Goal: Task Accomplishment & Management: Manage account settings

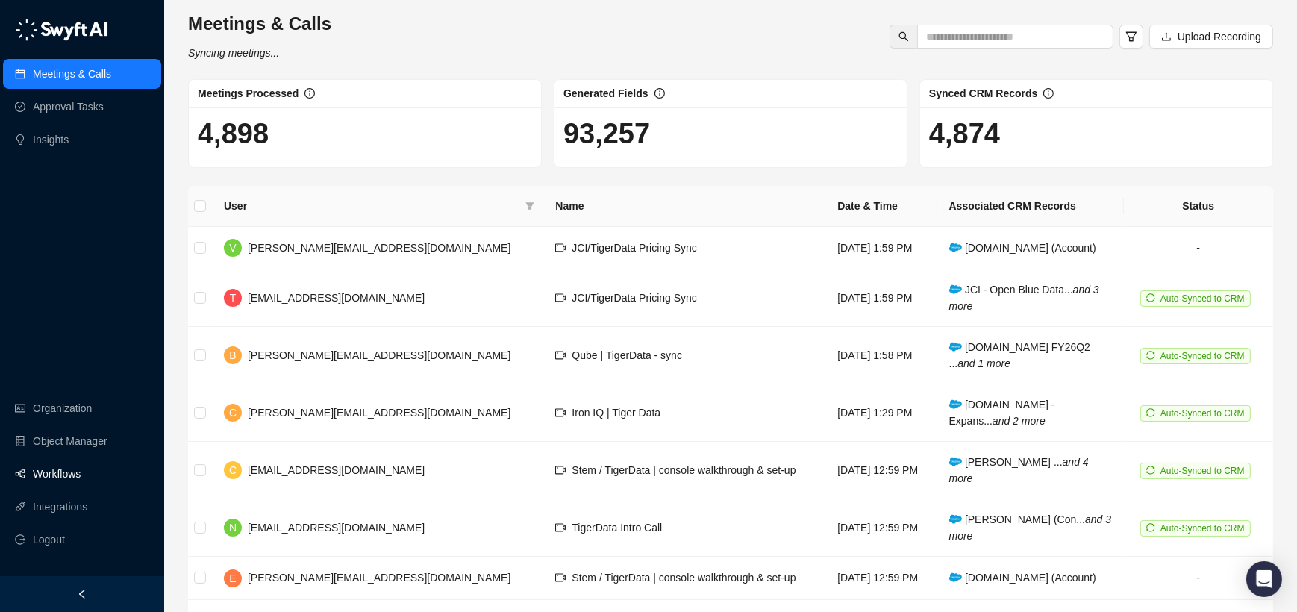
click at [63, 480] on link "Workflows" at bounding box center [57, 474] width 48 height 30
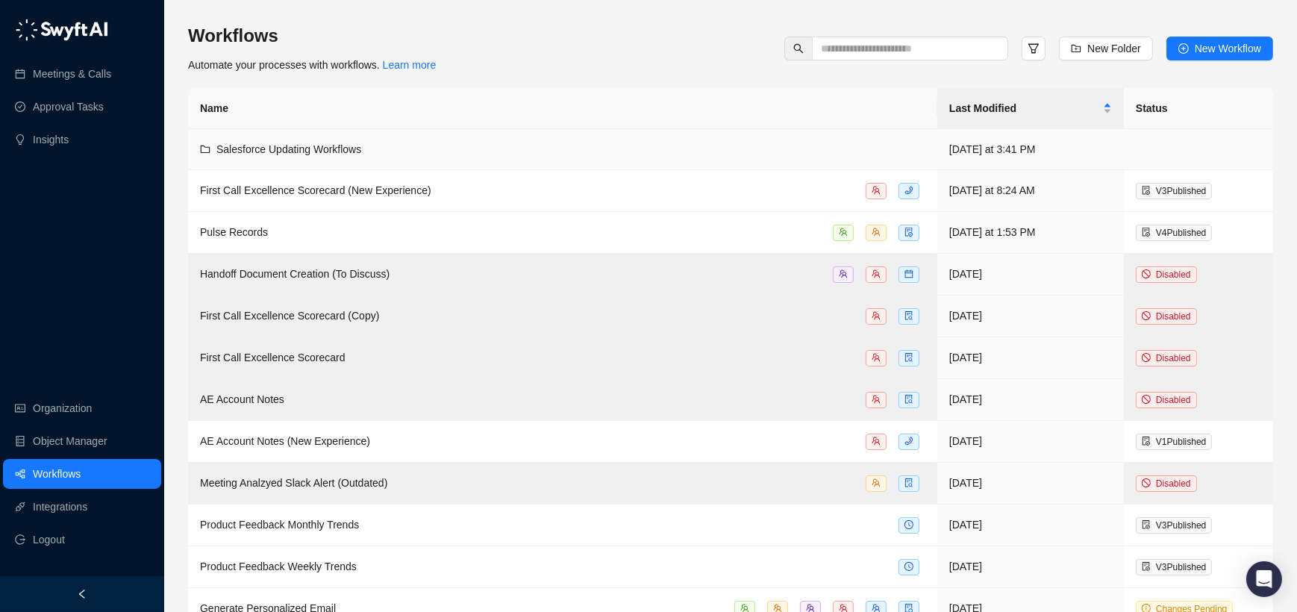
click at [551, 136] on td "Salesforce Updating Workflows" at bounding box center [562, 149] width 749 height 41
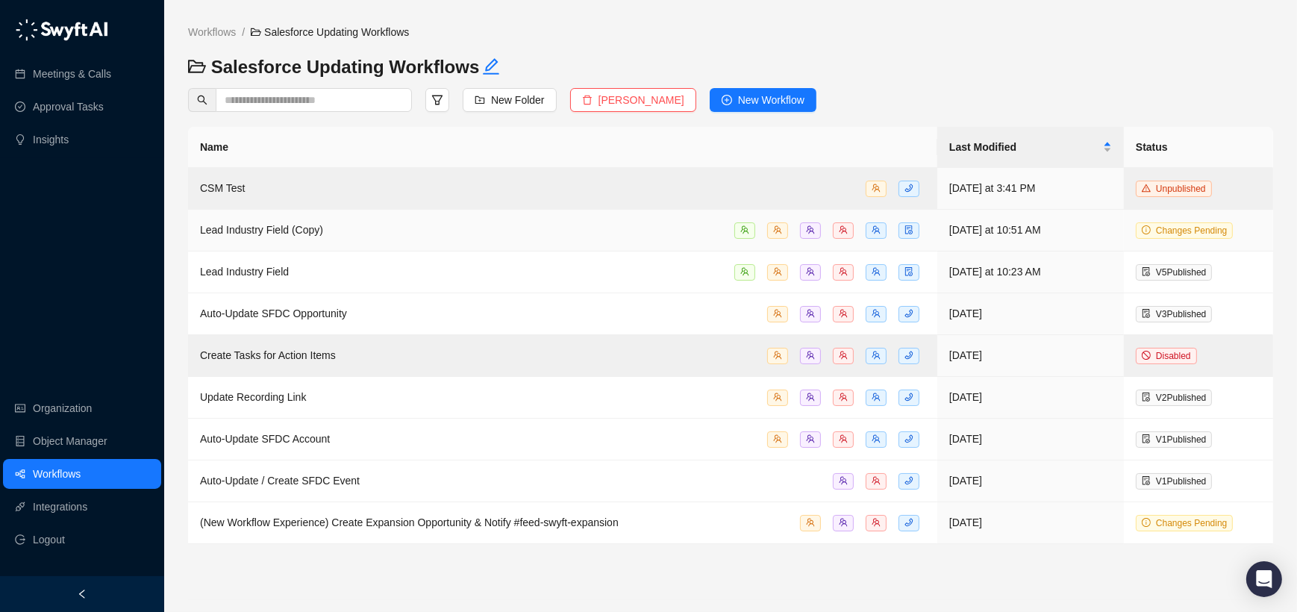
click at [359, 235] on div "Lead Industry Field (Copy)" at bounding box center [562, 230] width 725 height 17
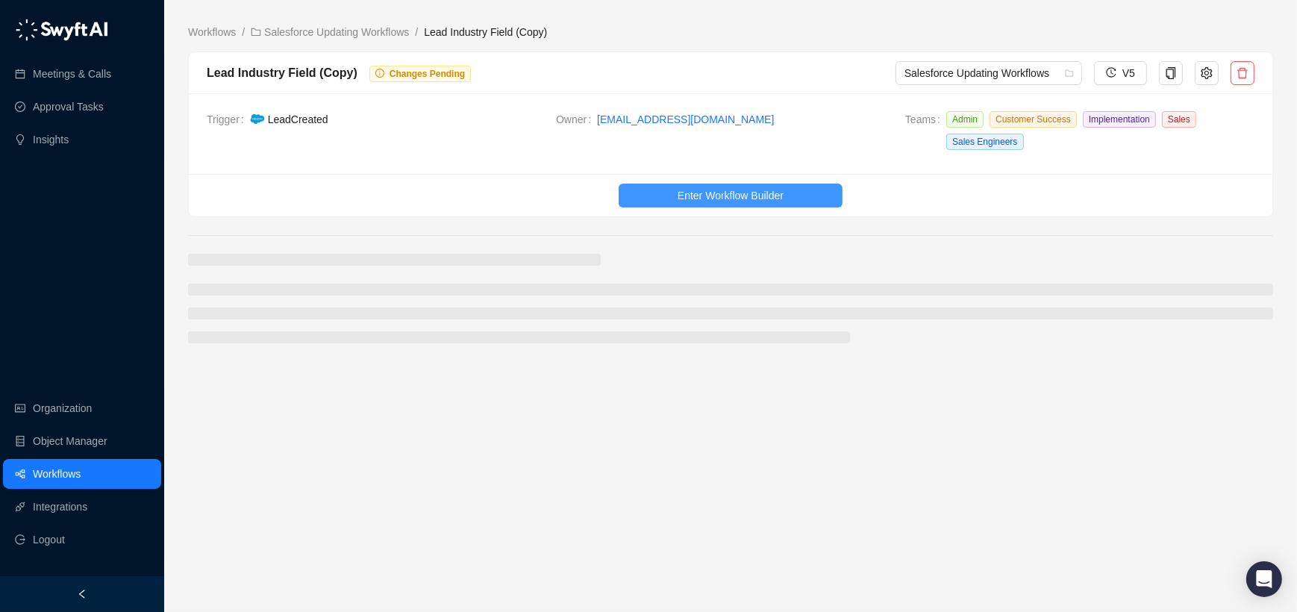
click at [675, 184] on button "Enter Workflow Builder" at bounding box center [731, 196] width 224 height 24
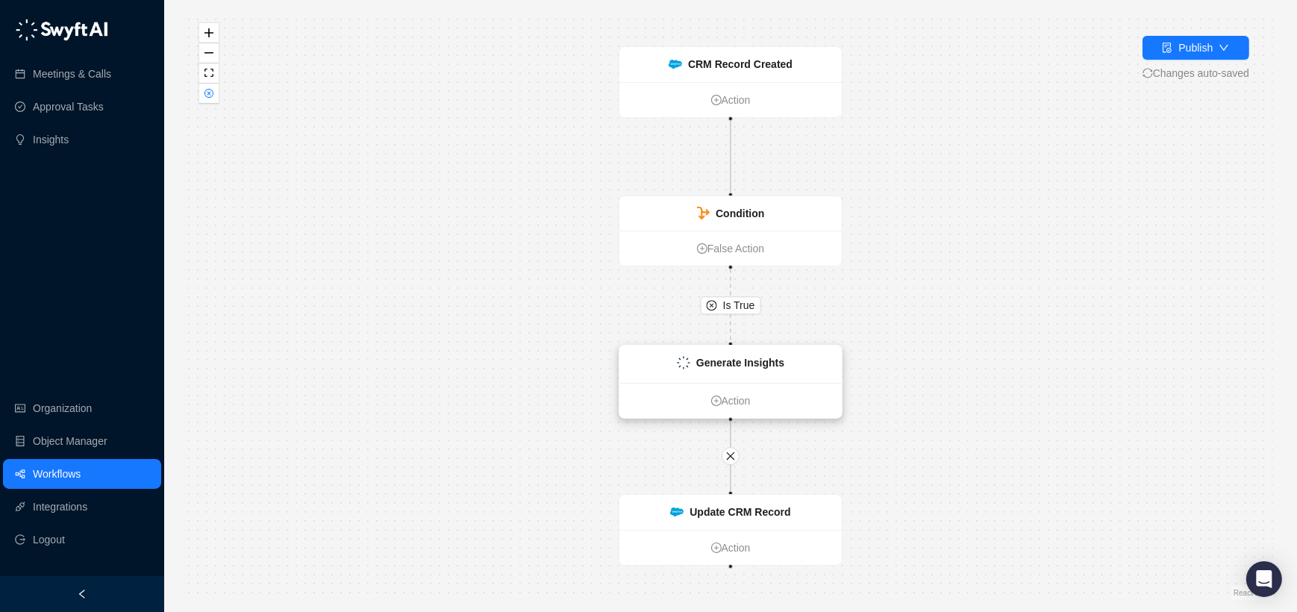
click at [649, 373] on div "Generate Insights" at bounding box center [731, 364] width 222 height 37
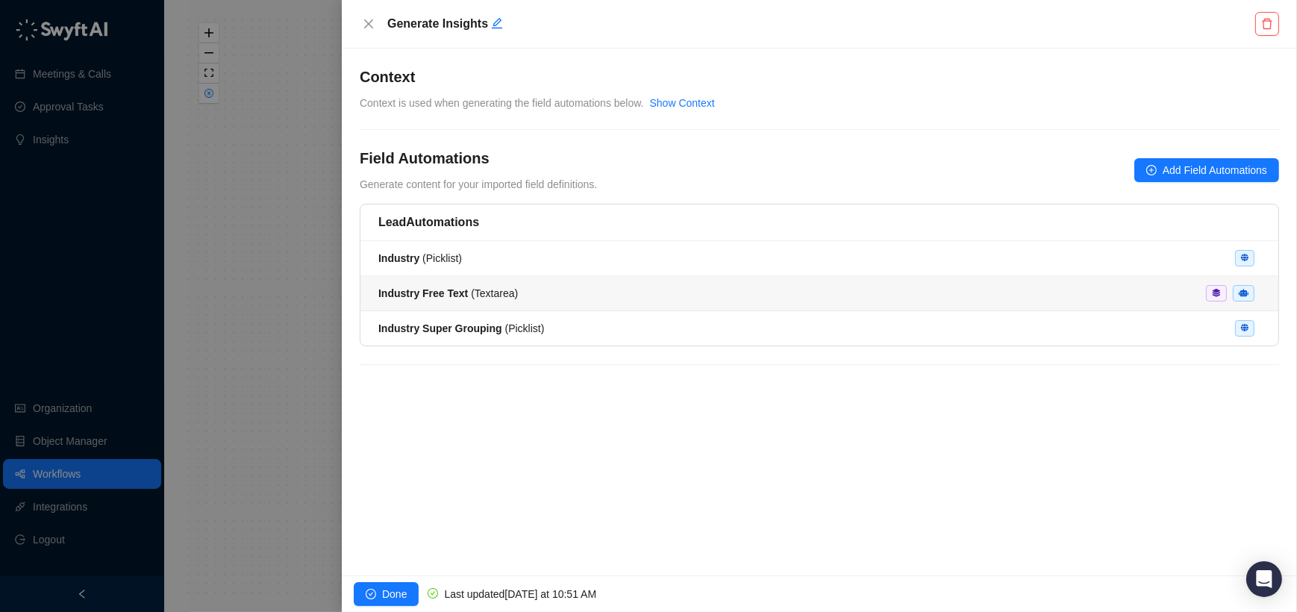
click at [462, 300] on div "Industry Free Text ( Textarea )" at bounding box center [448, 293] width 140 height 16
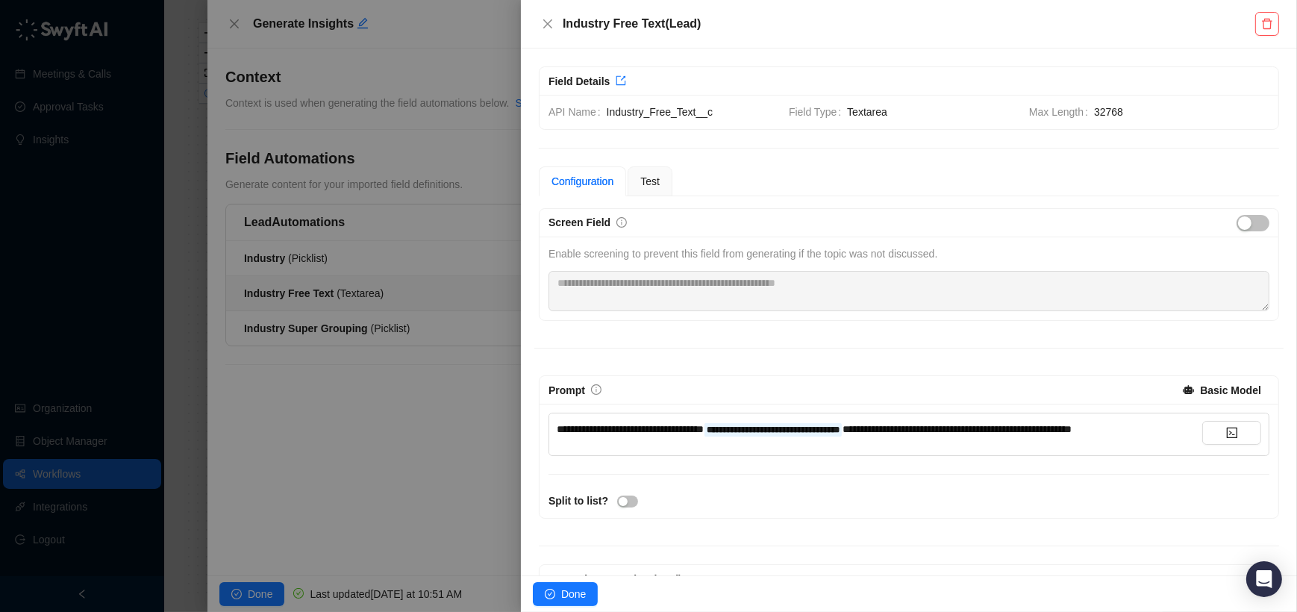
click at [624, 437] on div "**********" at bounding box center [880, 429] width 646 height 16
click at [299, 395] on div at bounding box center [648, 306] width 1297 height 612
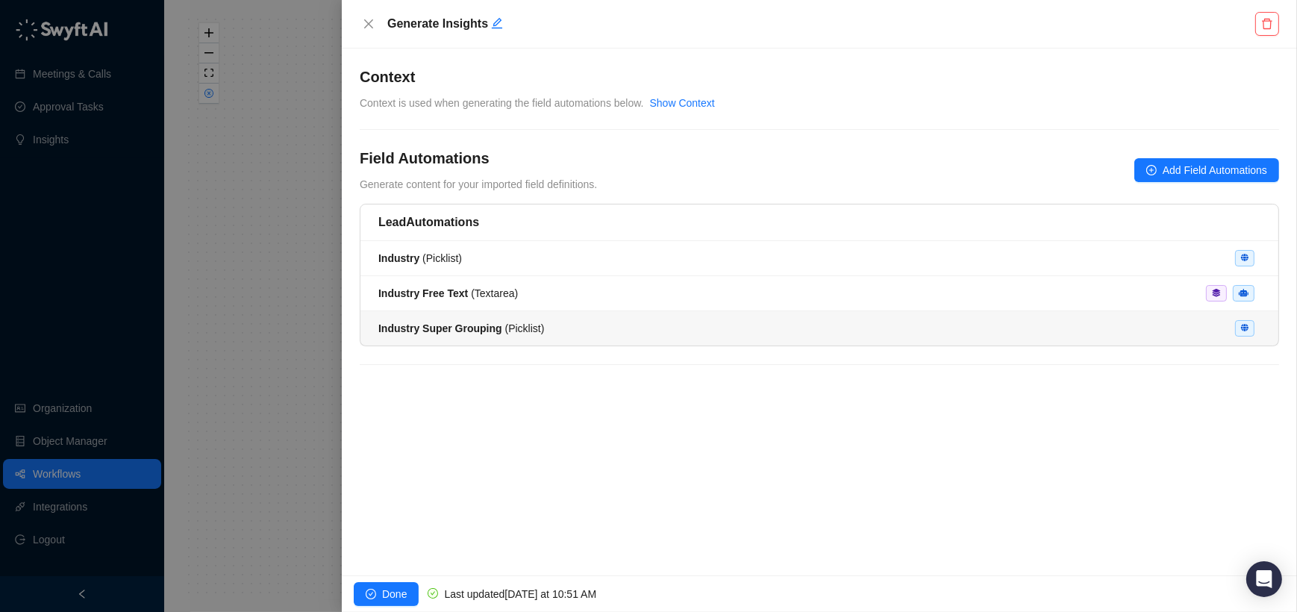
click at [445, 319] on li "Industry Super Grouping ( Picklist )" at bounding box center [820, 328] width 918 height 34
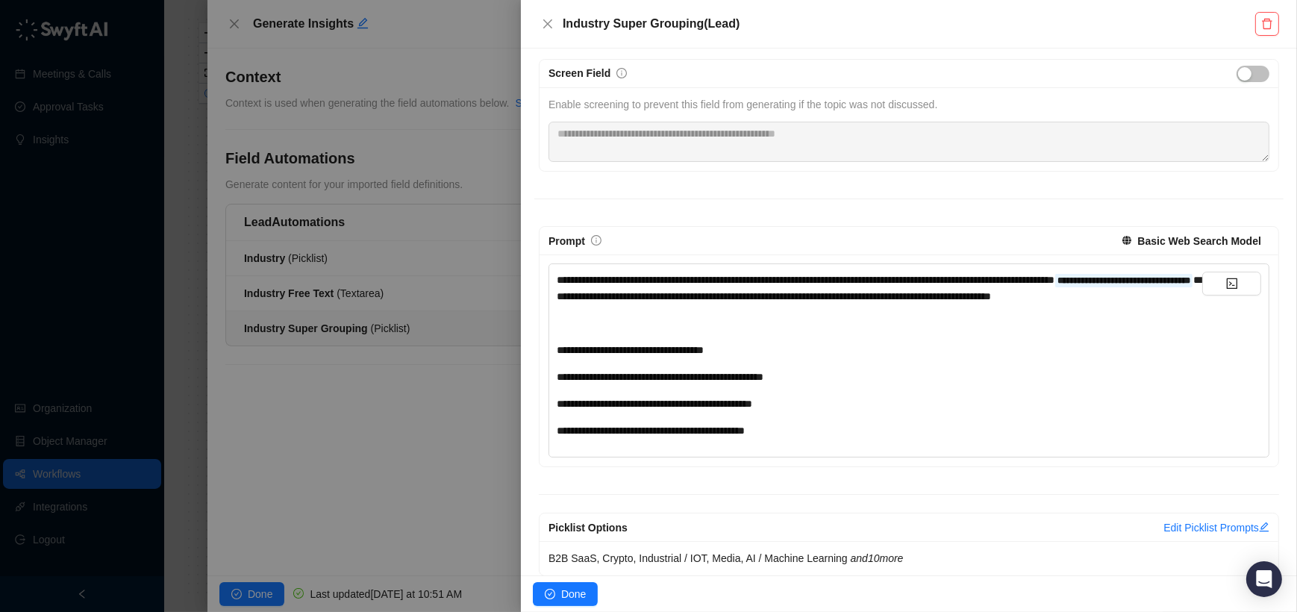
scroll to position [182, 0]
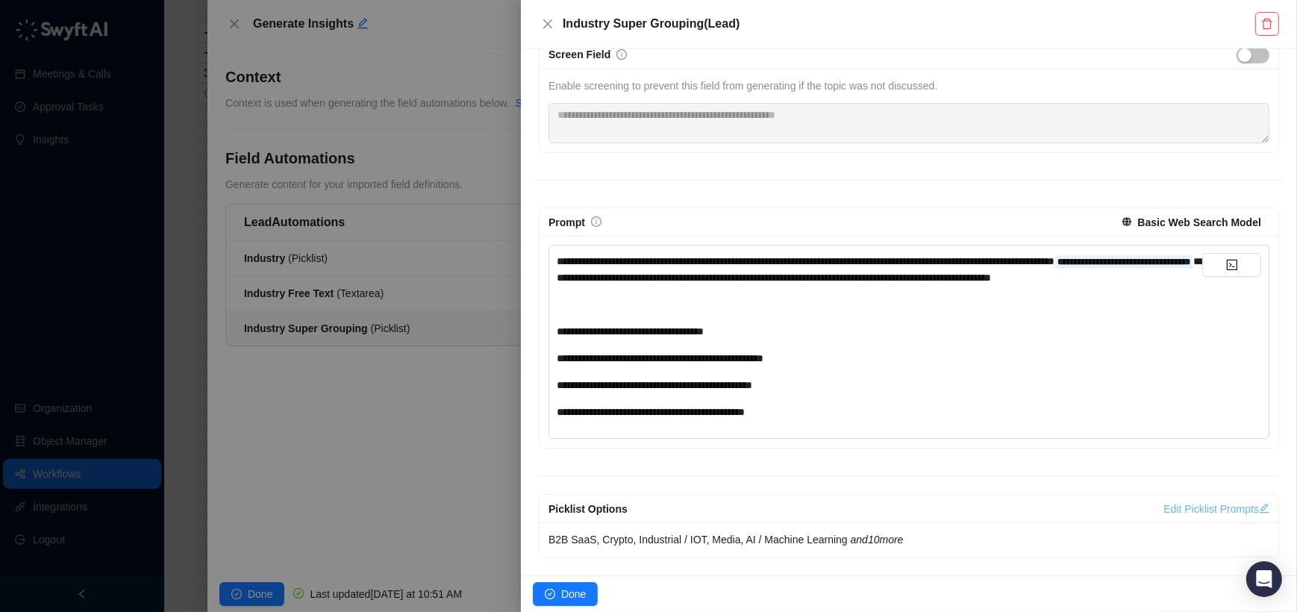
click at [1182, 506] on link "Edit Picklist Prompts" at bounding box center [1217, 509] width 106 height 12
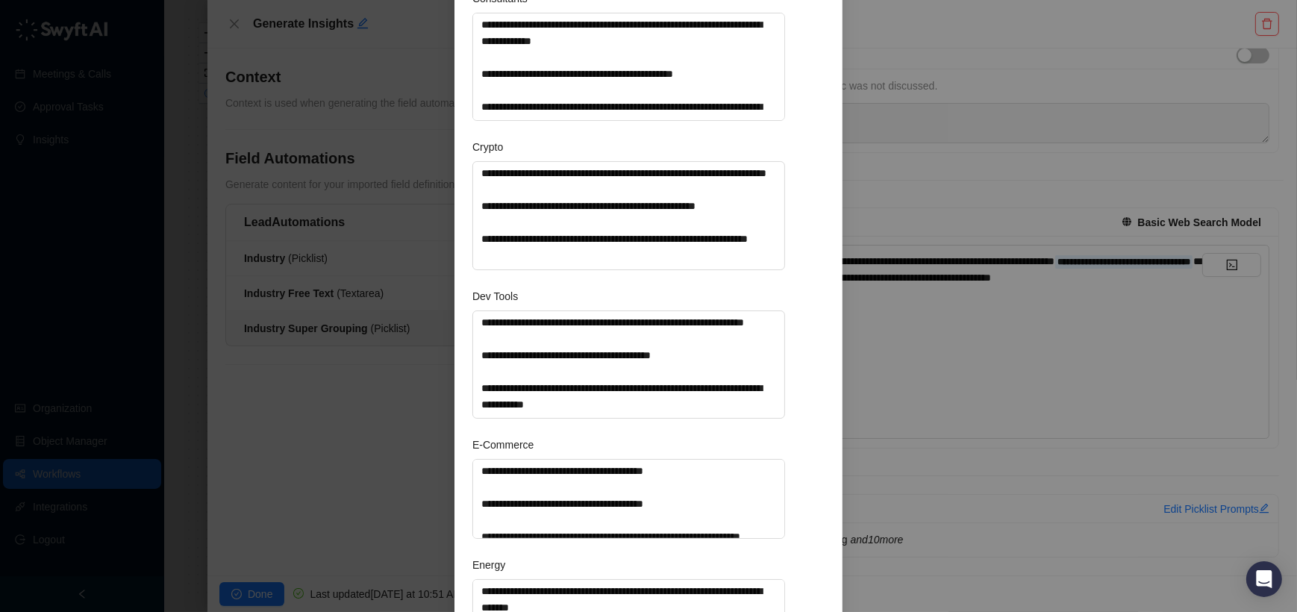
scroll to position [448, 0]
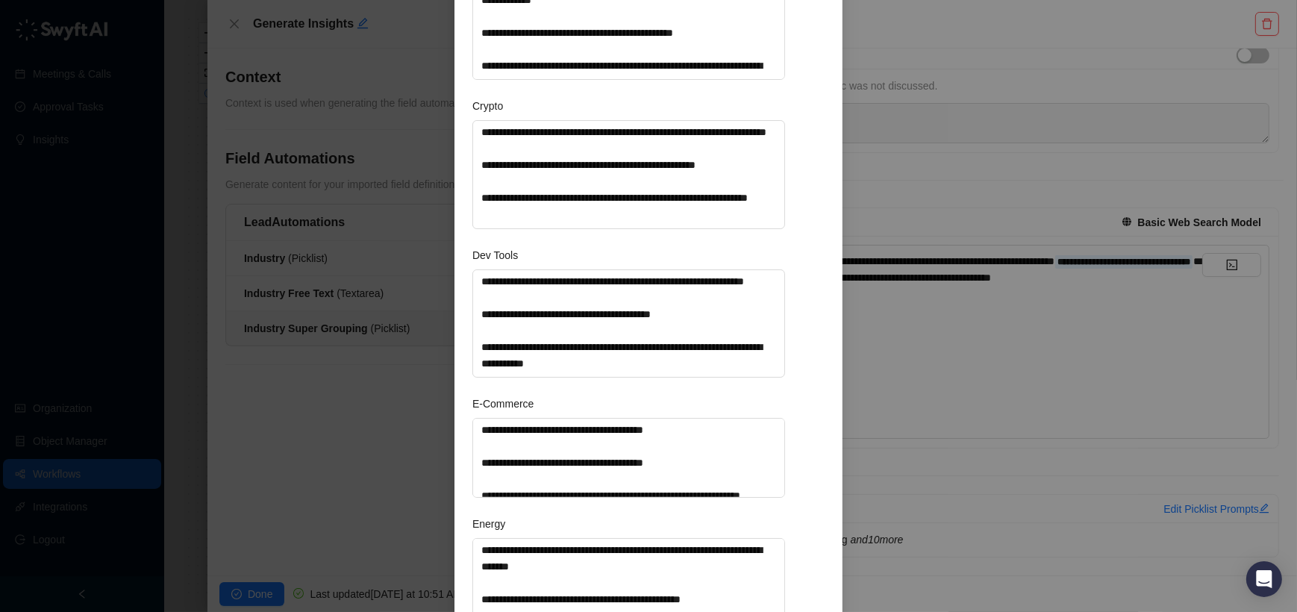
click at [401, 399] on div "**********" at bounding box center [648, 306] width 1297 height 612
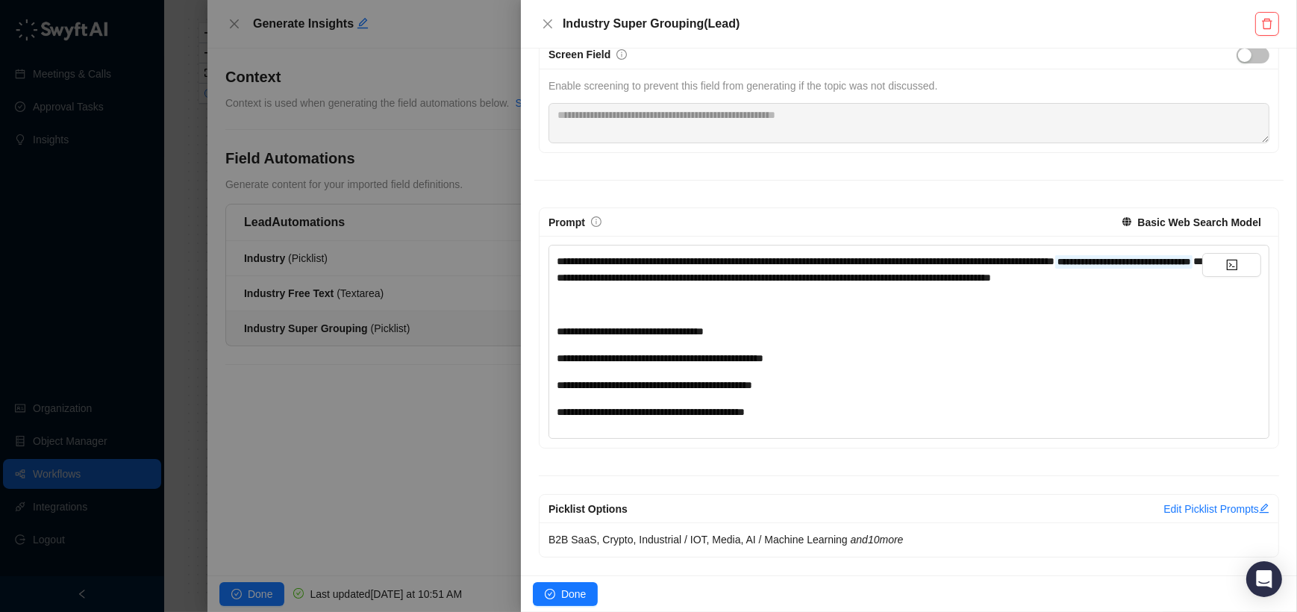
type textarea "**********"
click at [218, 57] on div at bounding box center [648, 306] width 1297 height 612
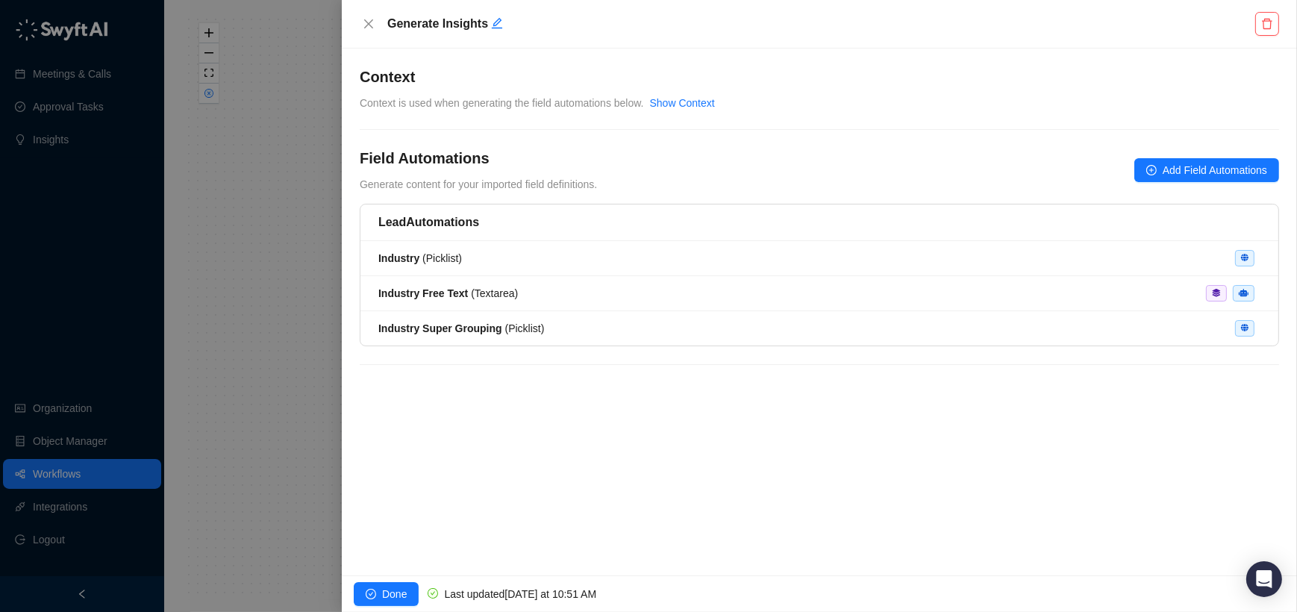
click at [254, 163] on div at bounding box center [648, 306] width 1297 height 612
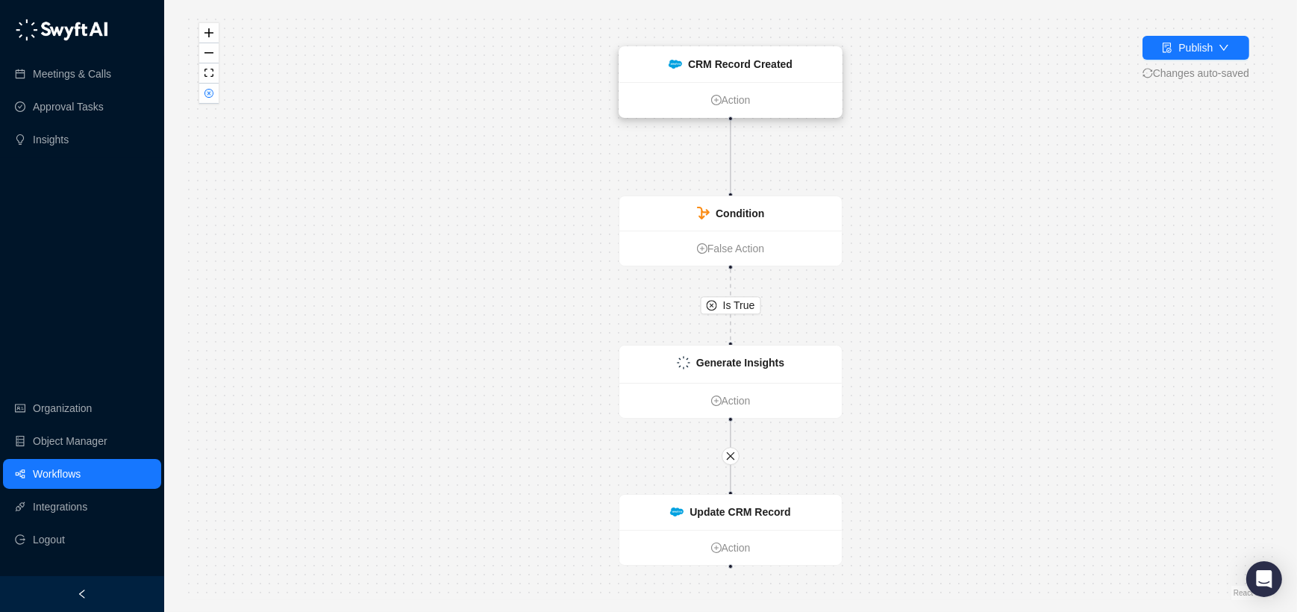
click at [707, 66] on strong "CRM Record Created" at bounding box center [740, 64] width 104 height 12
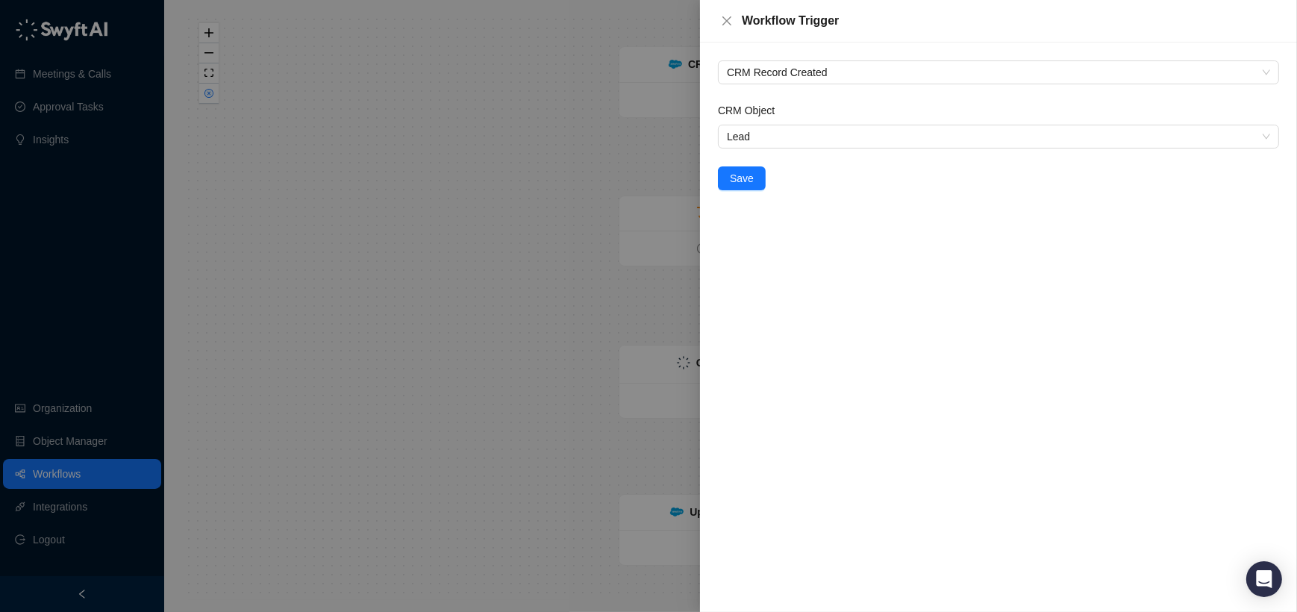
click at [581, 119] on div at bounding box center [648, 306] width 1297 height 612
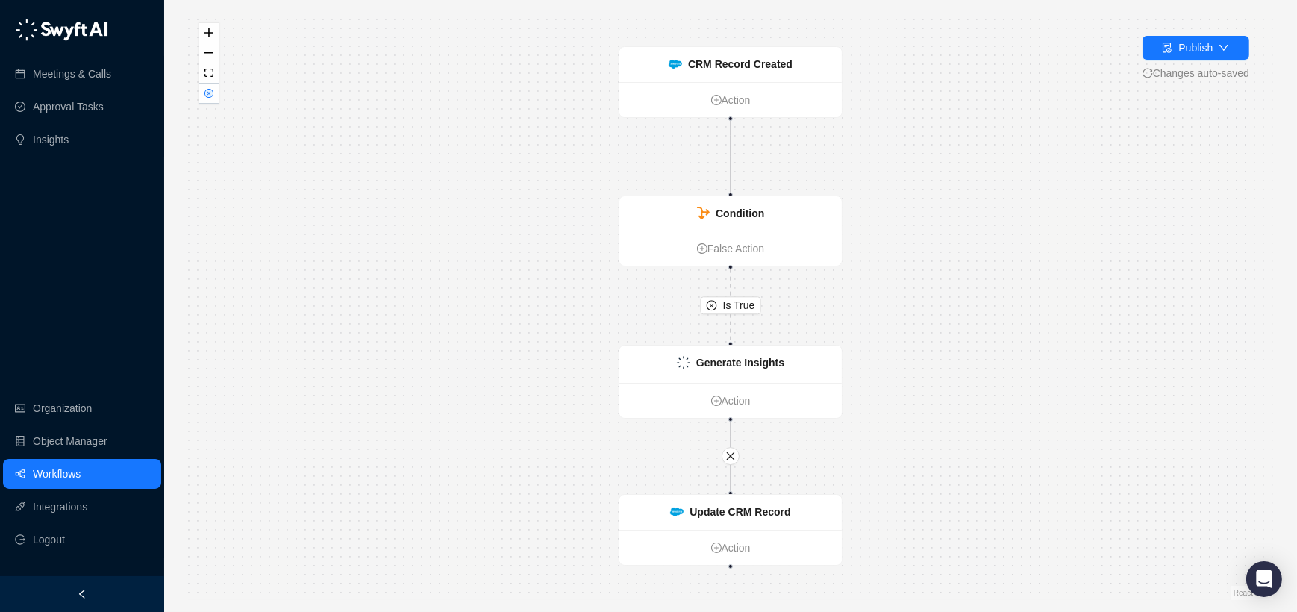
click at [81, 484] on link "Workflows" at bounding box center [57, 474] width 48 height 30
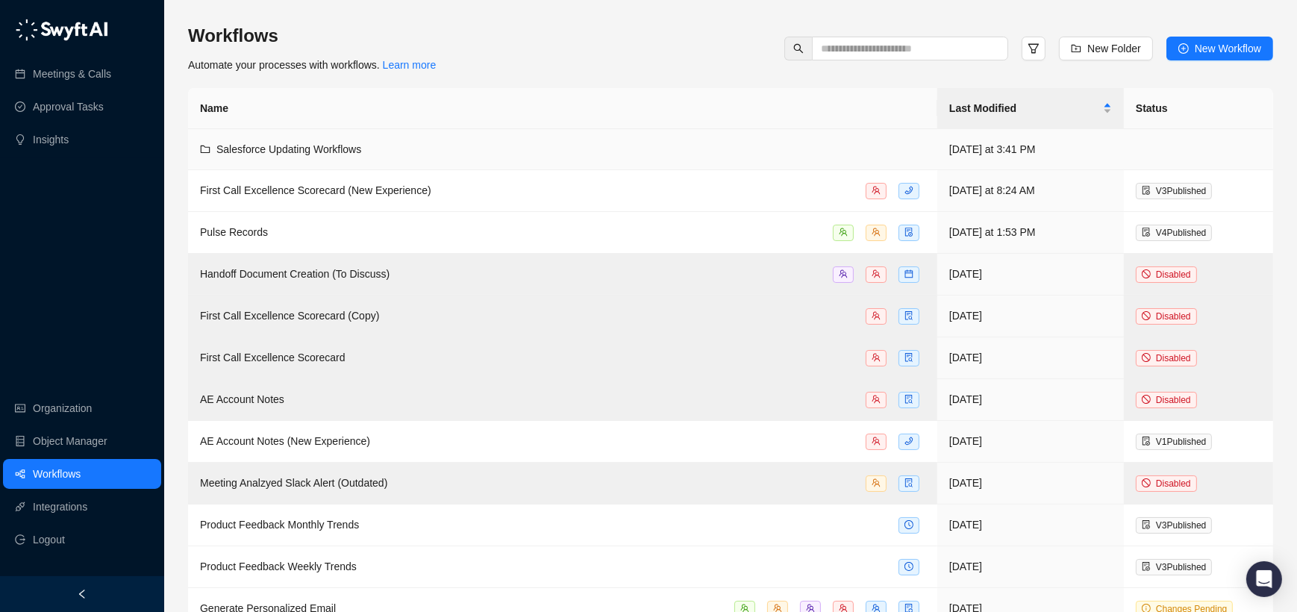
click at [405, 160] on td "Salesforce Updating Workflows" at bounding box center [562, 149] width 749 height 41
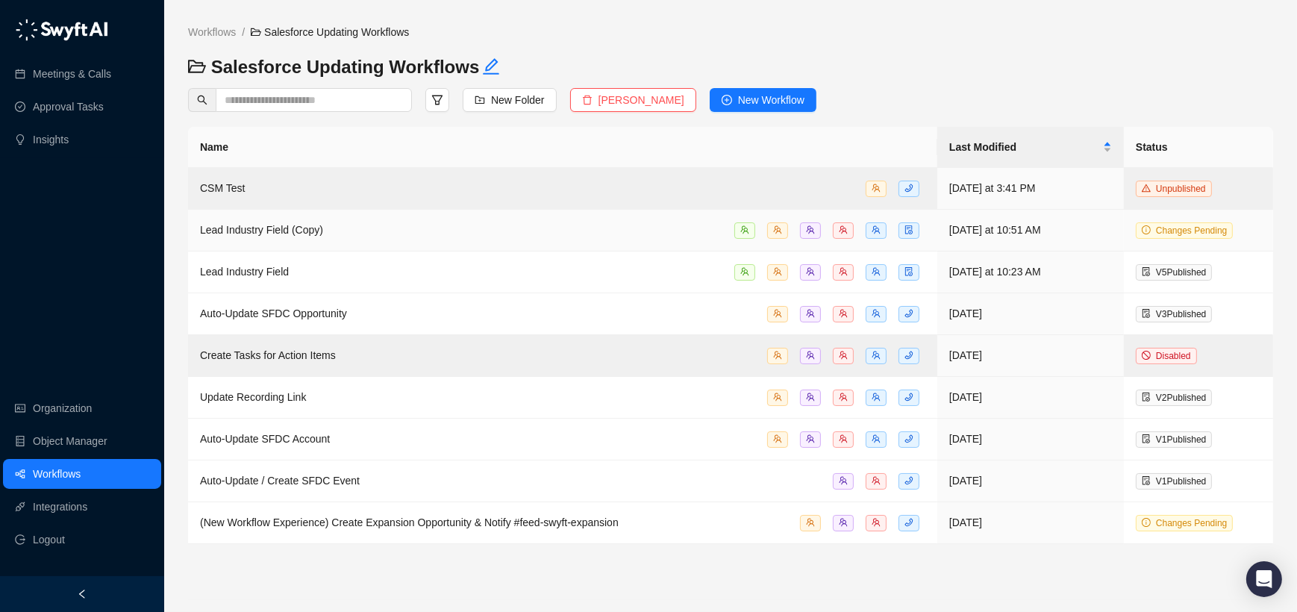
click at [360, 232] on div "Lead Industry Field (Copy)" at bounding box center [562, 230] width 725 height 17
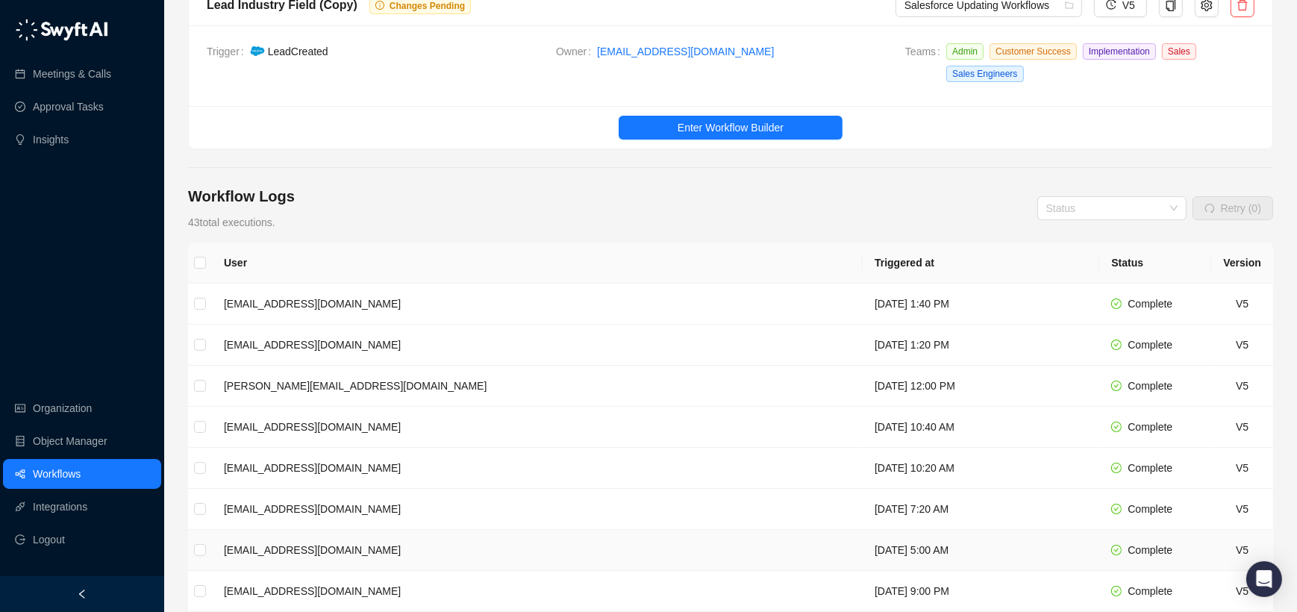
scroll to position [67, 0]
click at [804, 129] on button "Enter Workflow Builder" at bounding box center [731, 128] width 224 height 24
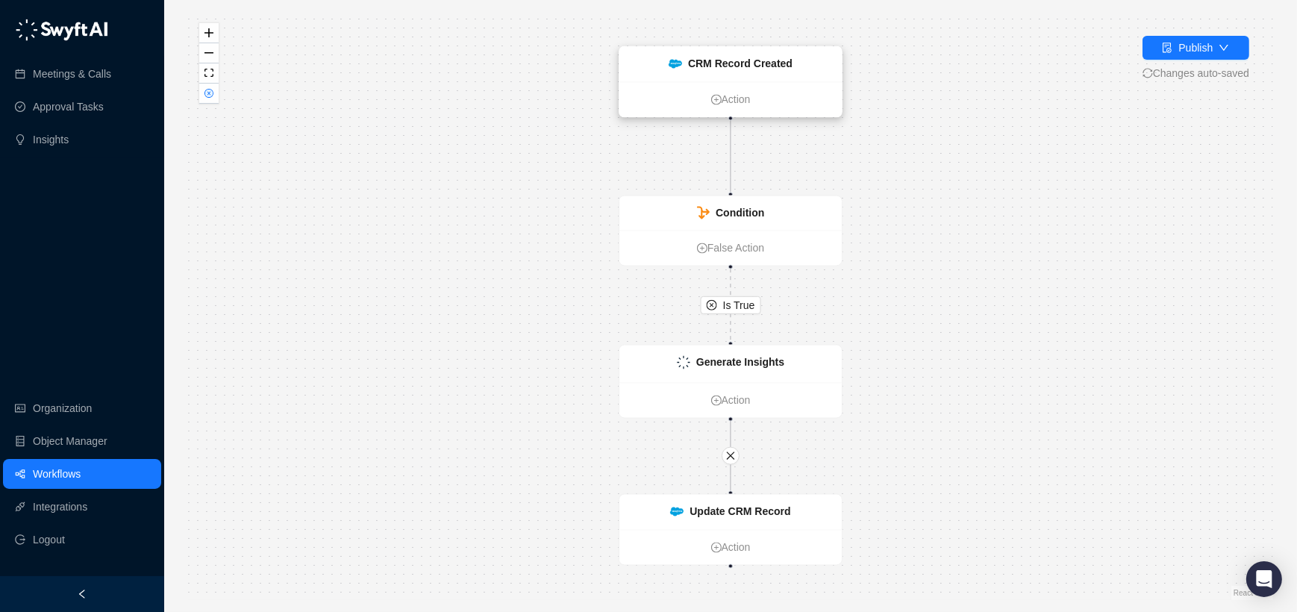
click at [774, 60] on strong "CRM Record Created" at bounding box center [740, 64] width 104 height 12
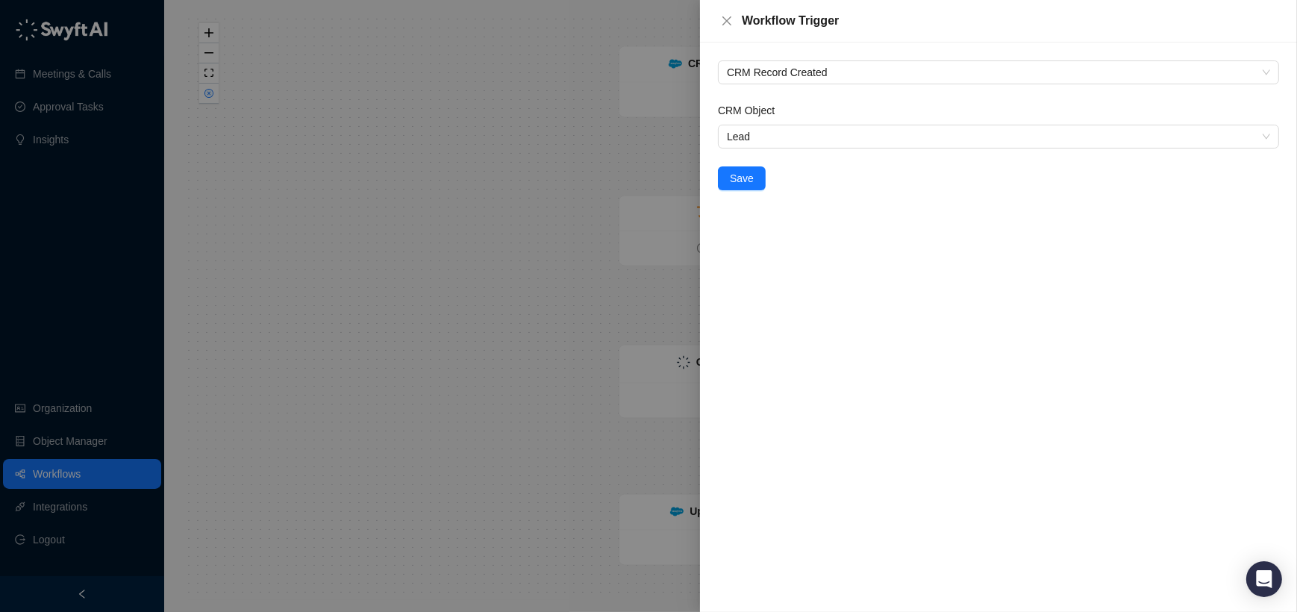
click at [620, 185] on div at bounding box center [648, 306] width 1297 height 612
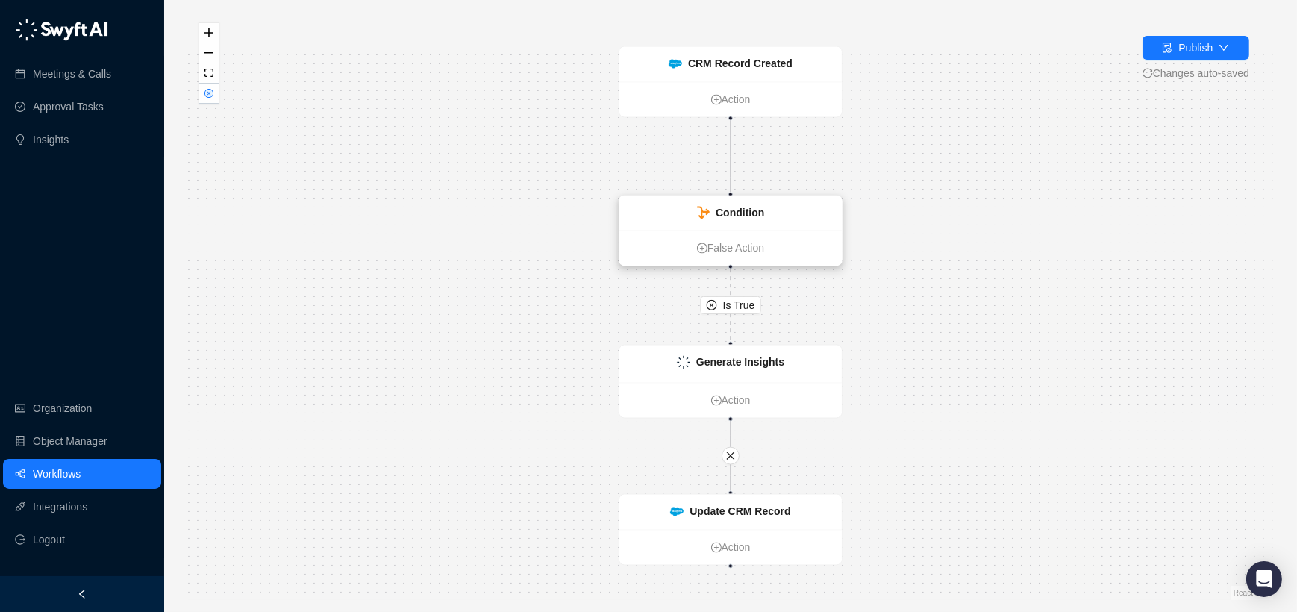
click at [711, 215] on div "Condition" at bounding box center [731, 213] width 68 height 16
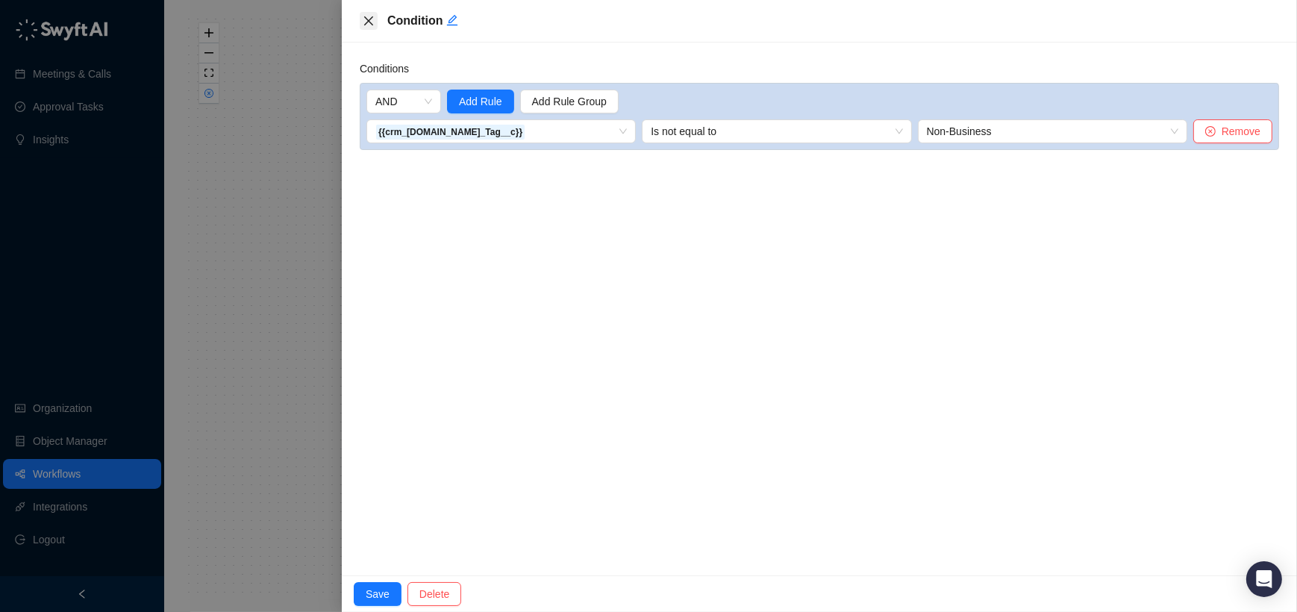
click at [371, 22] on icon "close" at bounding box center [369, 21] width 12 height 12
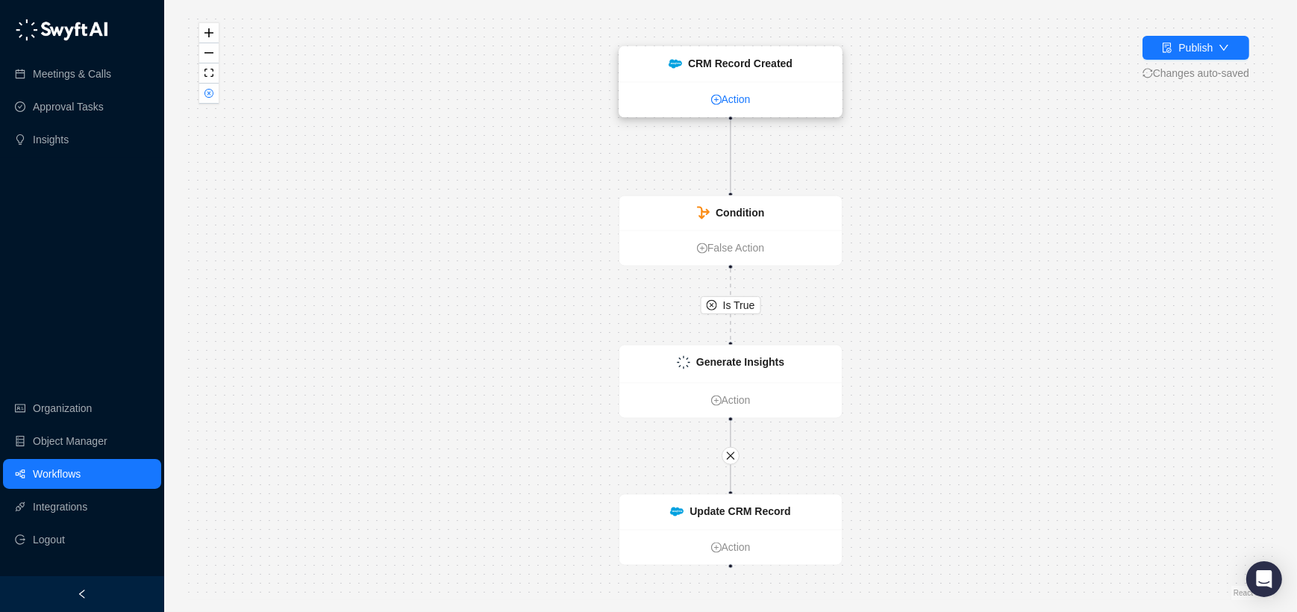
click at [718, 104] on link "Action" at bounding box center [731, 100] width 222 height 16
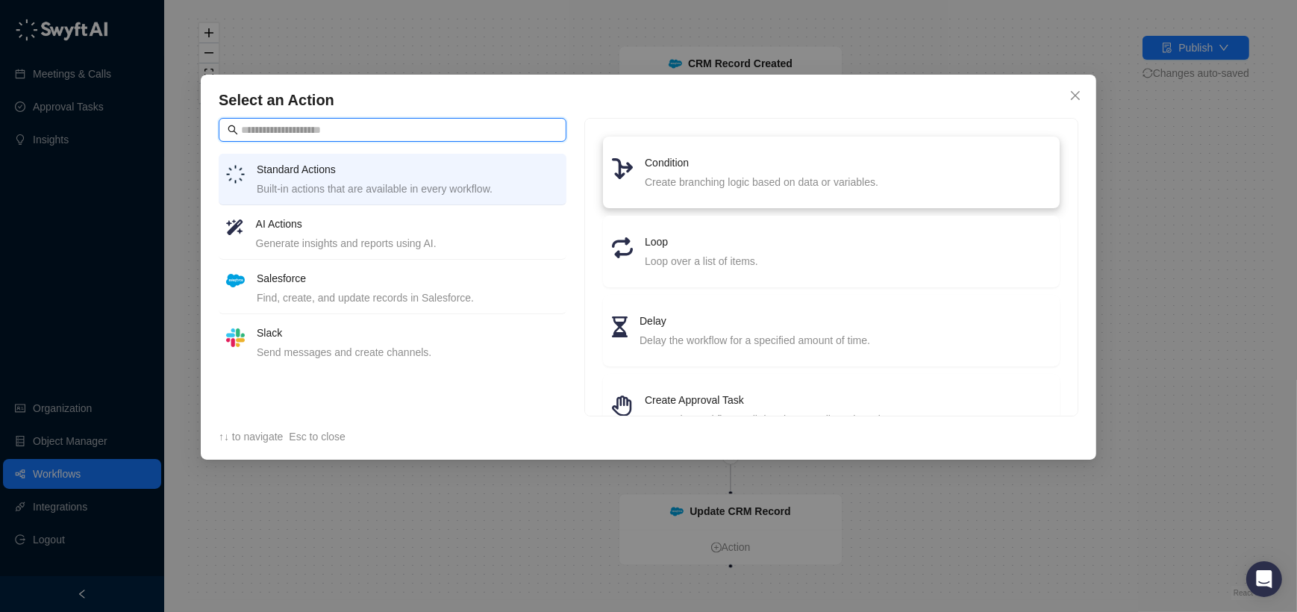
scroll to position [42, 0]
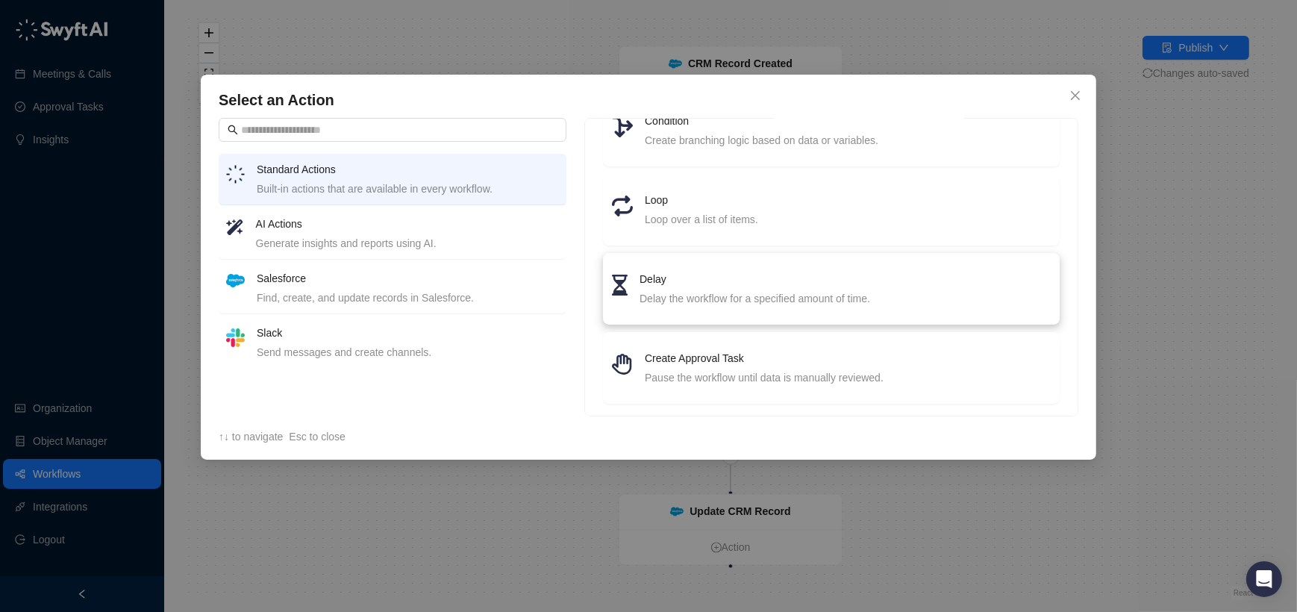
click at [661, 278] on h4 "Delay" at bounding box center [845, 279] width 411 height 16
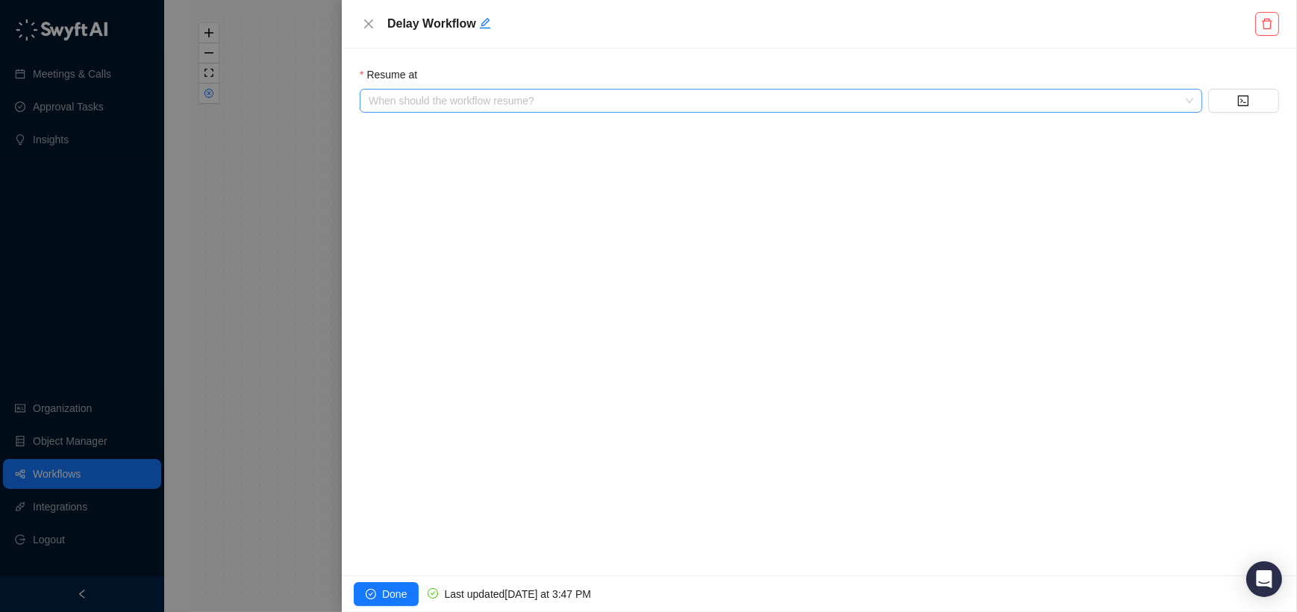
click at [564, 99] on input "search" at bounding box center [777, 101] width 816 height 22
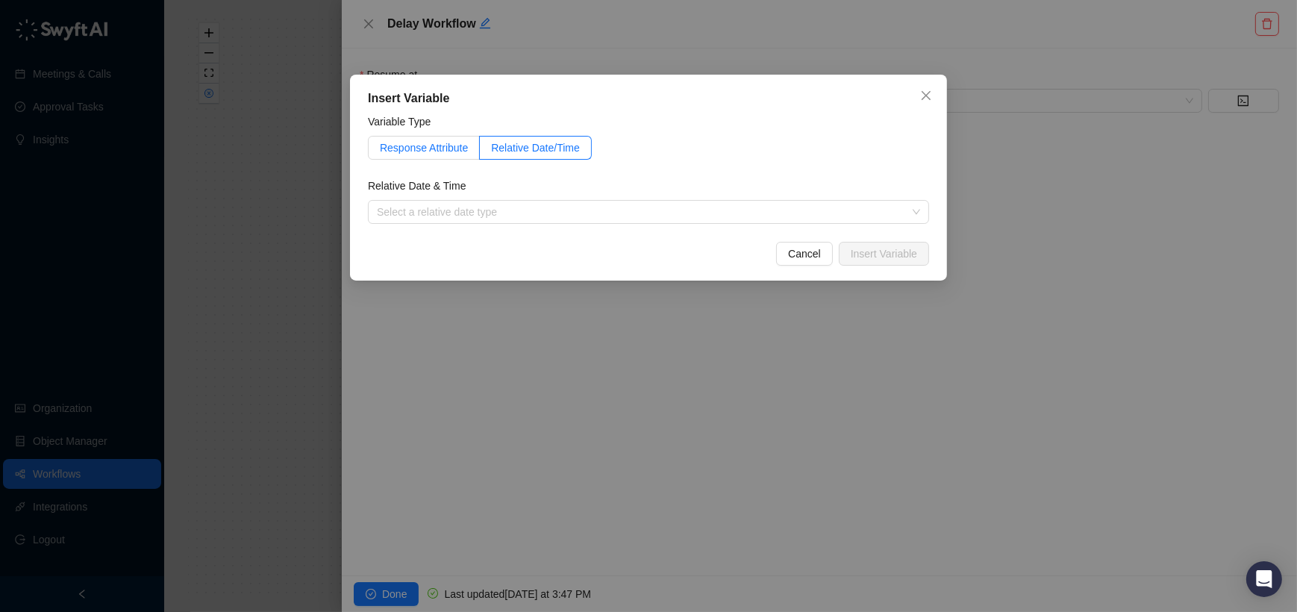
click at [466, 151] on span "Response Attribute" at bounding box center [424, 148] width 88 height 12
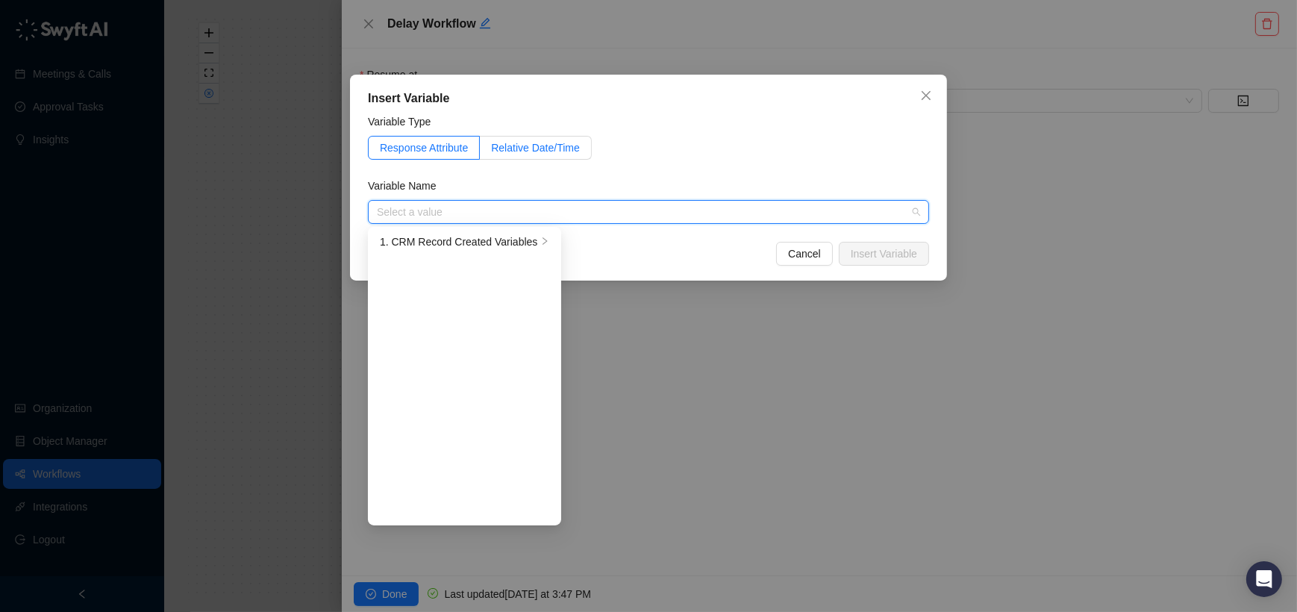
click at [550, 146] on span "Relative Date/Time" at bounding box center [535, 148] width 89 height 12
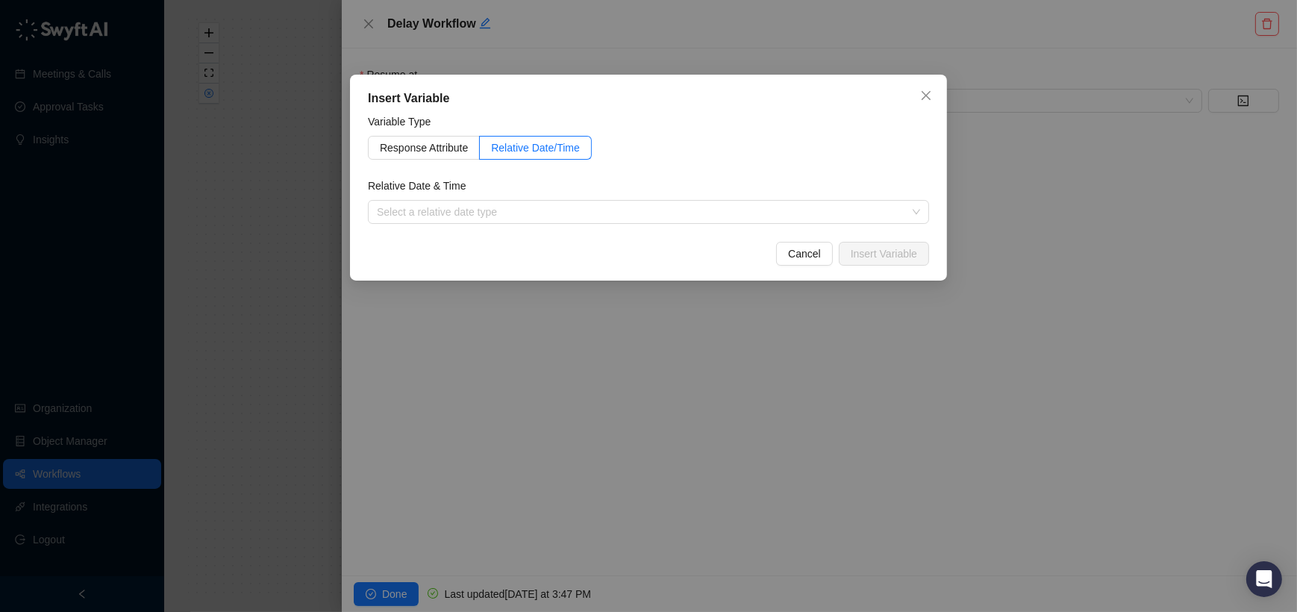
click at [518, 198] on div "Relative Date & Time" at bounding box center [648, 189] width 561 height 22
click at [517, 206] on input "search" at bounding box center [644, 212] width 534 height 22
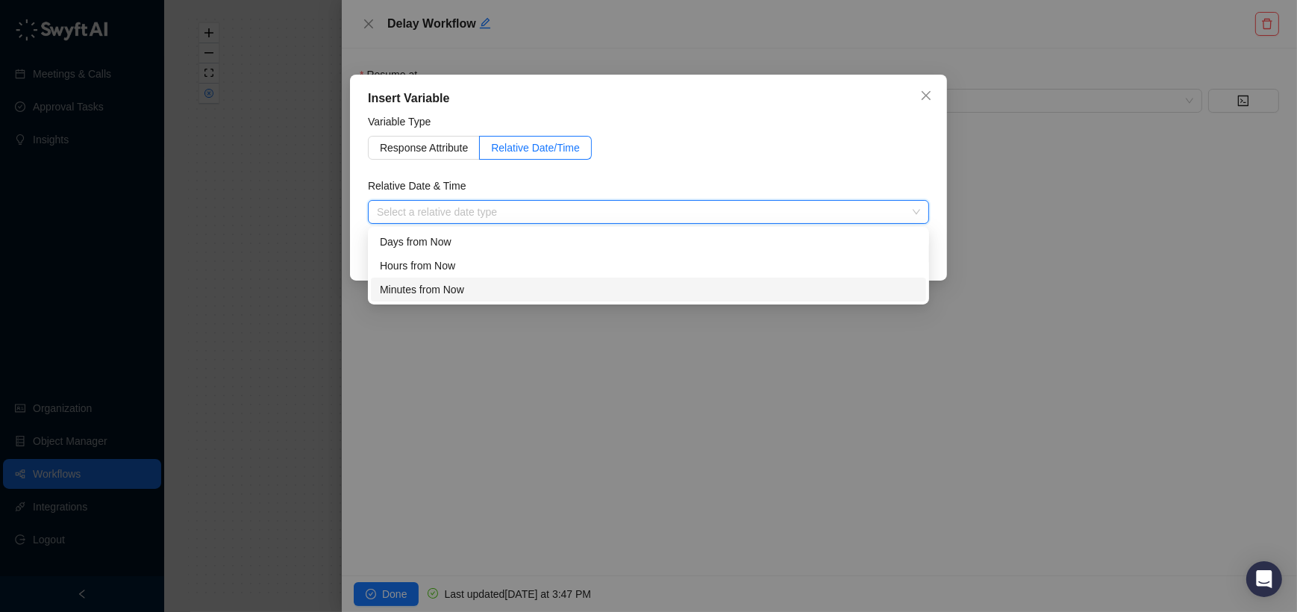
click at [482, 283] on div "Minutes from Now" at bounding box center [648, 289] width 537 height 16
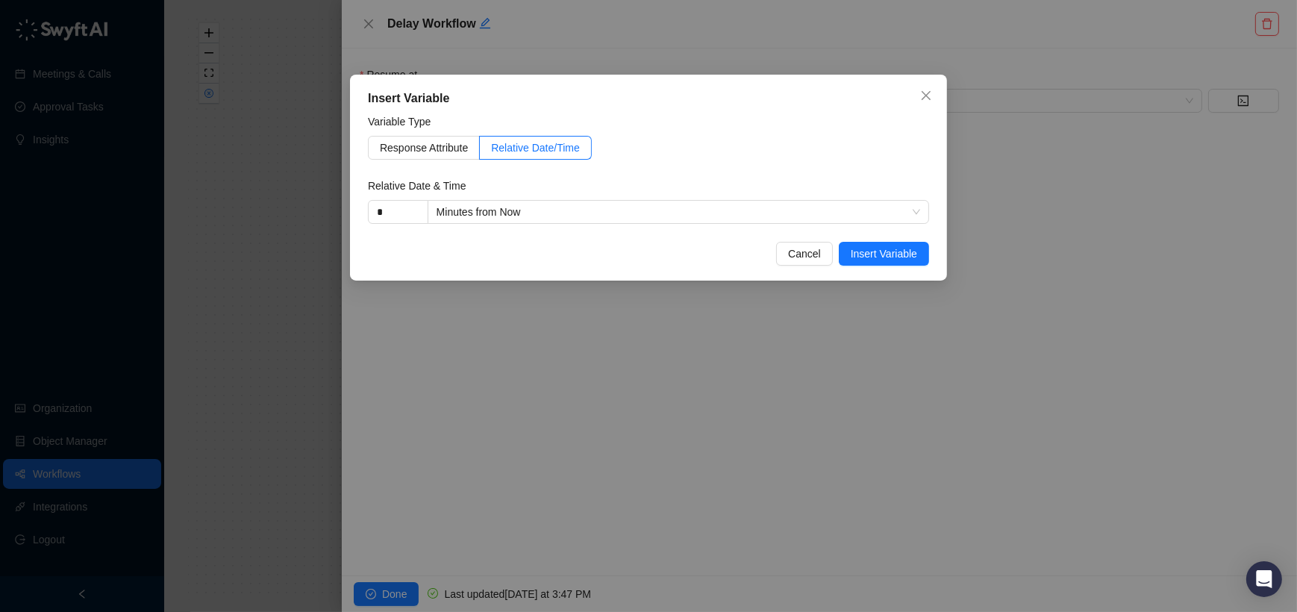
click at [396, 225] on div "Insert Variable Variable Type Response Attribute Relative Date/Time Relative Da…" at bounding box center [648, 178] width 597 height 206
click at [393, 216] on input "*" at bounding box center [398, 212] width 59 height 22
type input "*"
click at [855, 249] on span "Insert Variable" at bounding box center [884, 254] width 66 height 16
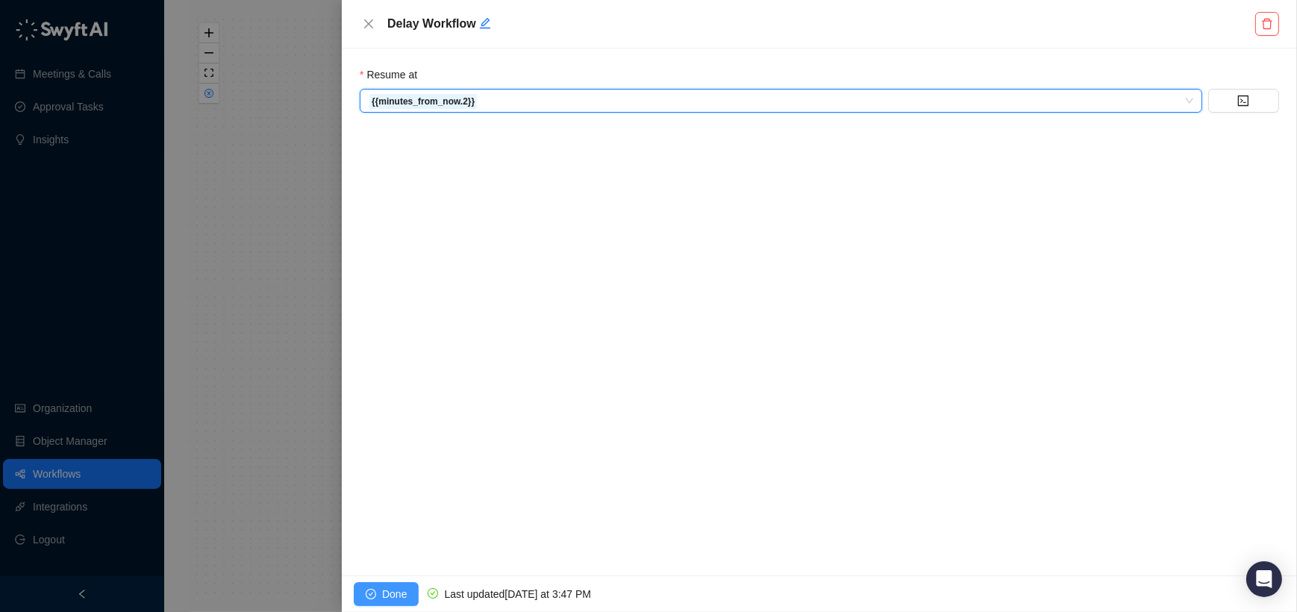
click at [395, 593] on span "Done" at bounding box center [394, 594] width 25 height 16
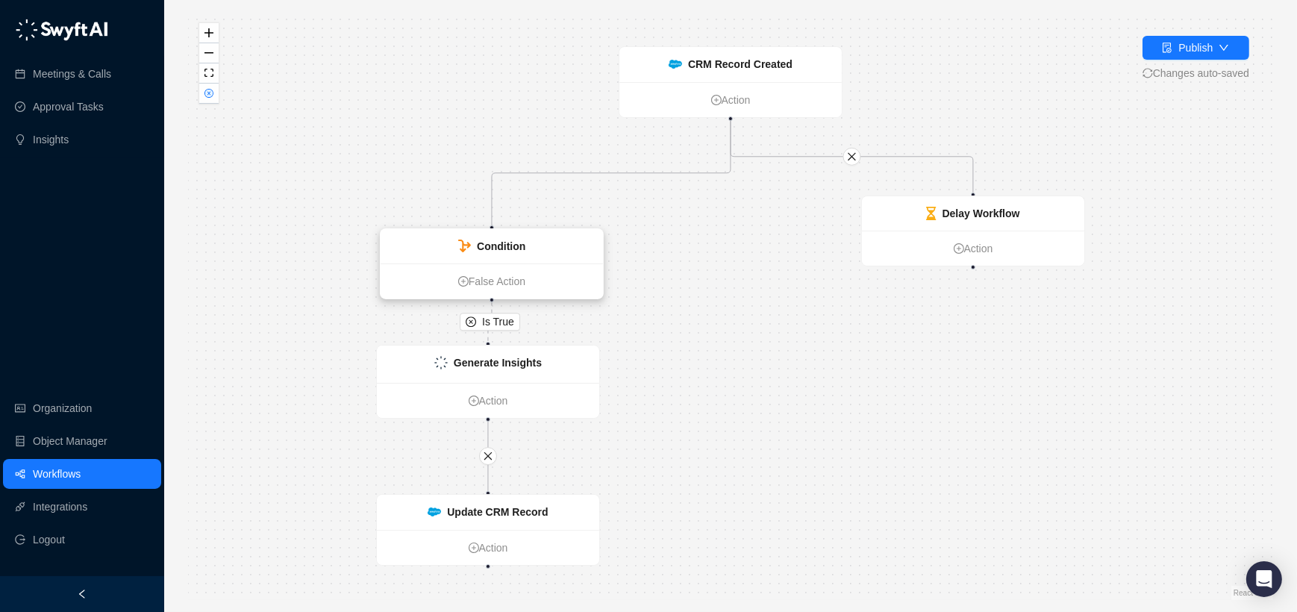
drag, startPoint x: 543, startPoint y: 217, endPoint x: 547, endPoint y: 252, distance: 35.4
click at [547, 252] on div "Condition" at bounding box center [492, 246] width 222 height 34
click at [660, 173] on icon "Edge from d39800b0-5e67-013e-eb2f-1ec7e2de2126 to d399a950-5e67-013e-eb31-1ec7e…" at bounding box center [611, 174] width 239 height 107
drag, startPoint x: 490, startPoint y: 227, endPoint x: 670, endPoint y: 234, distance: 180.0
click at [670, 234] on div "Is True CRM Record Created Action Condition False Action Generate Insights Acti…" at bounding box center [730, 306] width 1085 height 588
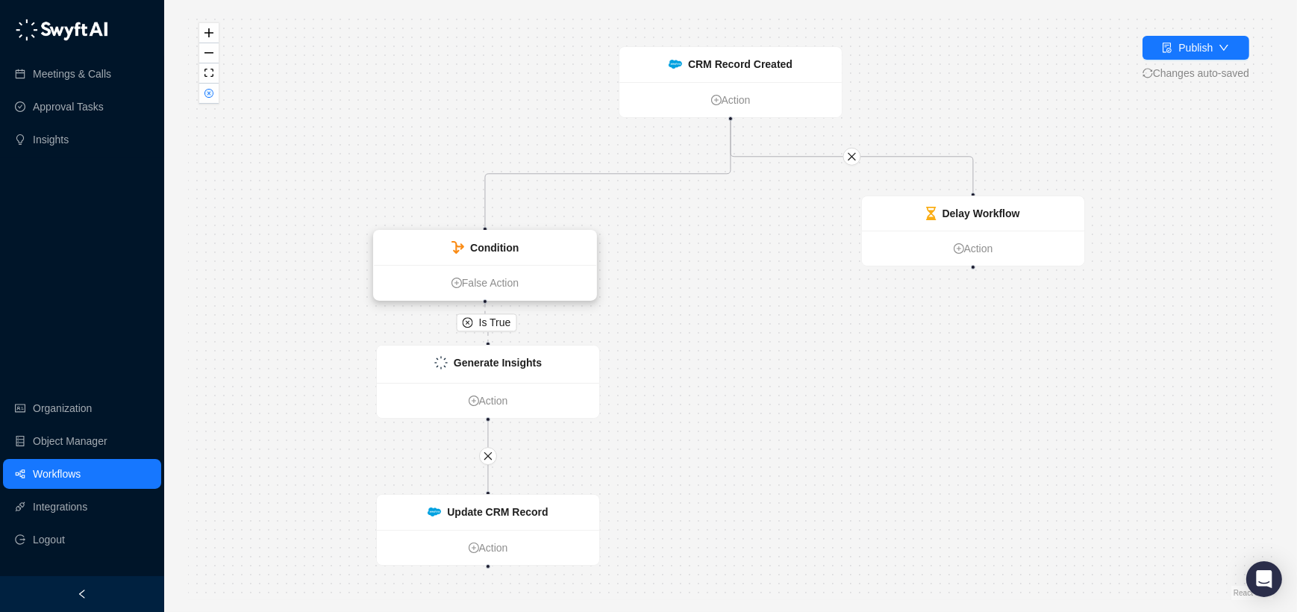
click at [519, 260] on div "Condition" at bounding box center [485, 248] width 222 height 34
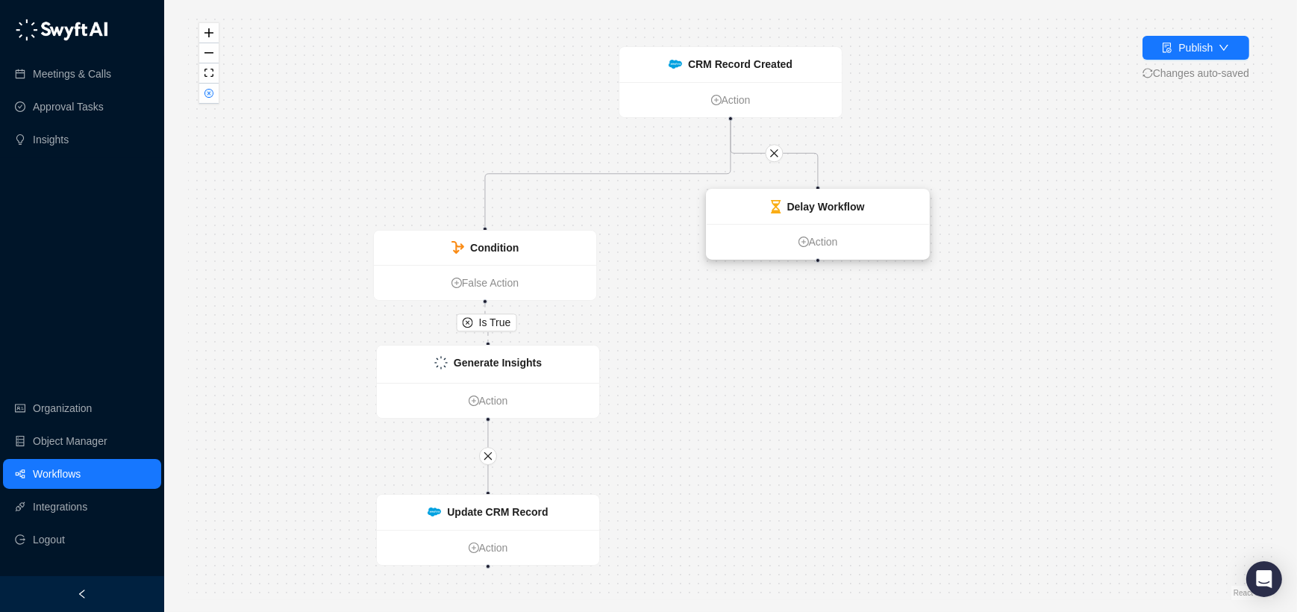
drag, startPoint x: 935, startPoint y: 215, endPoint x: 775, endPoint y: 207, distance: 160.6
click at [775, 207] on icon at bounding box center [776, 206] width 10 height 13
click at [558, 243] on div "Condition" at bounding box center [485, 248] width 222 height 34
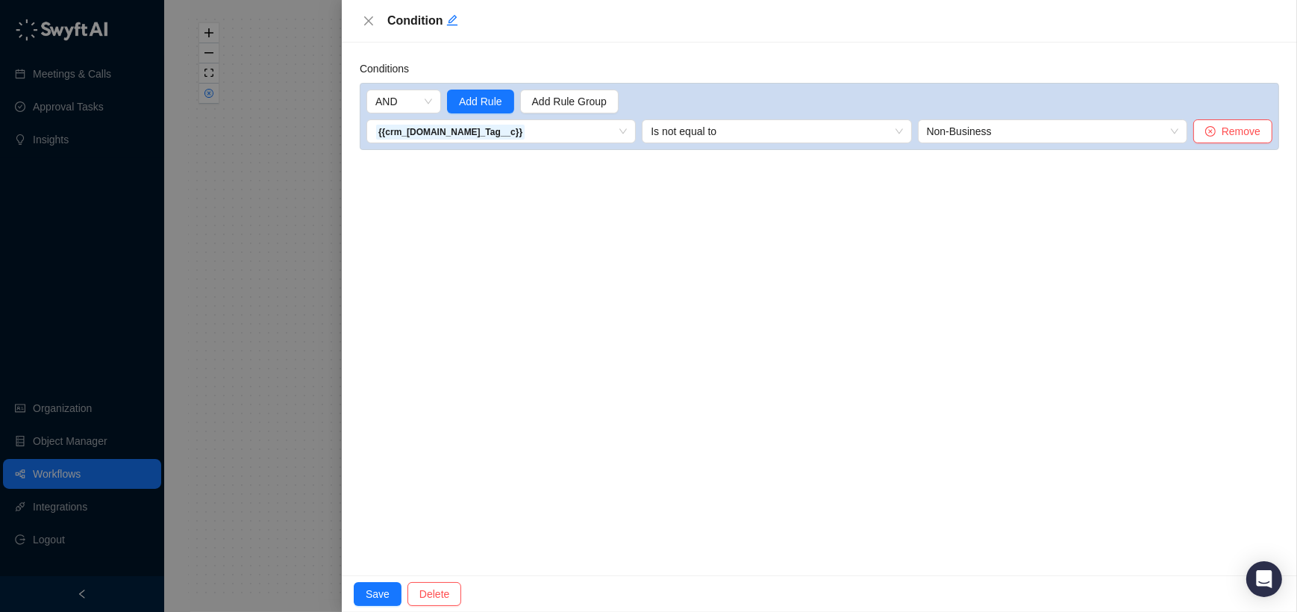
click at [281, 180] on div at bounding box center [648, 306] width 1297 height 612
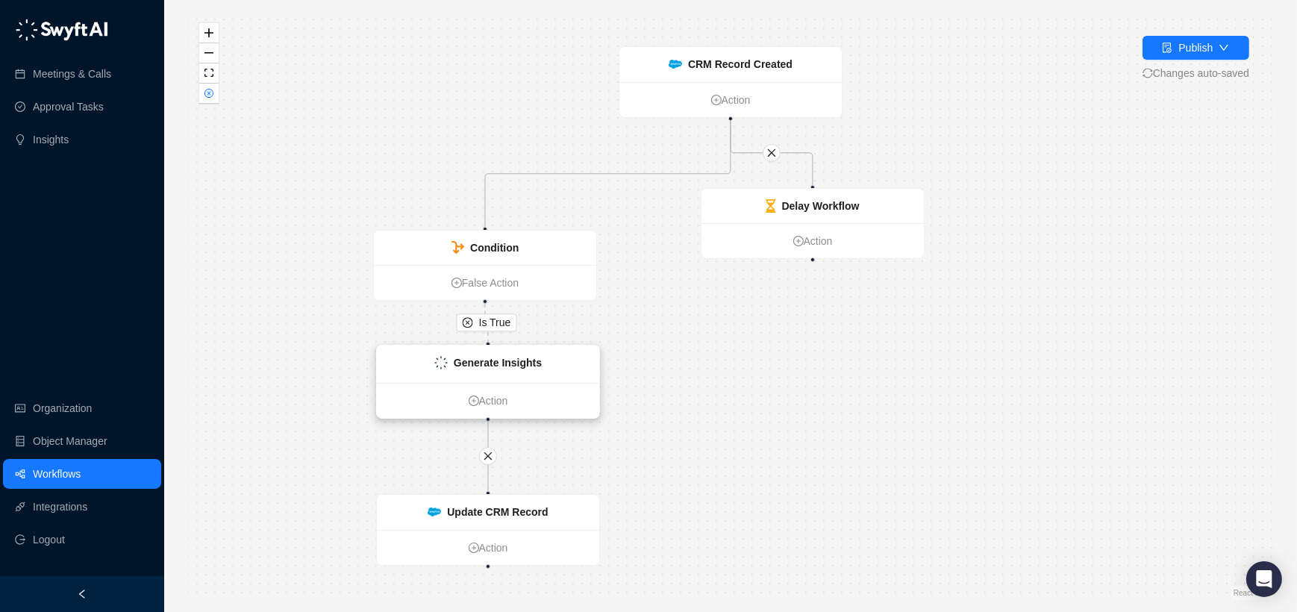
click at [497, 361] on strong "Generate Insights" at bounding box center [498, 363] width 88 height 12
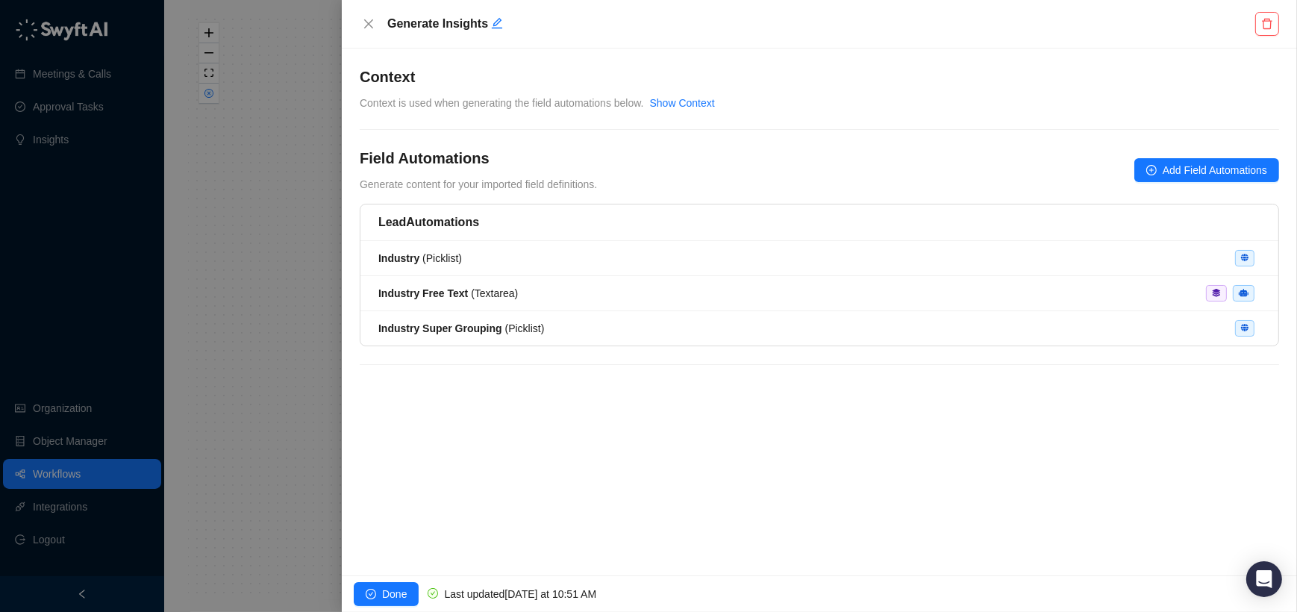
click at [293, 375] on div at bounding box center [648, 306] width 1297 height 612
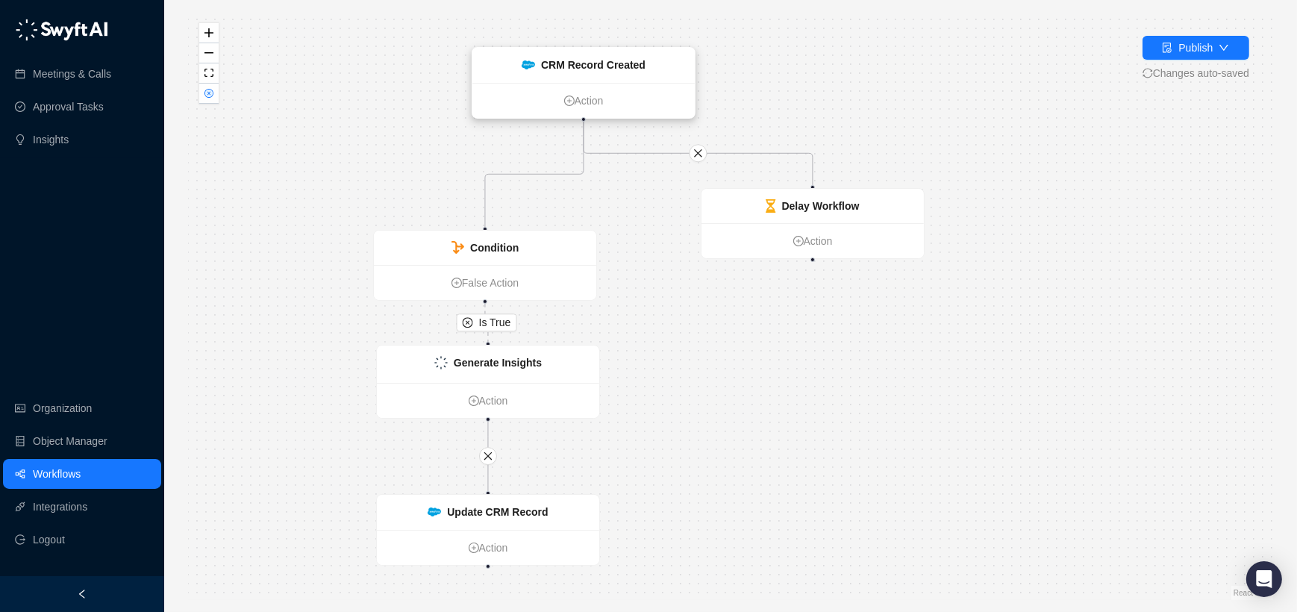
drag, startPoint x: 759, startPoint y: 59, endPoint x: 611, endPoint y: 55, distance: 148.6
click at [611, 59] on strong "CRM Record Created" at bounding box center [593, 65] width 104 height 12
click at [512, 254] on div "Condition" at bounding box center [494, 248] width 49 height 16
click at [512, 245] on strong "Condition" at bounding box center [494, 247] width 49 height 12
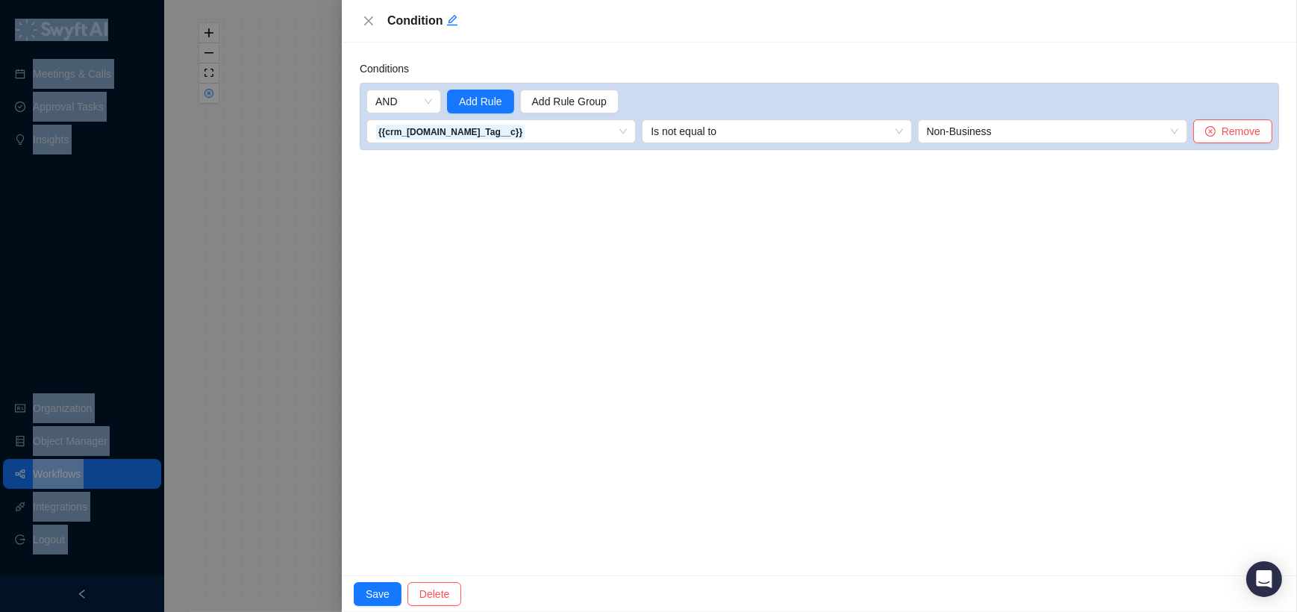
click at [512, 245] on div at bounding box center [648, 306] width 1297 height 612
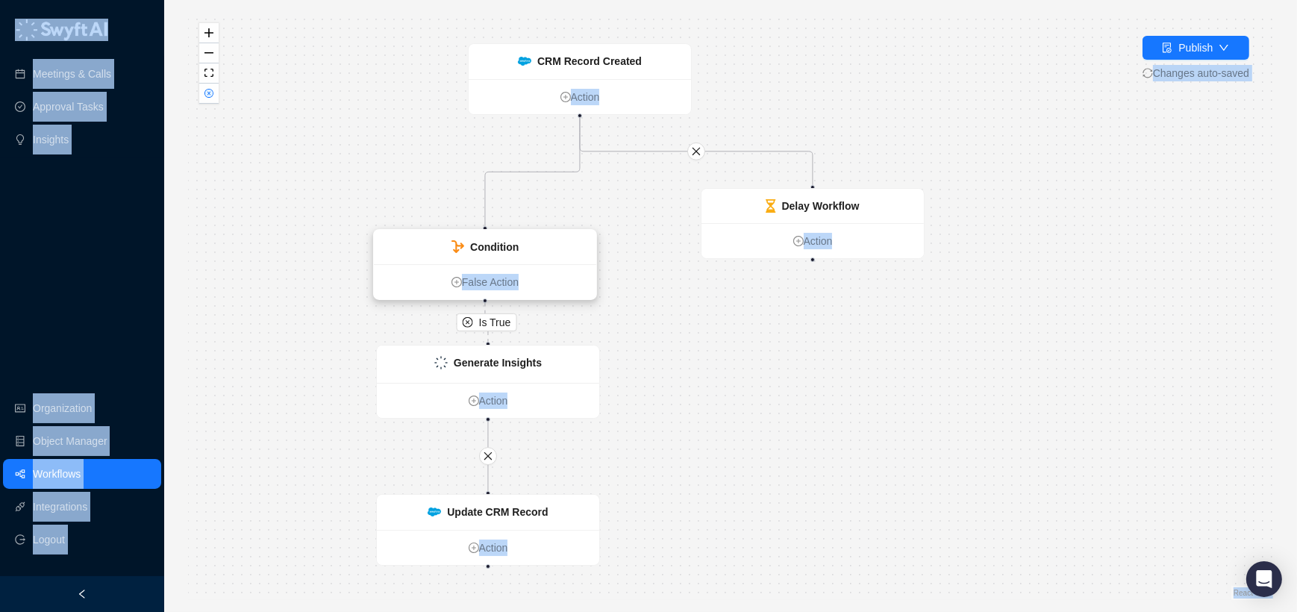
click at [512, 245] on strong "Condition" at bounding box center [494, 247] width 49 height 12
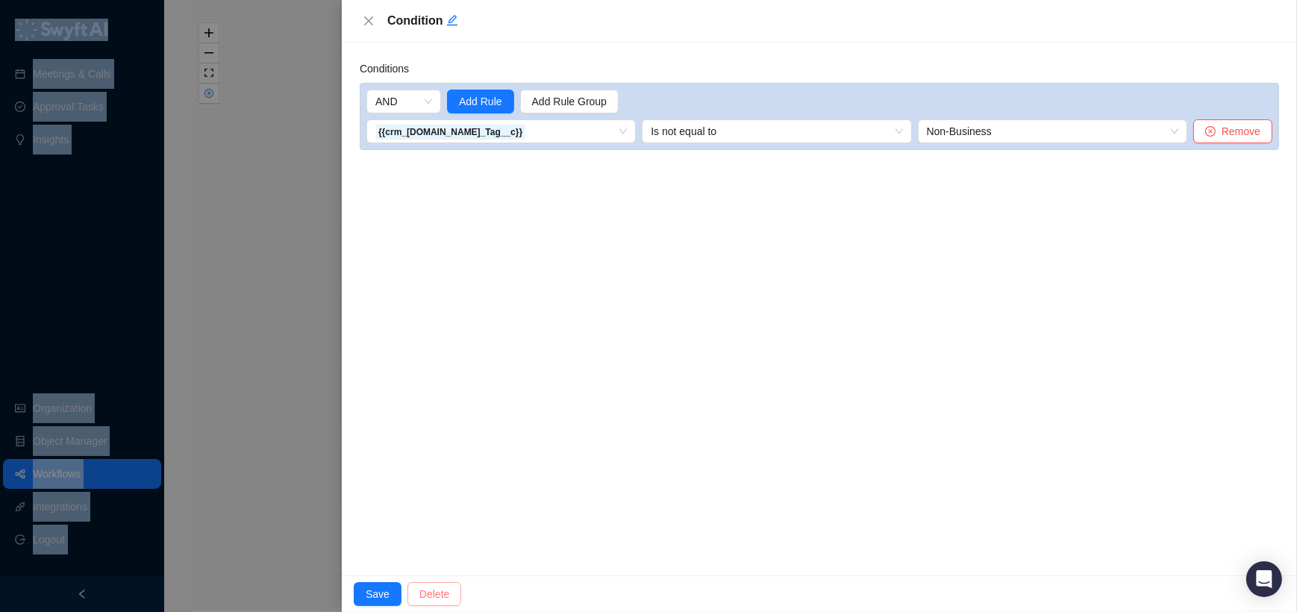
click at [437, 586] on span "Delete" at bounding box center [434, 594] width 30 height 16
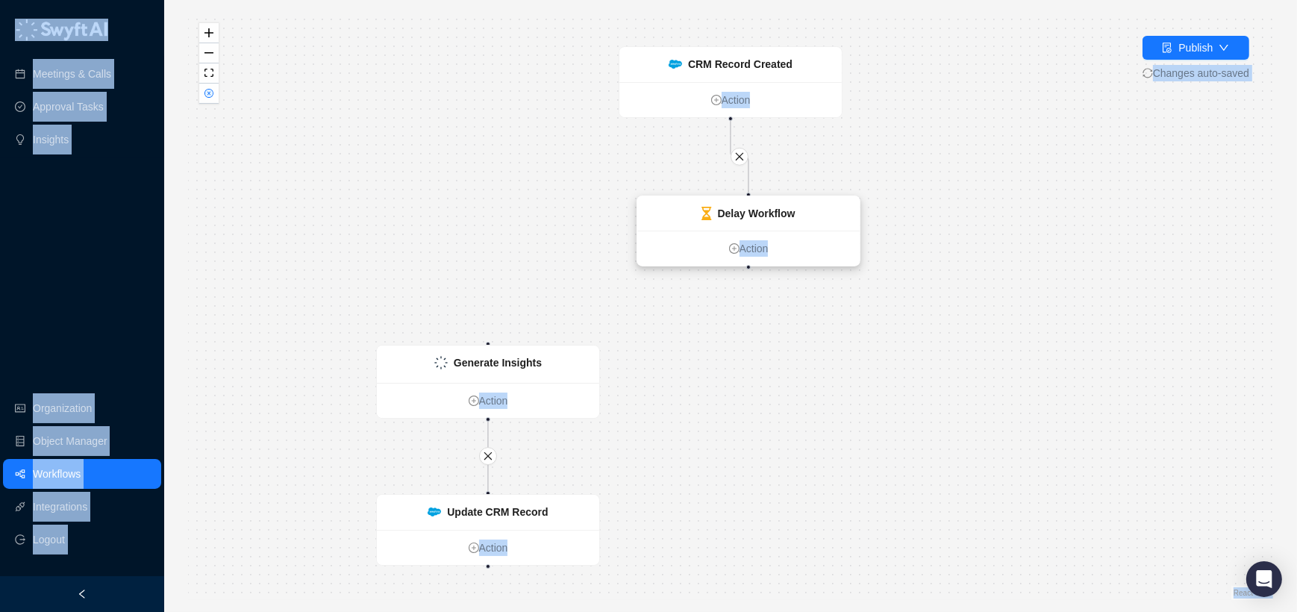
drag, startPoint x: 964, startPoint y: 238, endPoint x: 739, endPoint y: 237, distance: 224.7
click at [739, 237] on ul "Action" at bounding box center [748, 248] width 222 height 35
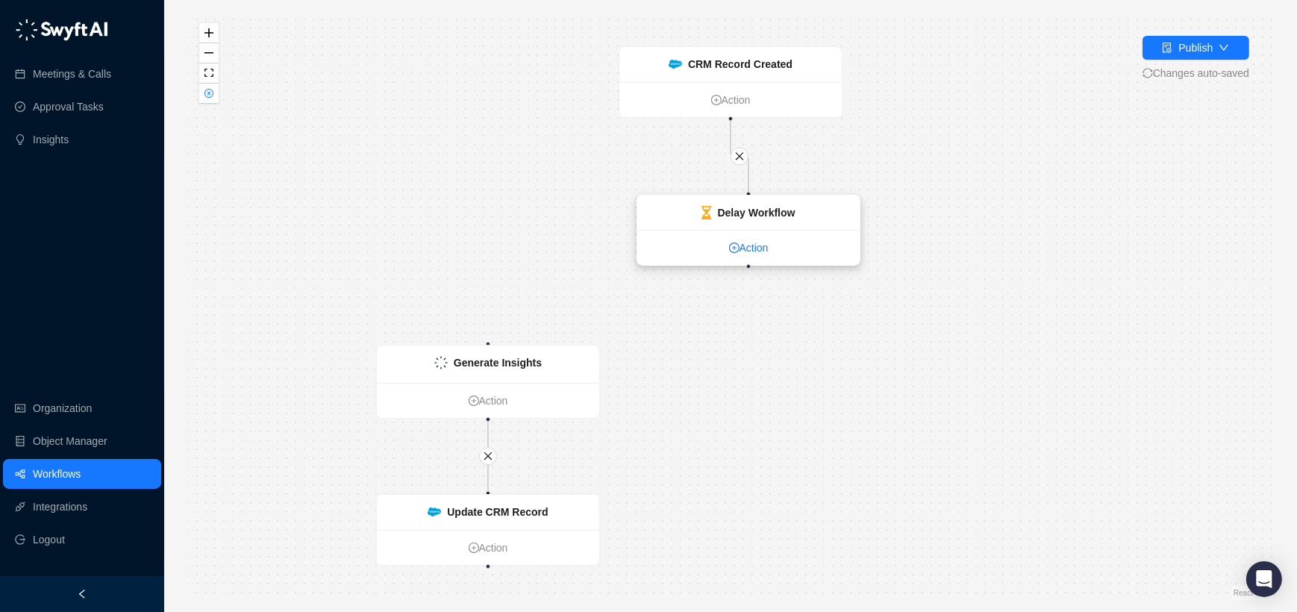
click at [738, 248] on link "Action" at bounding box center [748, 248] width 222 height 16
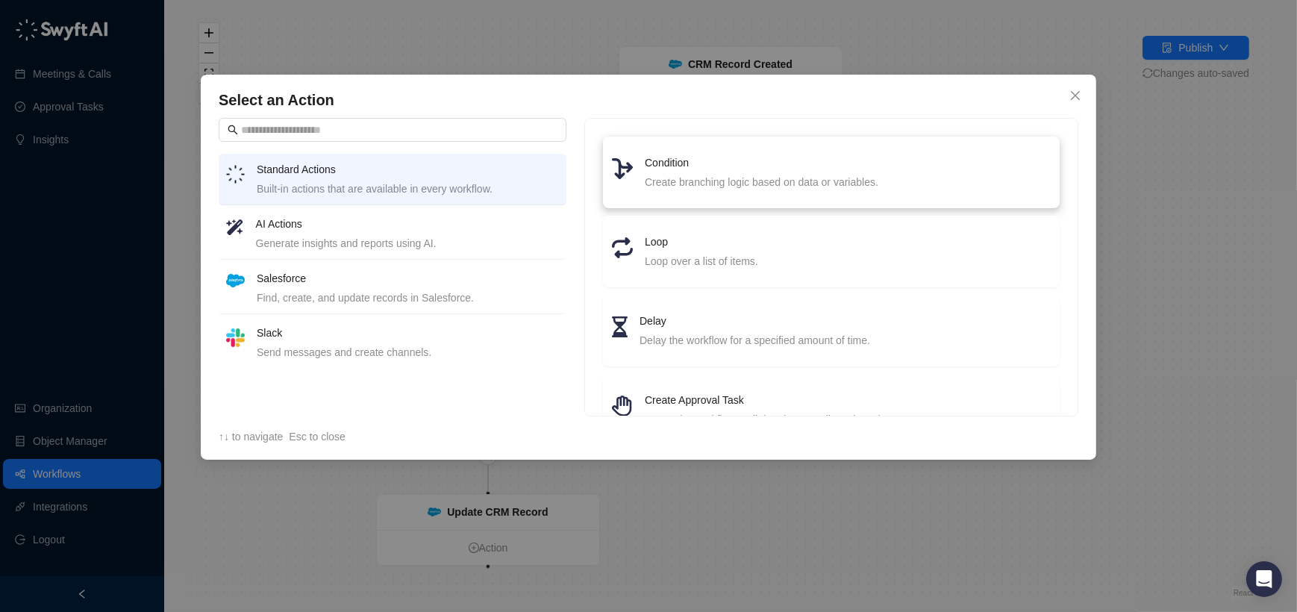
click at [684, 166] on h4 "Condition" at bounding box center [848, 163] width 406 height 16
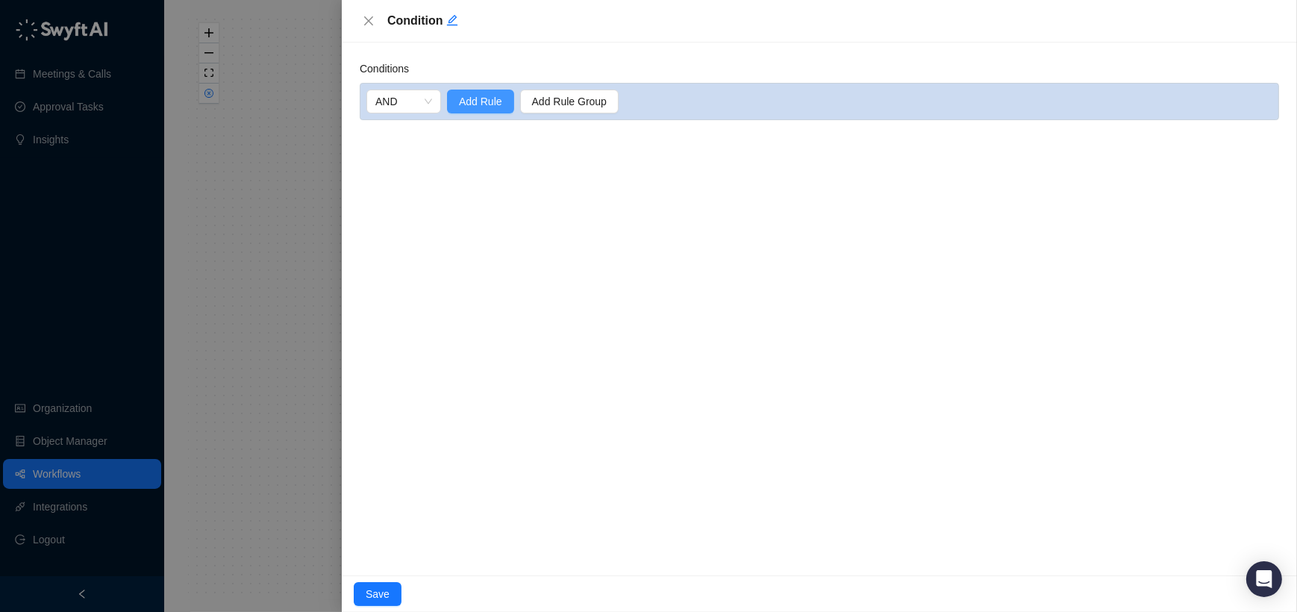
click at [499, 104] on span "Add Rule" at bounding box center [480, 101] width 43 height 16
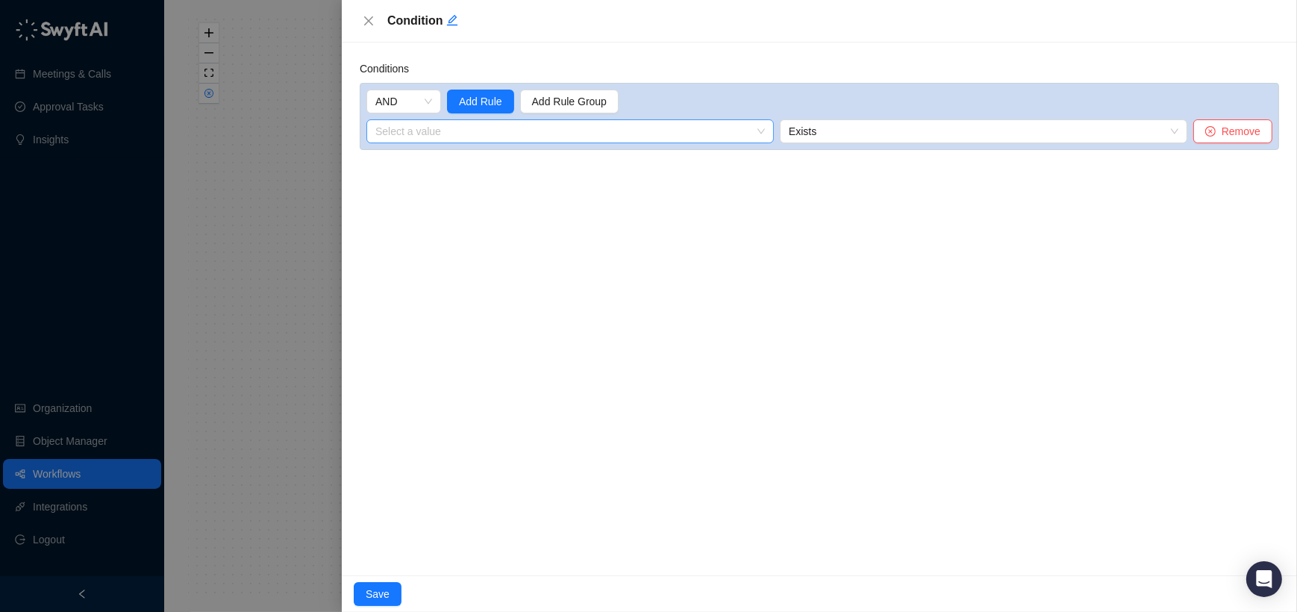
click at [428, 123] on input "search" at bounding box center [565, 131] width 381 height 22
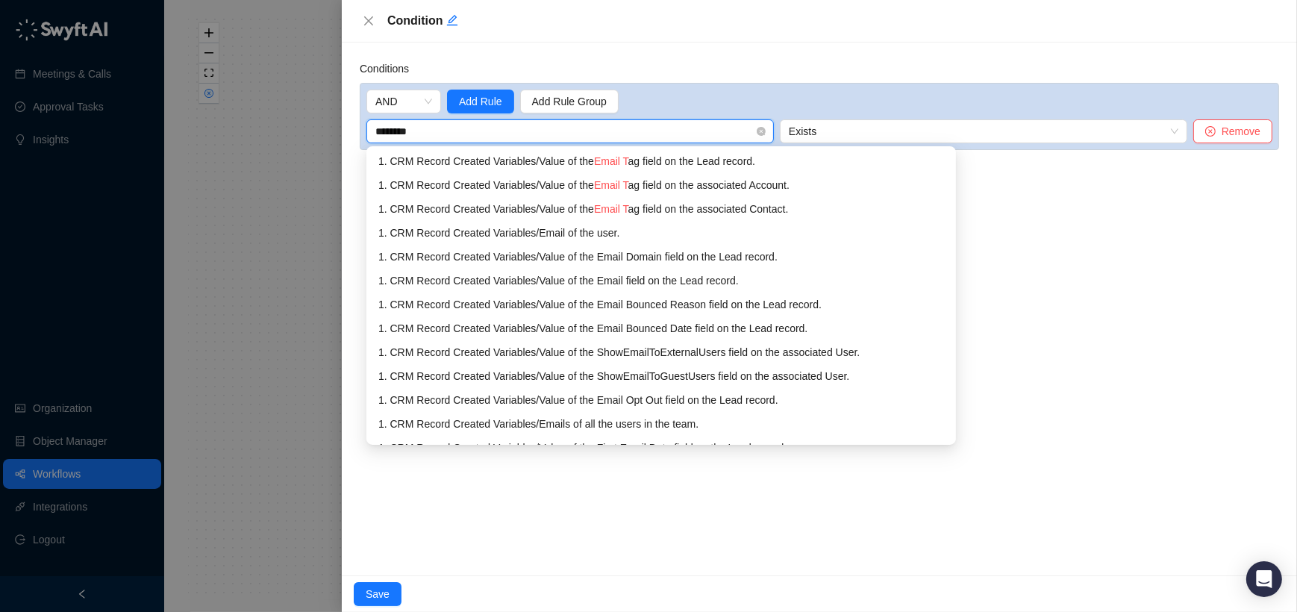
type input "*********"
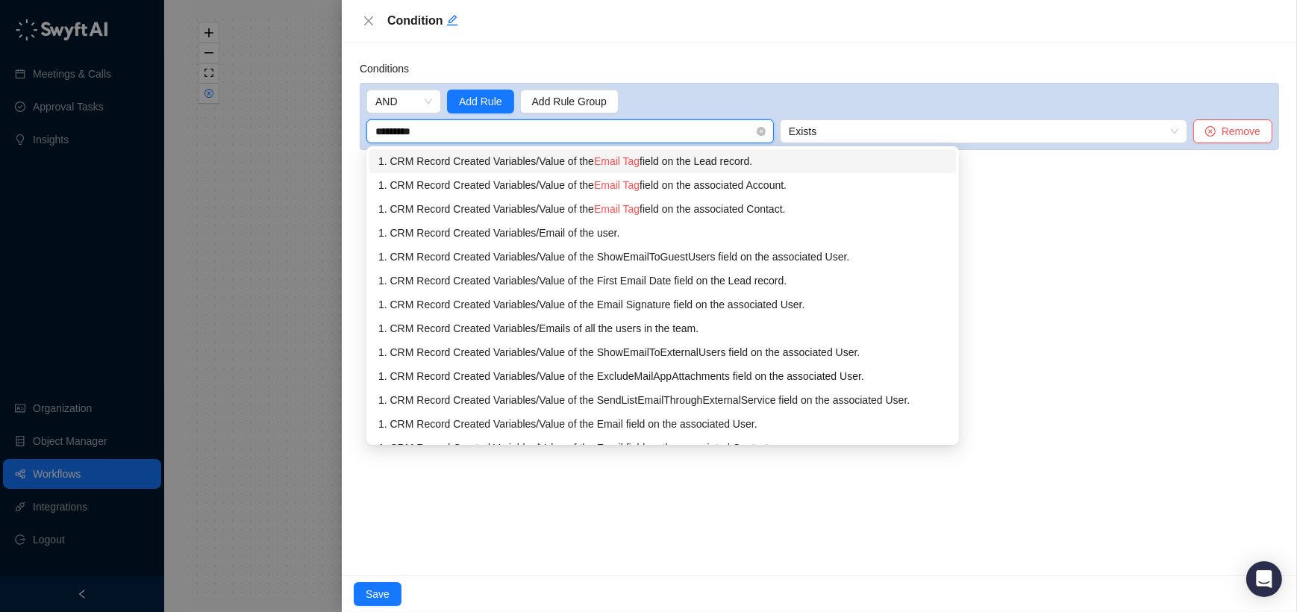
click at [566, 153] on div "1. CRM Record Created Variables / Value of the Email Tag field on the Lead reco…" at bounding box center [662, 161] width 569 height 16
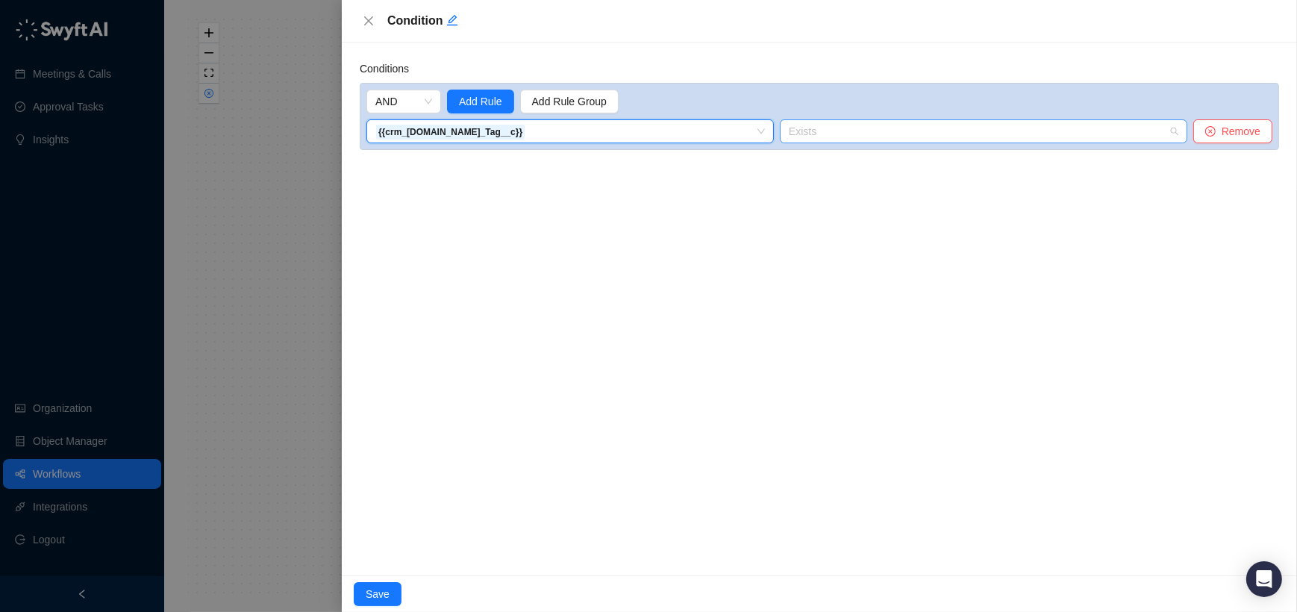
click at [829, 135] on span "Exists" at bounding box center [984, 131] width 390 height 22
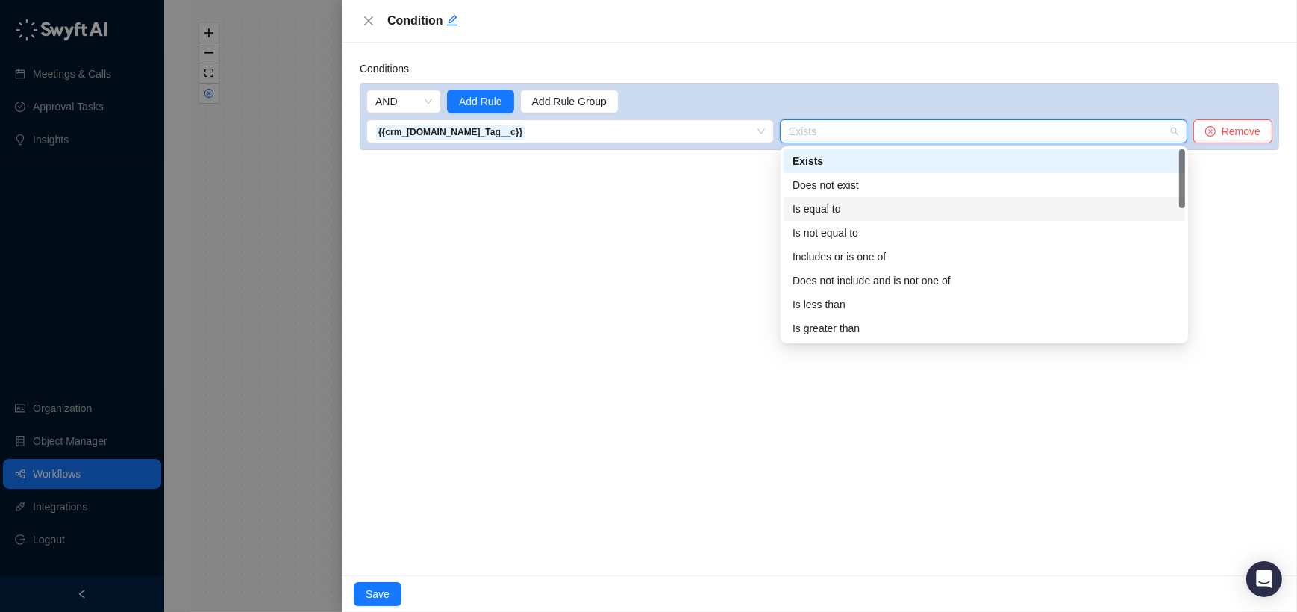
click at [835, 206] on div "Is equal to" at bounding box center [985, 209] width 384 height 16
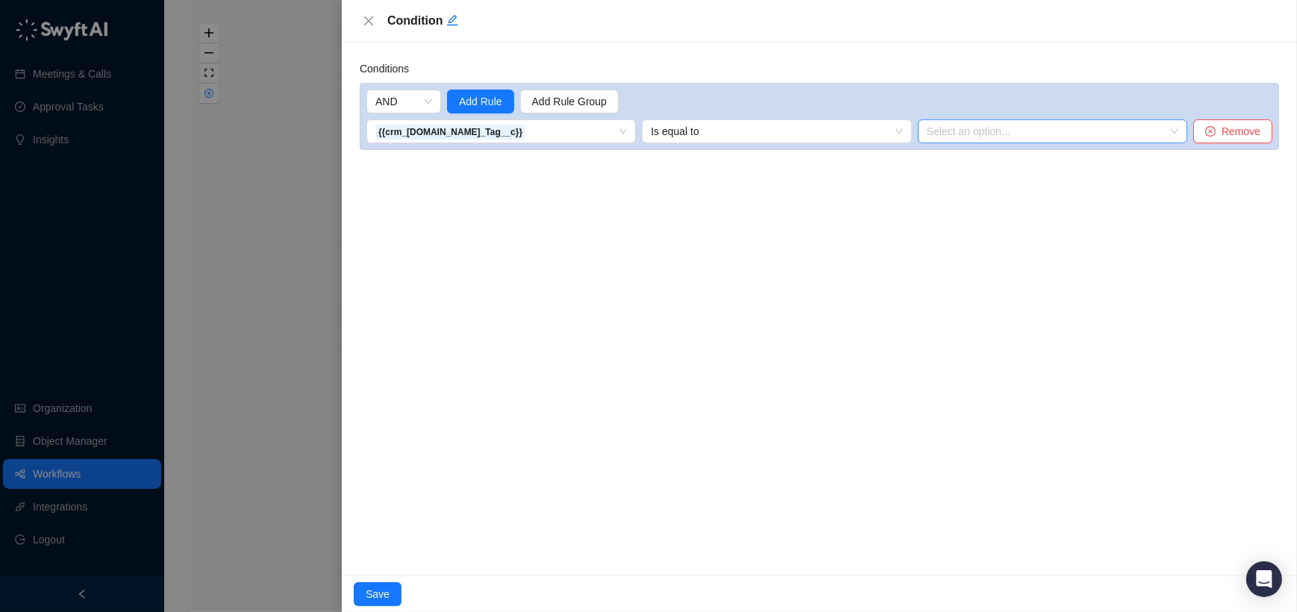
click at [980, 132] on input "search" at bounding box center [1048, 131] width 243 height 22
click at [884, 138] on span "Is equal to" at bounding box center [777, 131] width 252 height 22
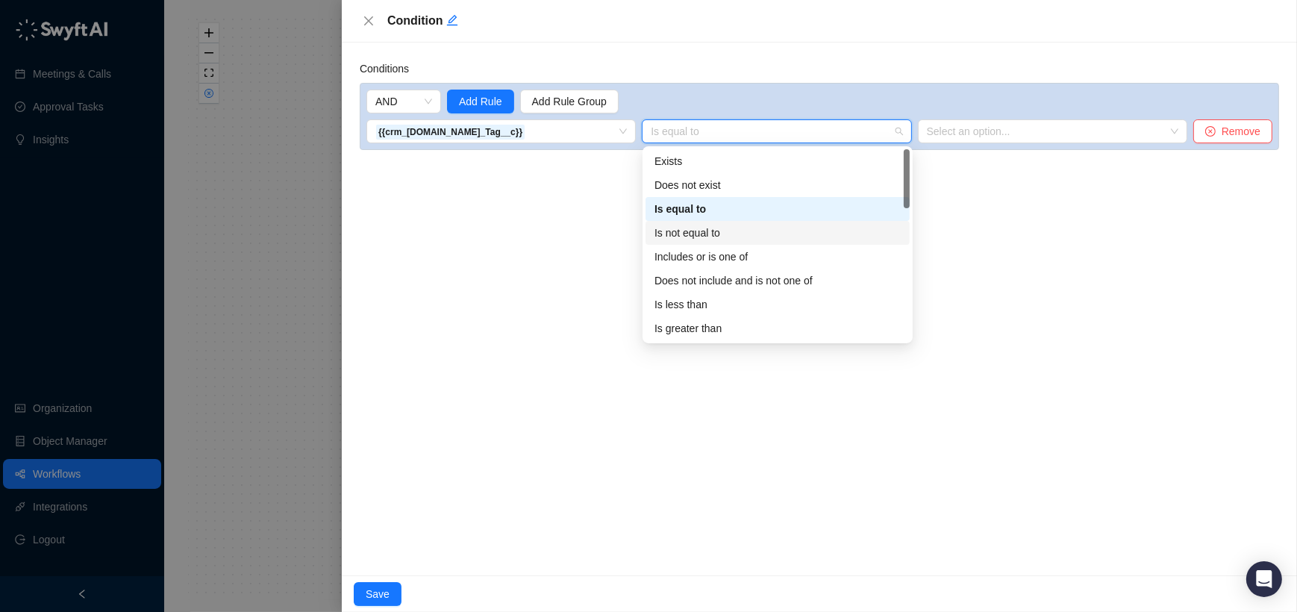
click at [811, 225] on div "Is not equal to" at bounding box center [778, 233] width 246 height 16
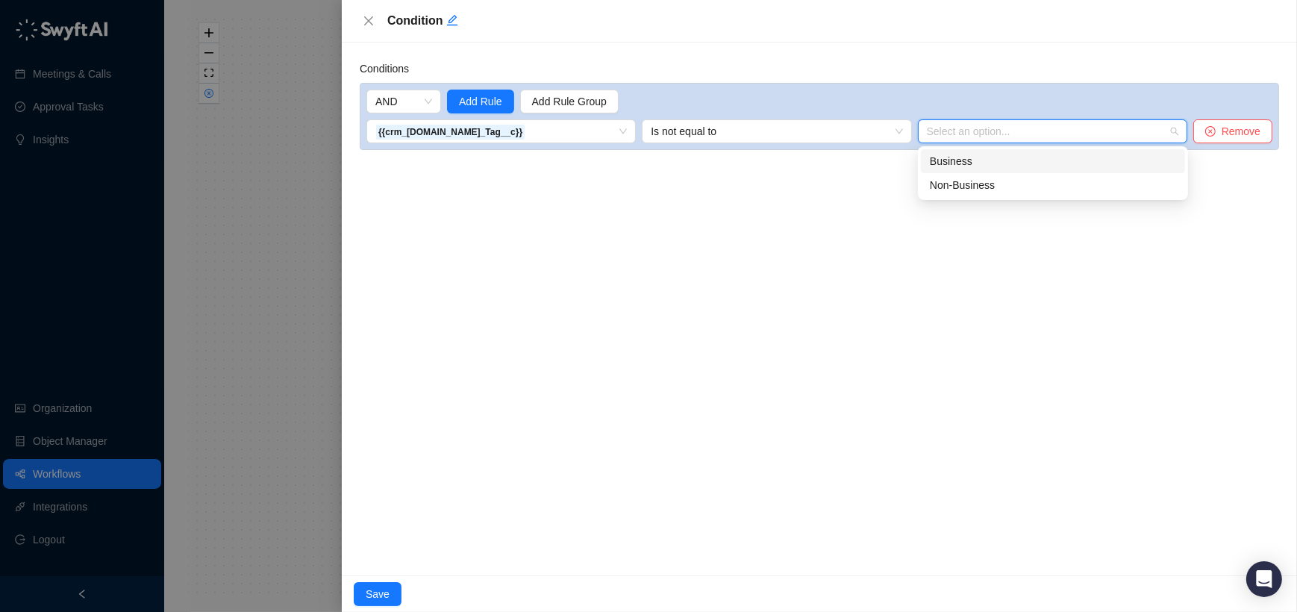
click at [986, 136] on input "search" at bounding box center [1048, 131] width 243 height 22
click at [963, 178] on div "Non-Business" at bounding box center [1053, 185] width 246 height 16
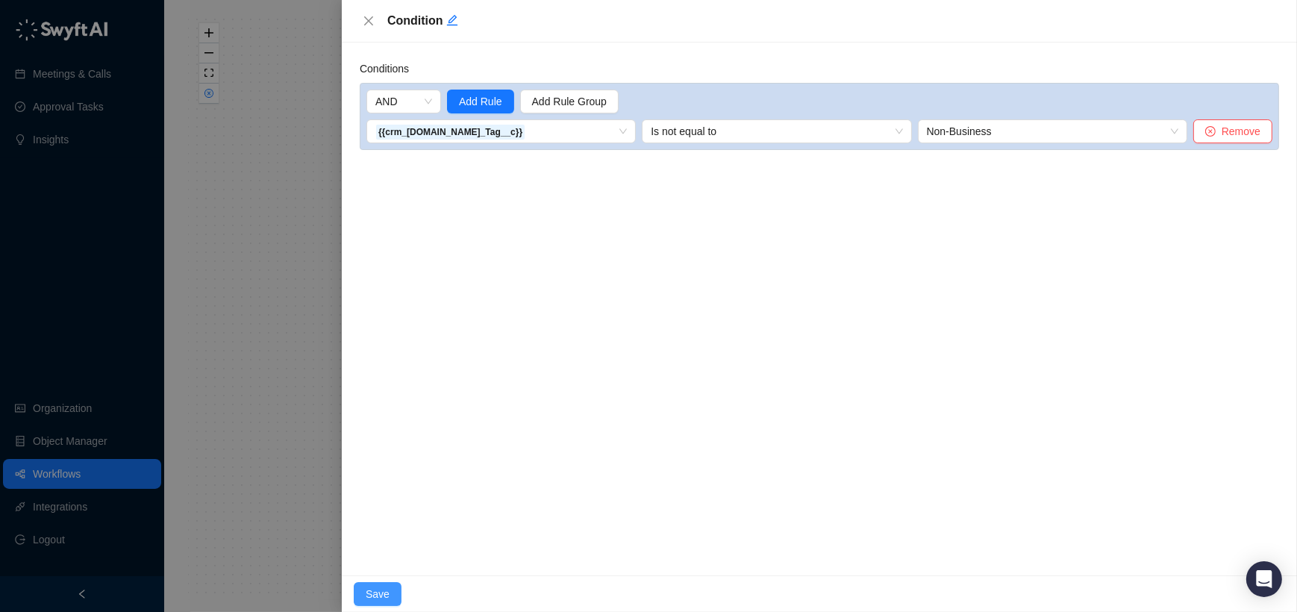
click at [357, 587] on button "Save" at bounding box center [378, 594] width 48 height 24
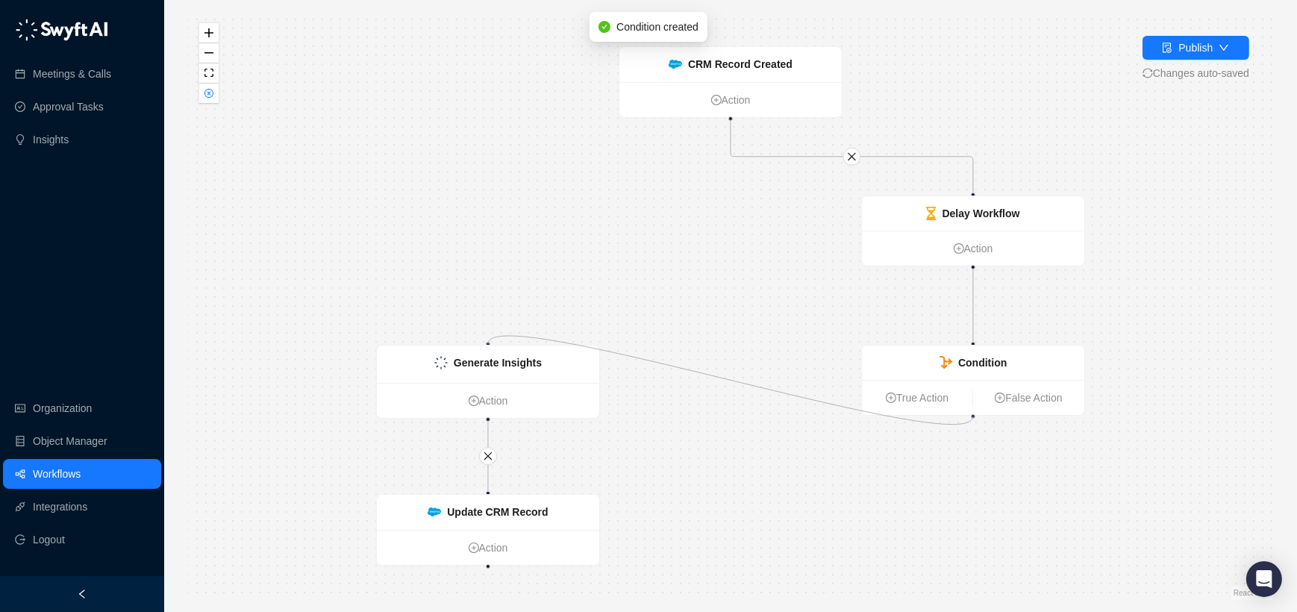
drag, startPoint x: 488, startPoint y: 343, endPoint x: 979, endPoint y: 419, distance: 497.0
click at [979, 419] on div "CRM Record Created Action Generate Insights Action Update CRM Record Action Del…" at bounding box center [730, 306] width 1085 height 588
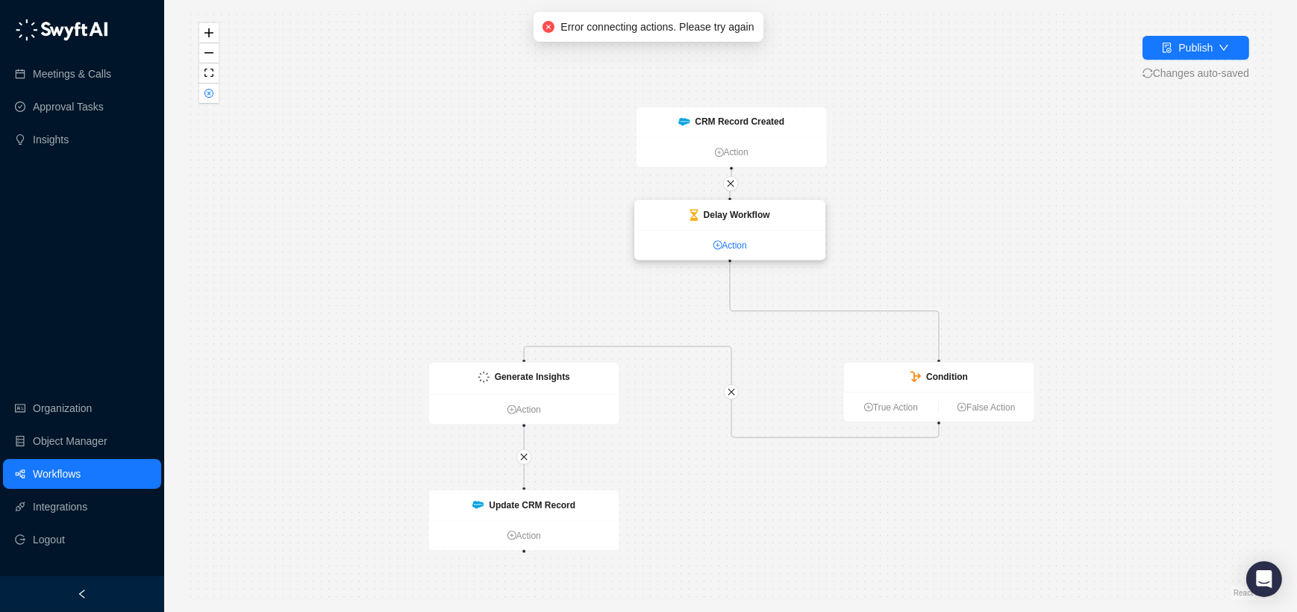
drag, startPoint x: 884, startPoint y: 273, endPoint x: 677, endPoint y: 239, distance: 209.6
click at [677, 239] on link "Action" at bounding box center [730, 245] width 190 height 14
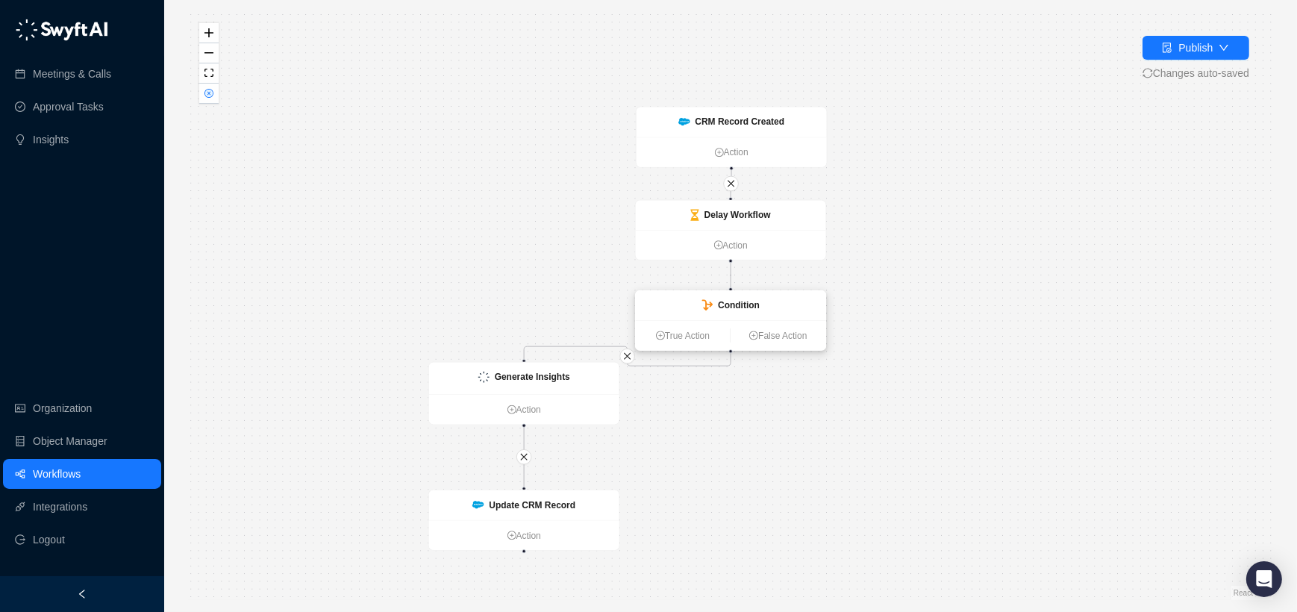
drag, startPoint x: 902, startPoint y: 378, endPoint x: 694, endPoint y: 307, distance: 220.2
click at [694, 307] on div "Condition" at bounding box center [731, 305] width 190 height 29
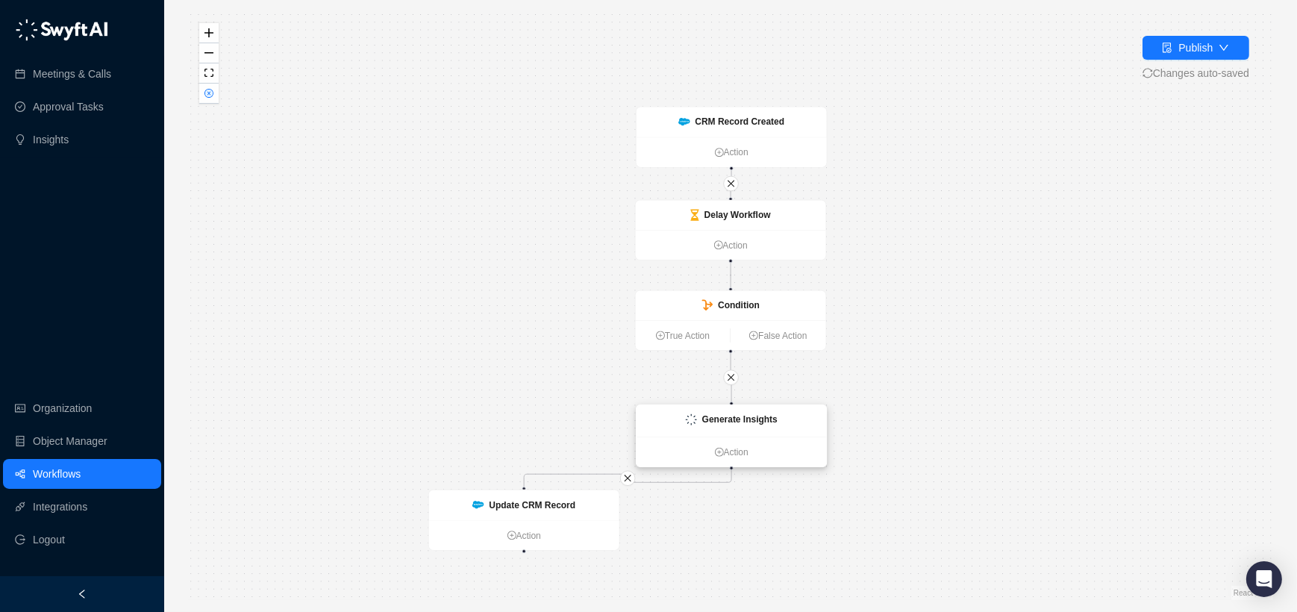
drag, startPoint x: 587, startPoint y: 369, endPoint x: 795, endPoint y: 412, distance: 211.8
click at [795, 412] on div "Generate Insights" at bounding box center [732, 421] width 190 height 32
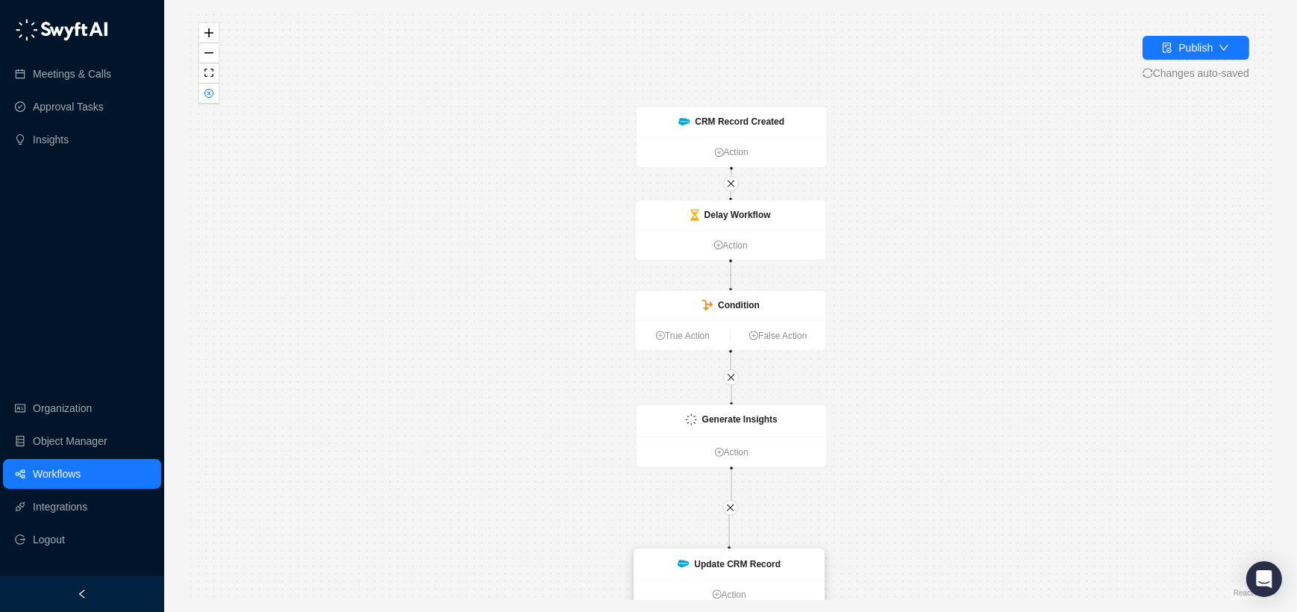
drag, startPoint x: 516, startPoint y: 495, endPoint x: 722, endPoint y: 554, distance: 213.6
click at [722, 554] on div "Update CRM Record" at bounding box center [729, 564] width 190 height 30
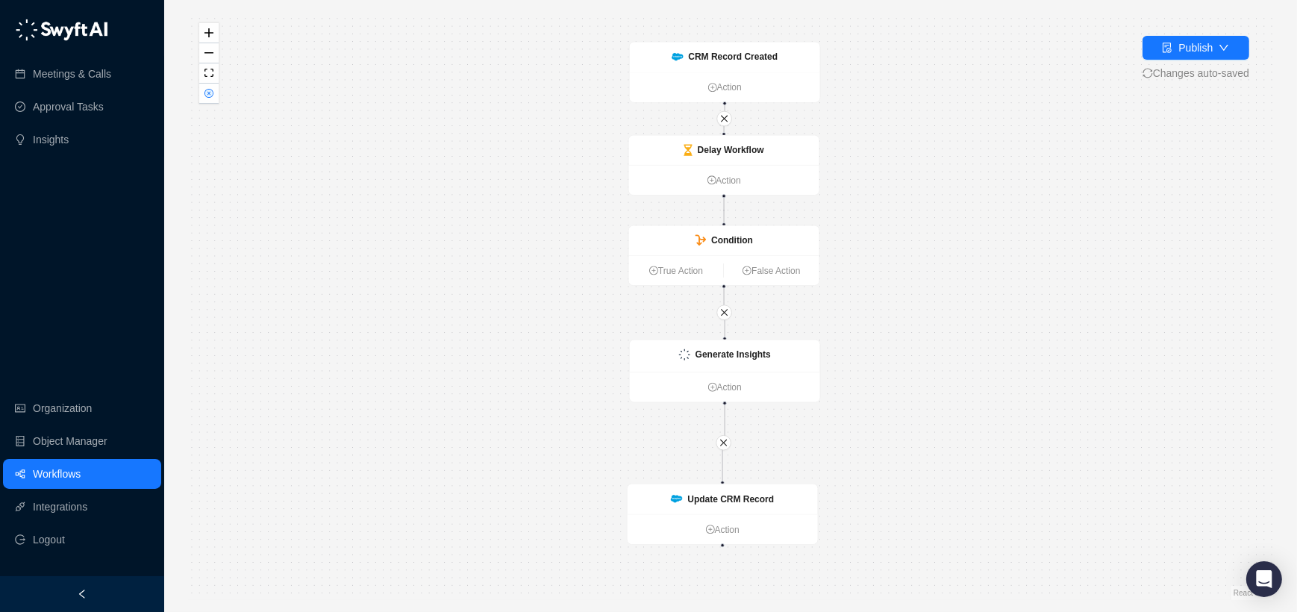
drag, startPoint x: 905, startPoint y: 484, endPoint x: 899, endPoint y: 419, distance: 65.3
click at [899, 419] on div "CRM Record Created Action Generate Insights Action Update CRM Record Action Del…" at bounding box center [730, 306] width 1085 height 588
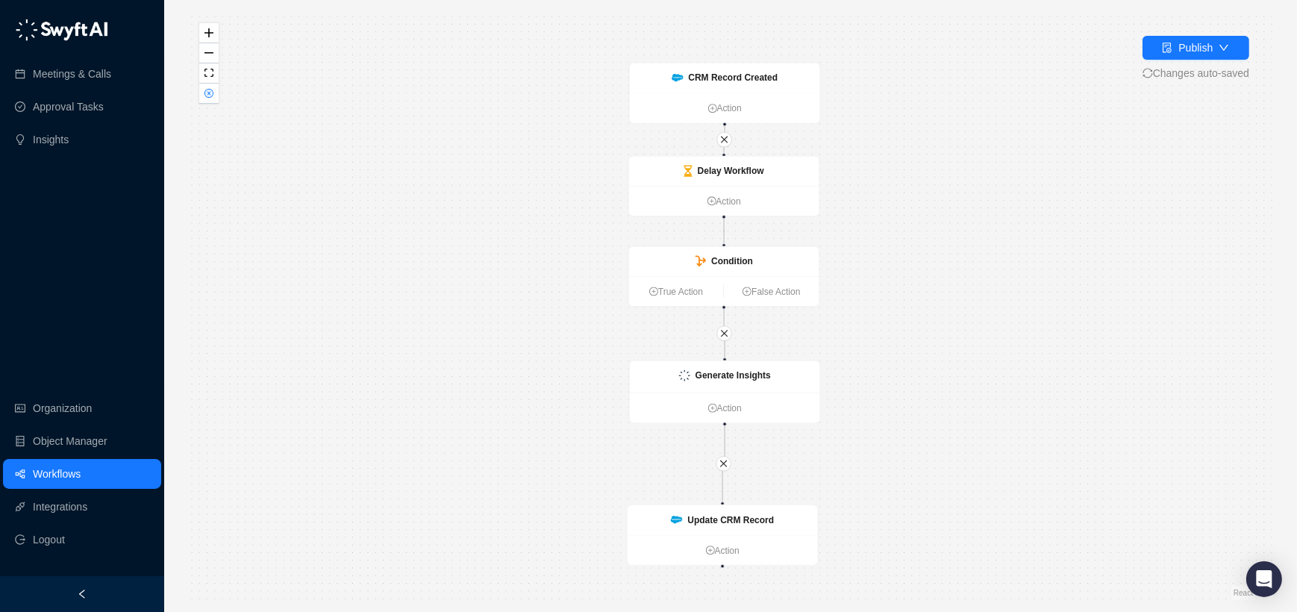
drag, startPoint x: 884, startPoint y: 355, endPoint x: 884, endPoint y: 375, distance: 20.2
click at [884, 375] on div "CRM Record Created Action Generate Insights Action Update CRM Record Action Del…" at bounding box center [730, 306] width 1085 height 588
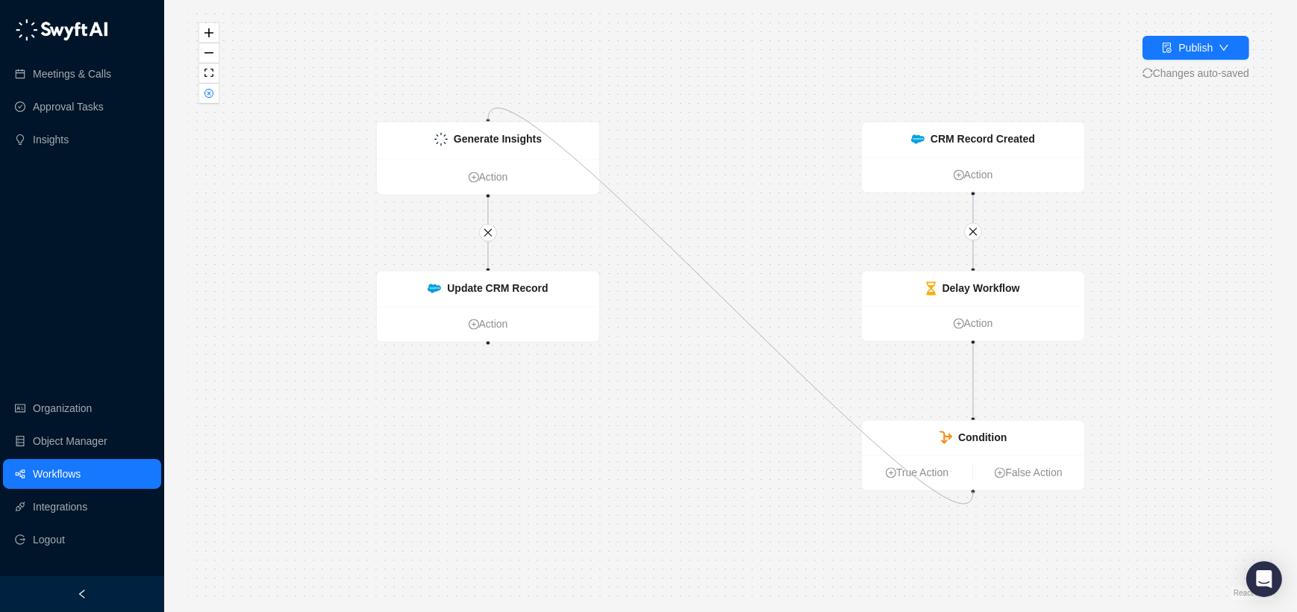
drag, startPoint x: 974, startPoint y: 490, endPoint x: 498, endPoint y: 119, distance: 603.6
click at [498, 119] on div "CRM Record Created Action Generate Insights Action Update CRM Record Action Del…" at bounding box center [730, 306] width 1085 height 588
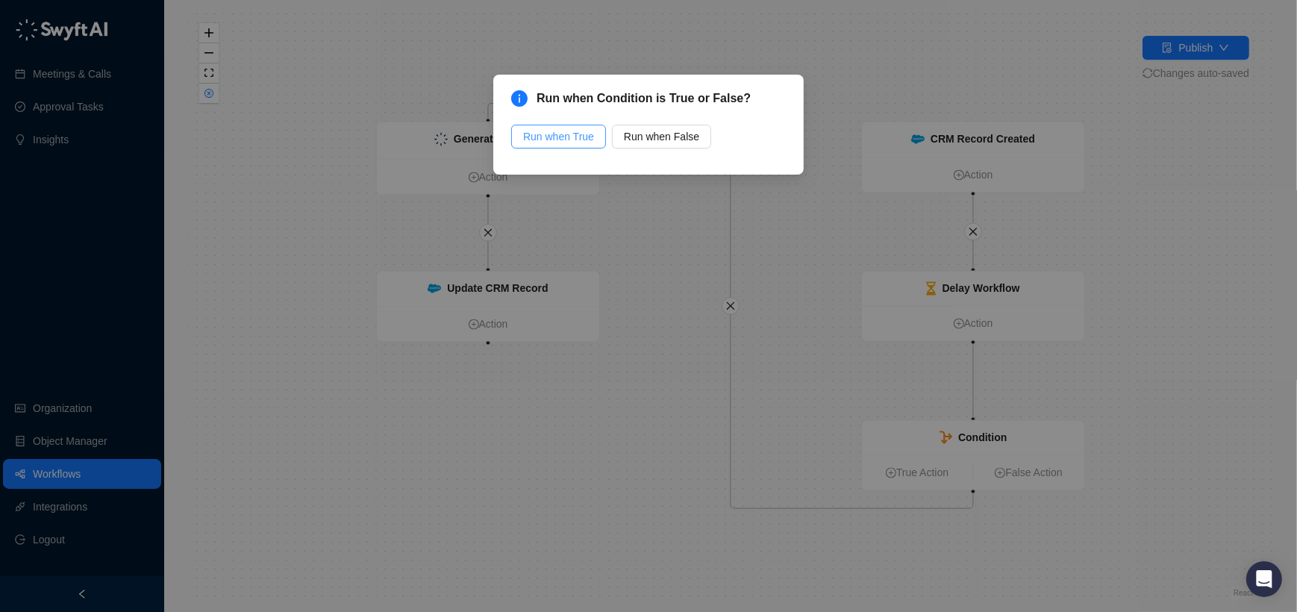
click at [588, 134] on span "Run when True" at bounding box center [558, 136] width 71 height 16
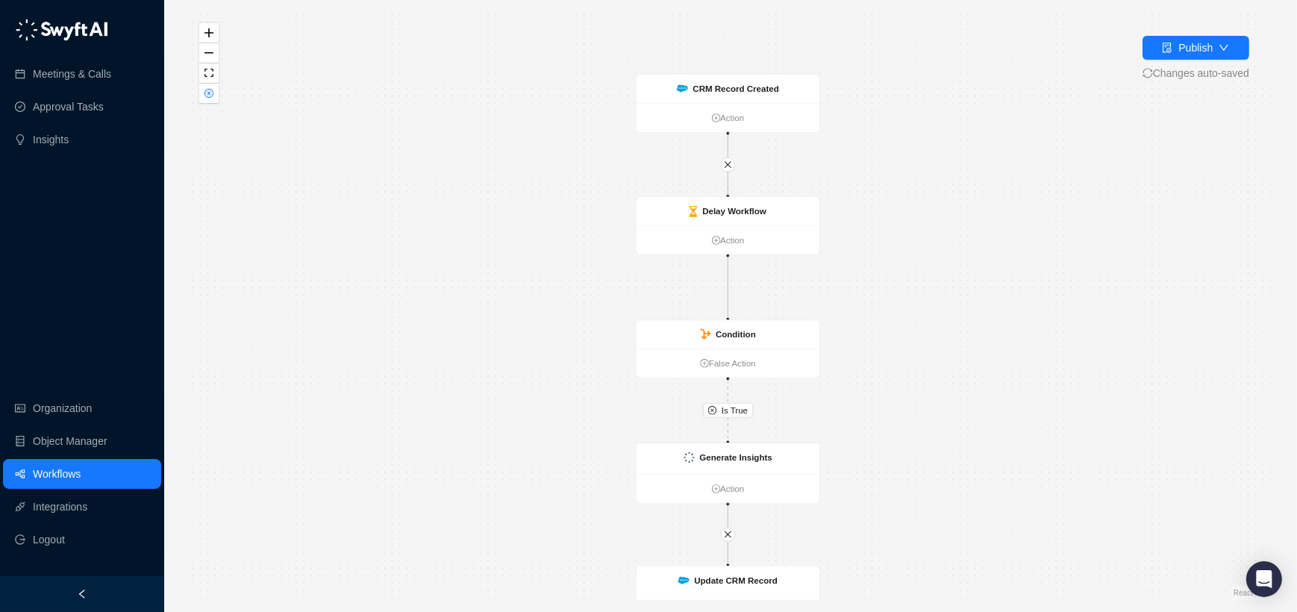
drag, startPoint x: 909, startPoint y: 227, endPoint x: 897, endPoint y: 280, distance: 54.3
click at [898, 281] on div "Is True CRM Record Created Action Generate Insights Action Update CRM Record Ac…" at bounding box center [730, 306] width 1085 height 588
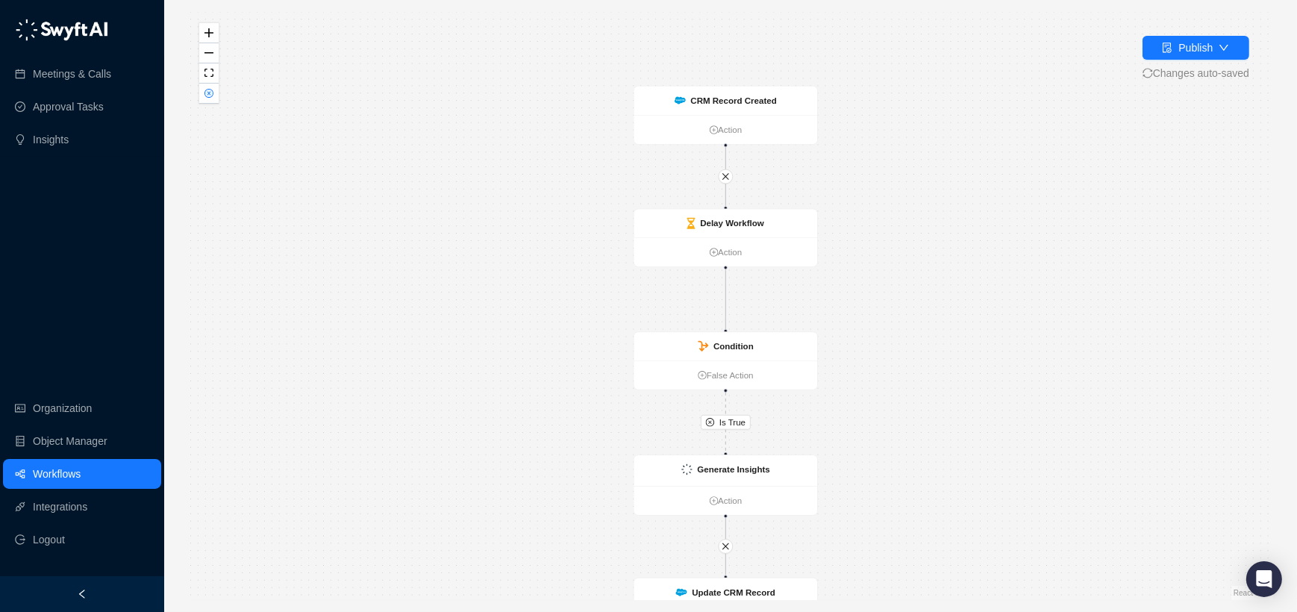
click at [1202, 33] on div "Is True CRM Record Created Action Generate Insights Action Update CRM Record Ac…" at bounding box center [730, 306] width 1085 height 588
click at [1195, 43] on div "Publish" at bounding box center [1196, 48] width 34 height 16
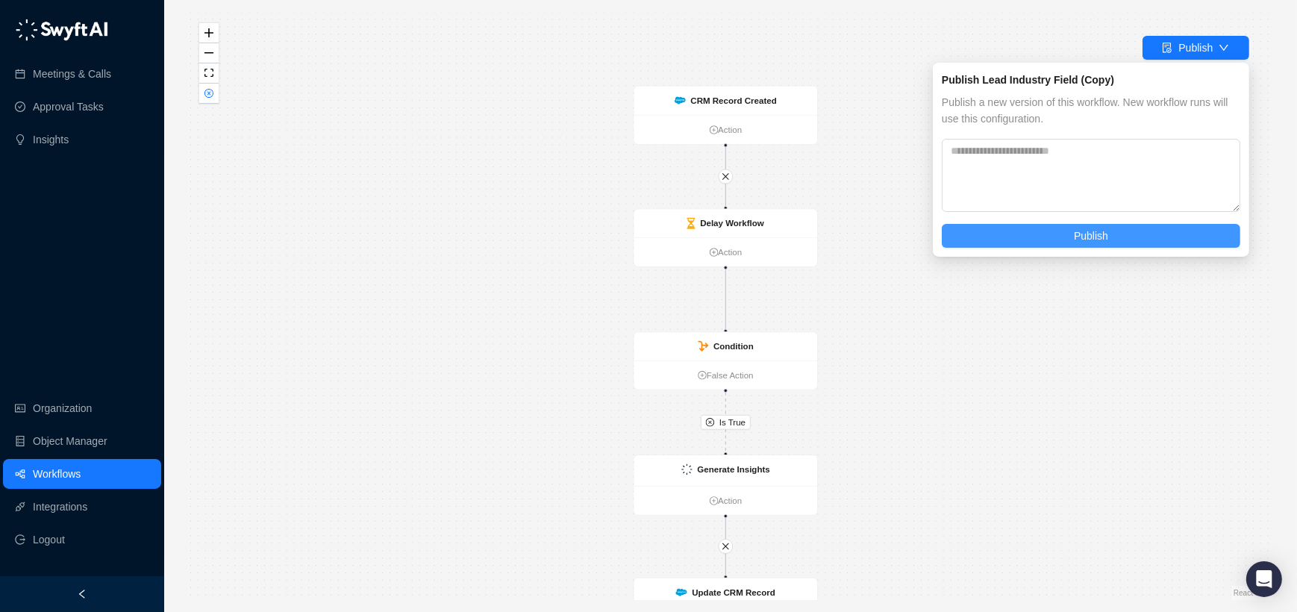
click at [1048, 237] on button "Publish" at bounding box center [1091, 236] width 299 height 24
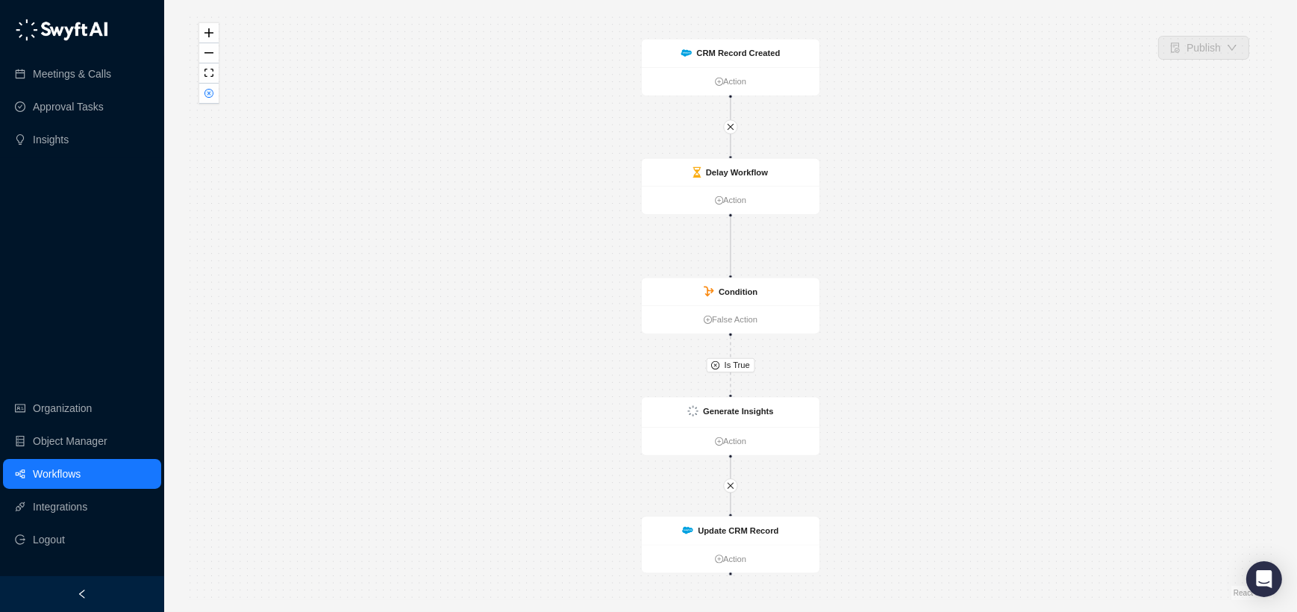
click at [78, 463] on link "Workflows" at bounding box center [57, 474] width 48 height 30
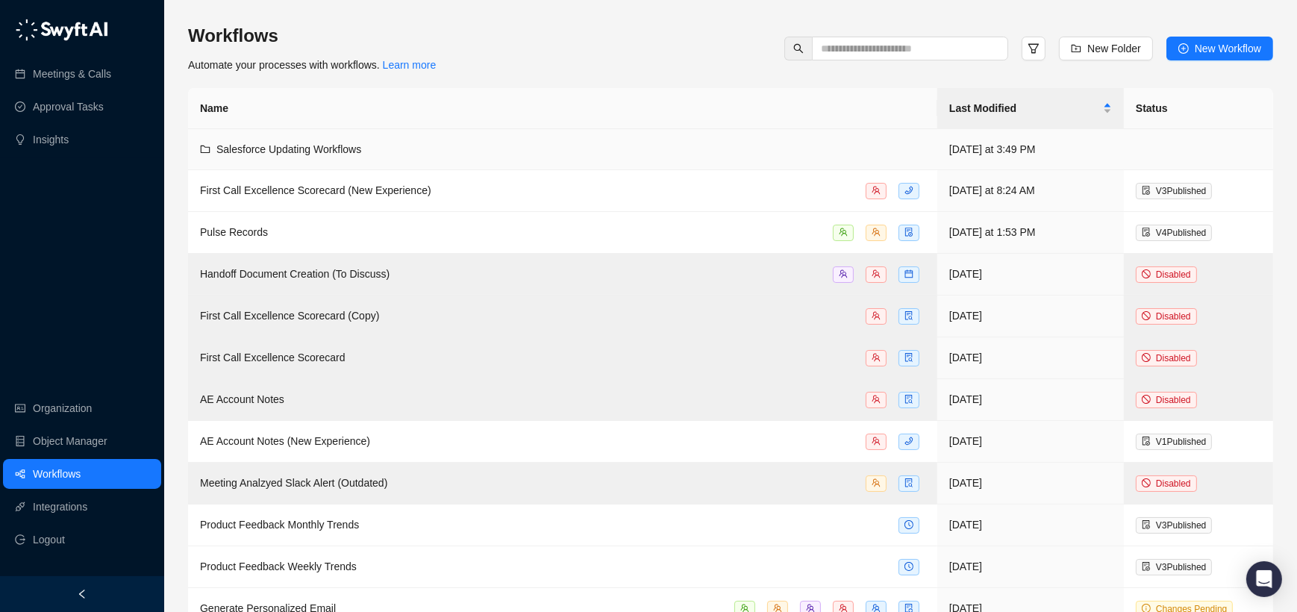
click at [408, 143] on div "Salesforce Updating Workflows" at bounding box center [562, 149] width 725 height 16
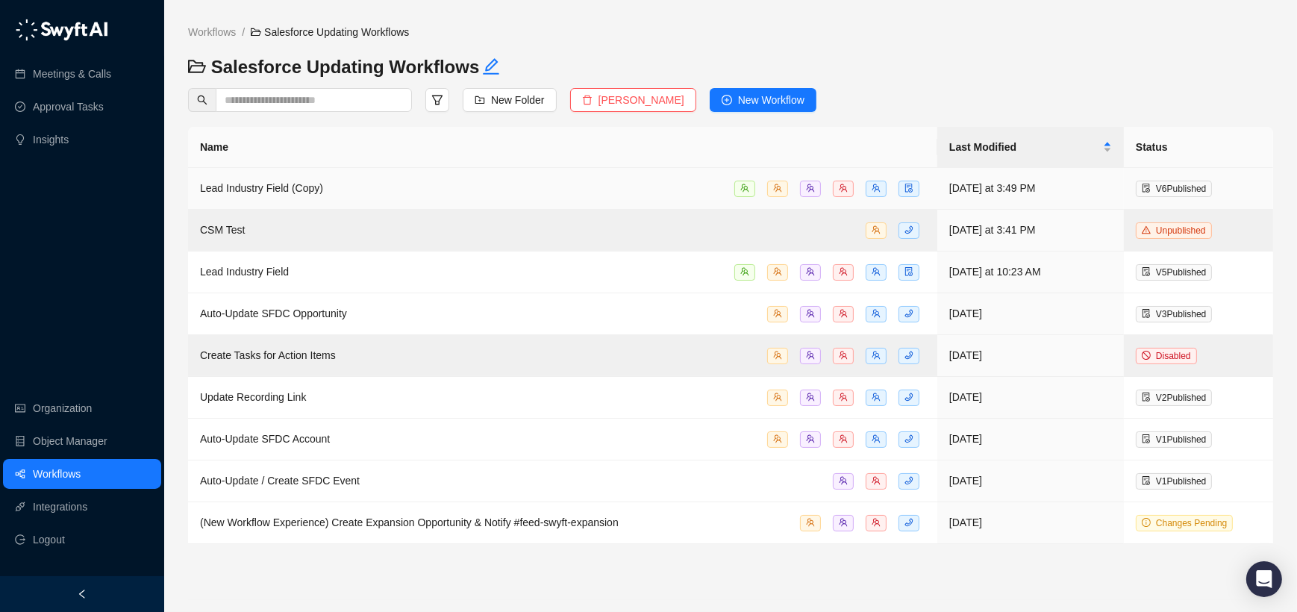
click at [496, 189] on div "Lead Industry Field (Copy)" at bounding box center [562, 188] width 725 height 17
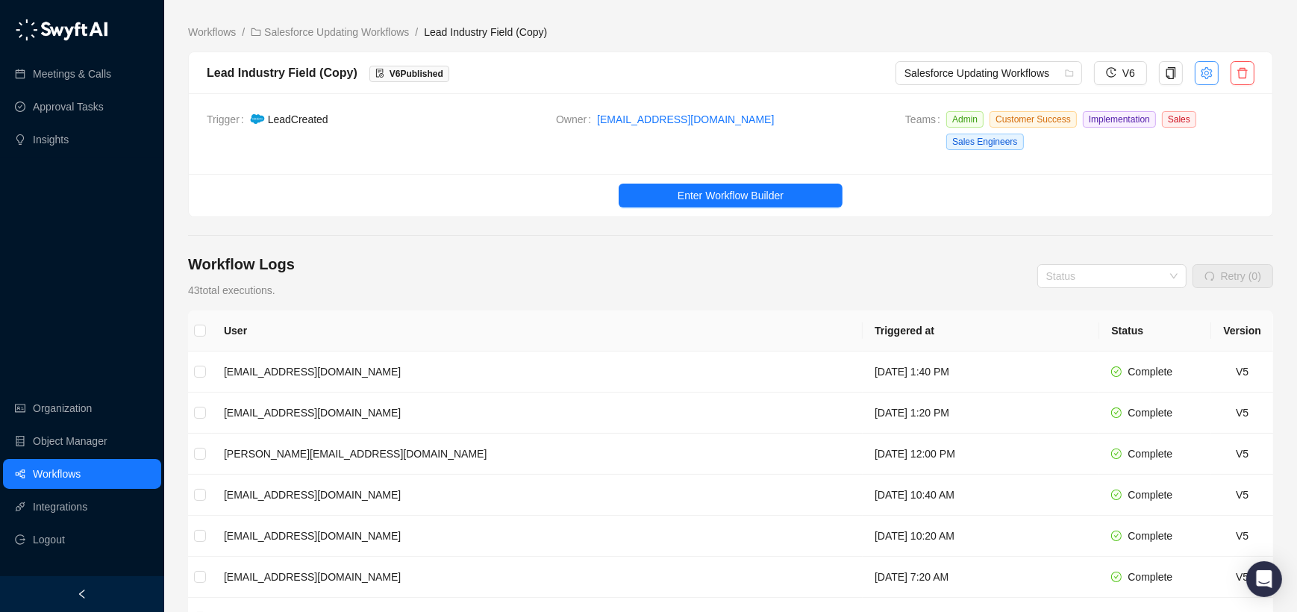
click at [1208, 67] on icon "setting" at bounding box center [1207, 73] width 12 height 12
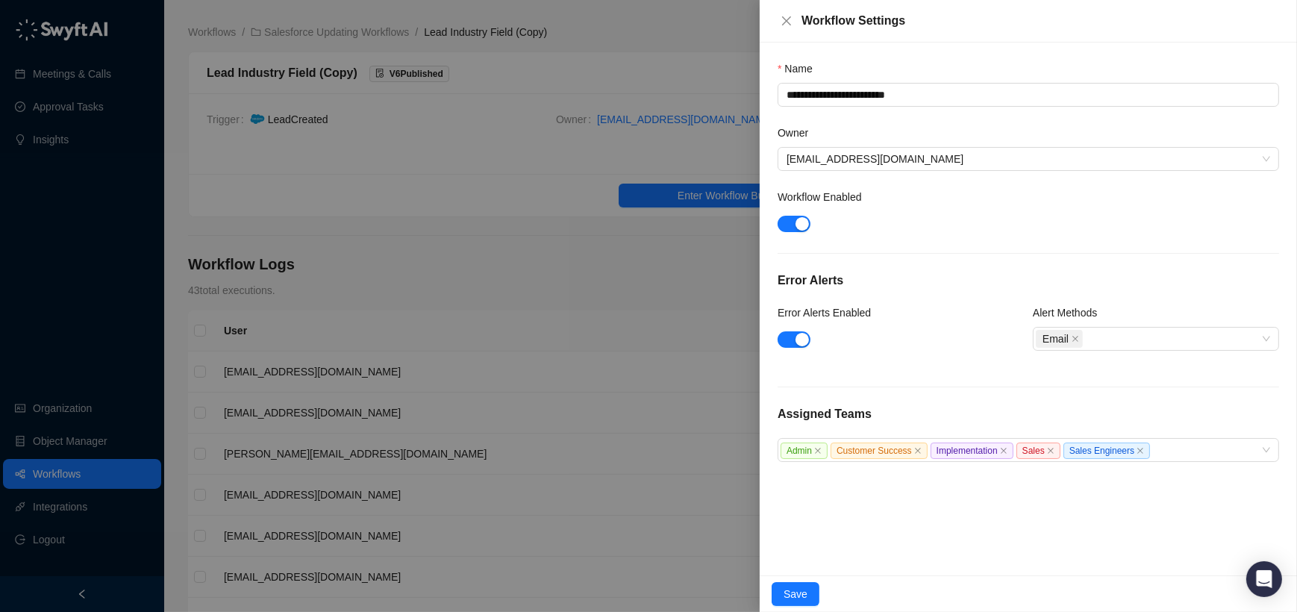
click at [1208, 66] on div "Name" at bounding box center [1029, 71] width 502 height 22
click at [778, 25] on button "Close" at bounding box center [787, 21] width 18 height 18
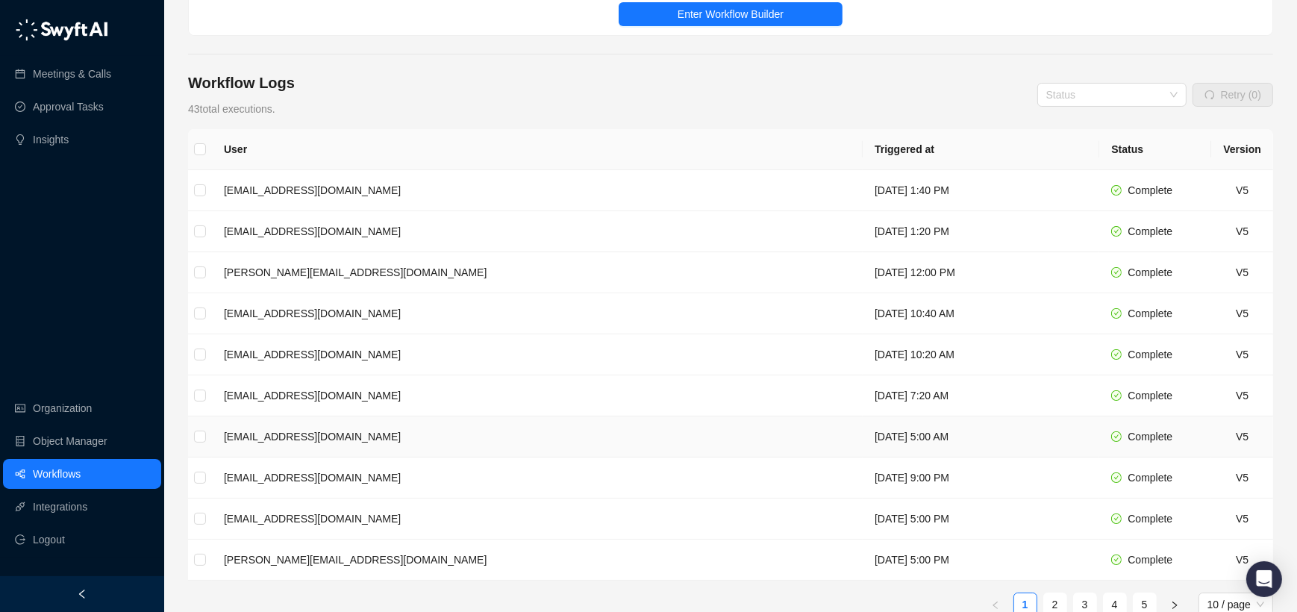
scroll to position [136, 0]
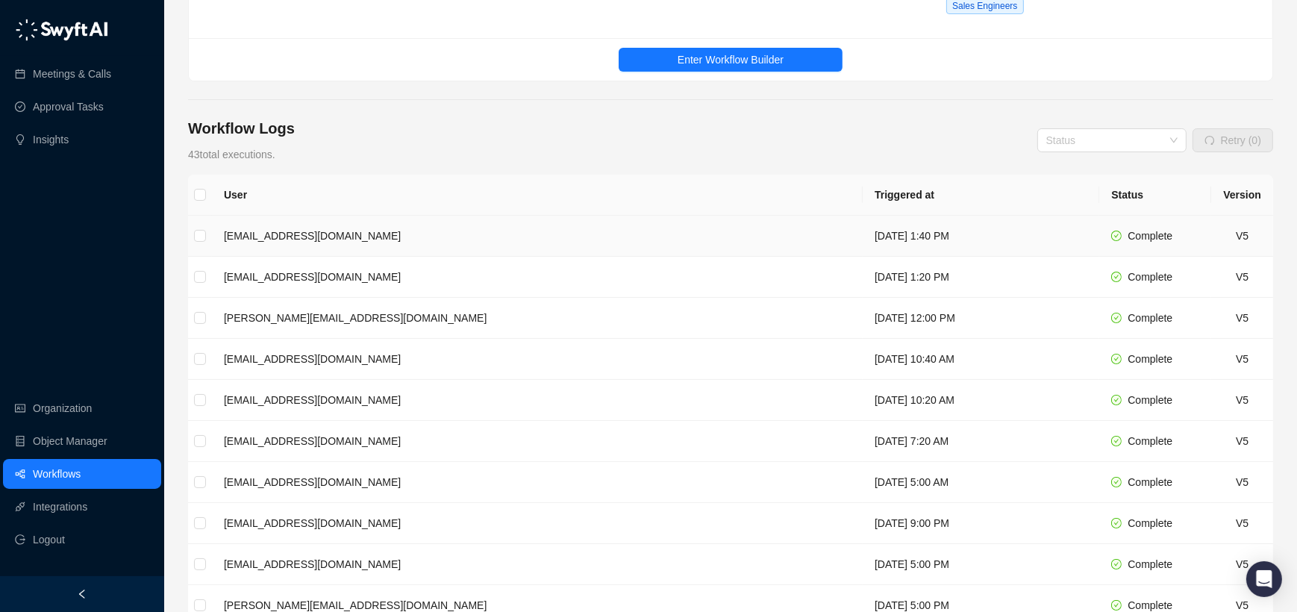
click at [552, 237] on td "[EMAIL_ADDRESS][DOMAIN_NAME]" at bounding box center [537, 236] width 651 height 41
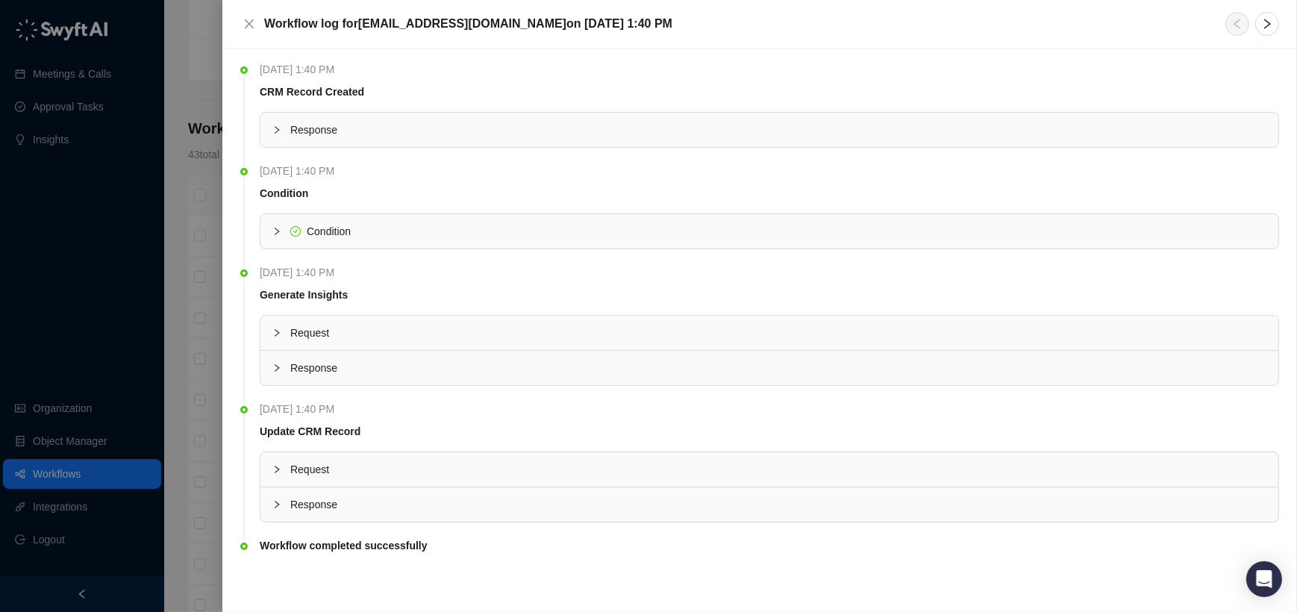
click at [196, 246] on div at bounding box center [648, 306] width 1297 height 612
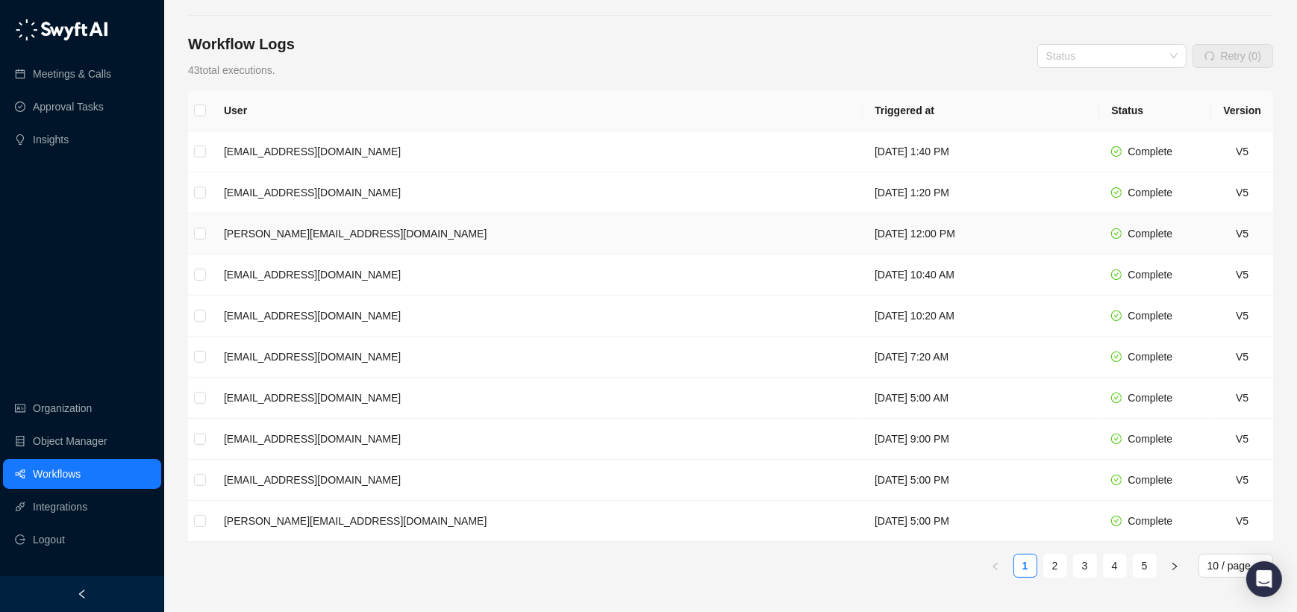
scroll to position [320, 0]
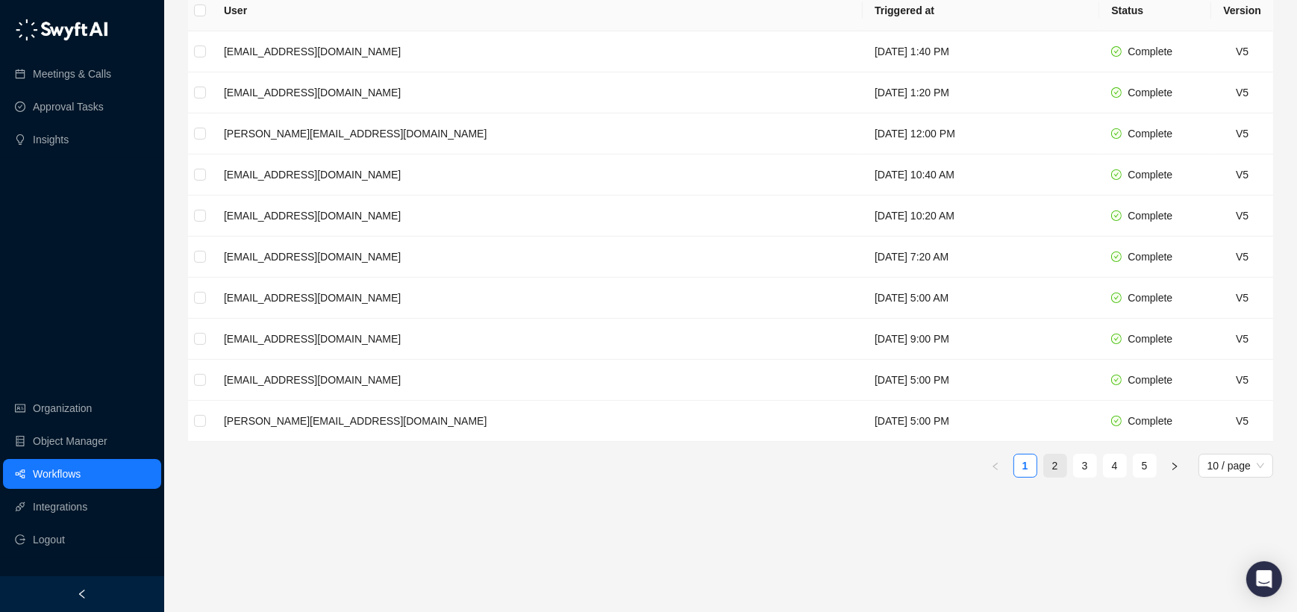
click at [1062, 461] on link "2" at bounding box center [1055, 466] width 22 height 22
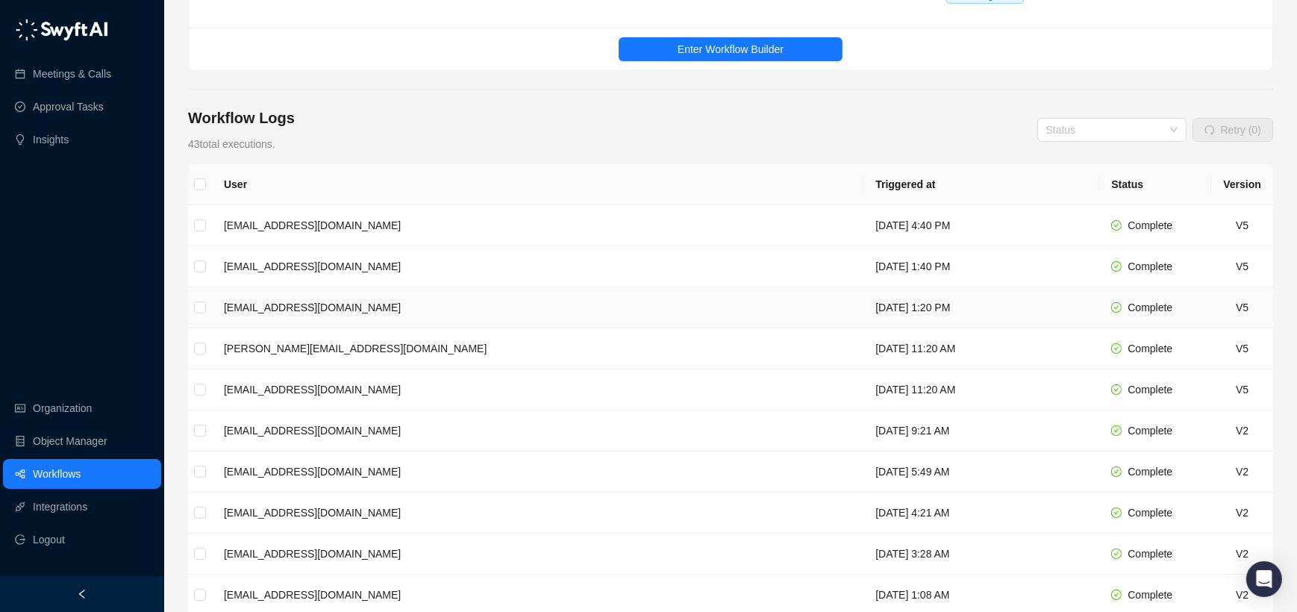
scroll to position [320, 0]
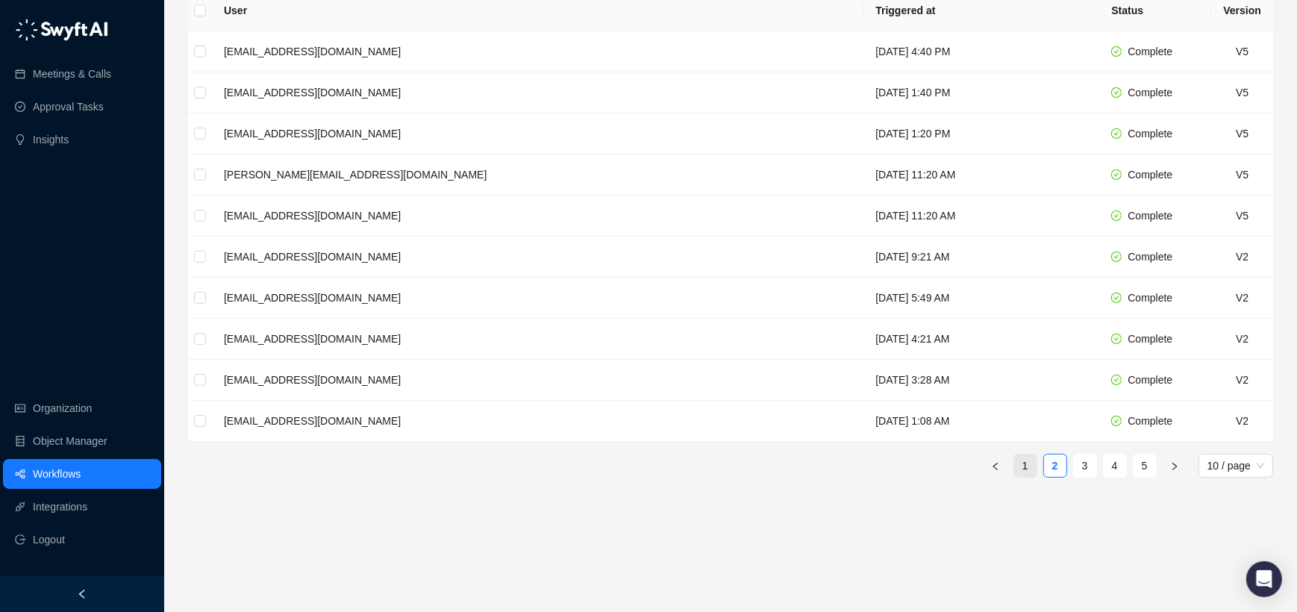
click at [1023, 471] on link "1" at bounding box center [1025, 466] width 22 height 22
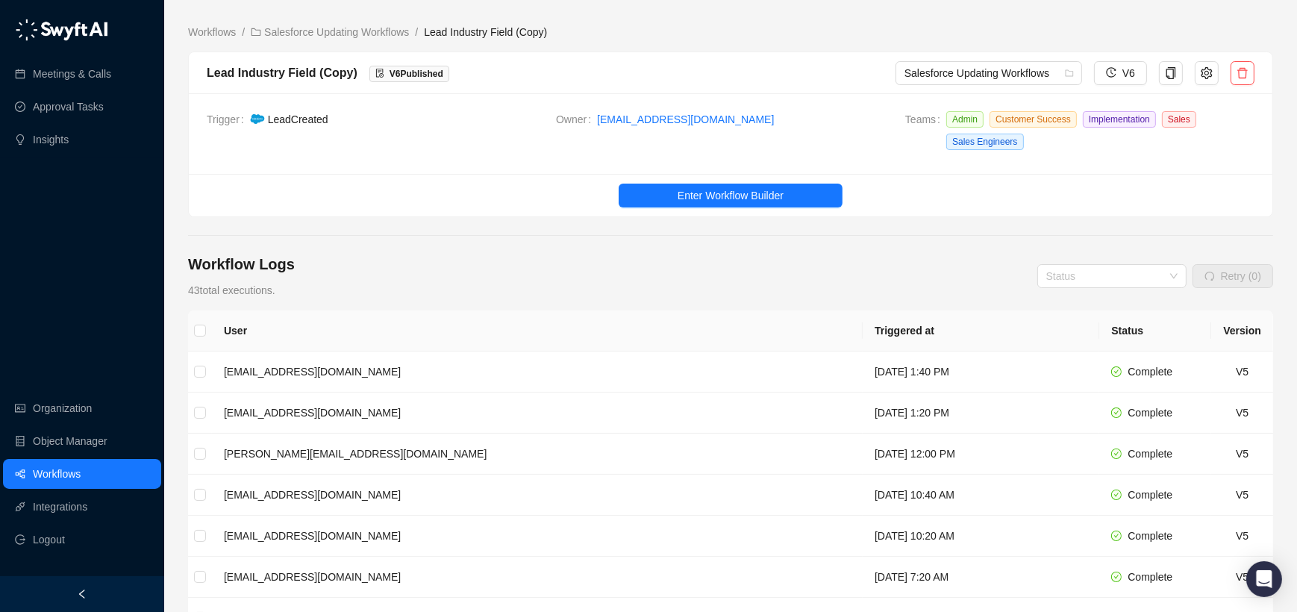
click at [620, 214] on ul "Enter Workflow Builder" at bounding box center [731, 195] width 1084 height 43
click at [643, 200] on button "Enter Workflow Builder" at bounding box center [731, 196] width 224 height 24
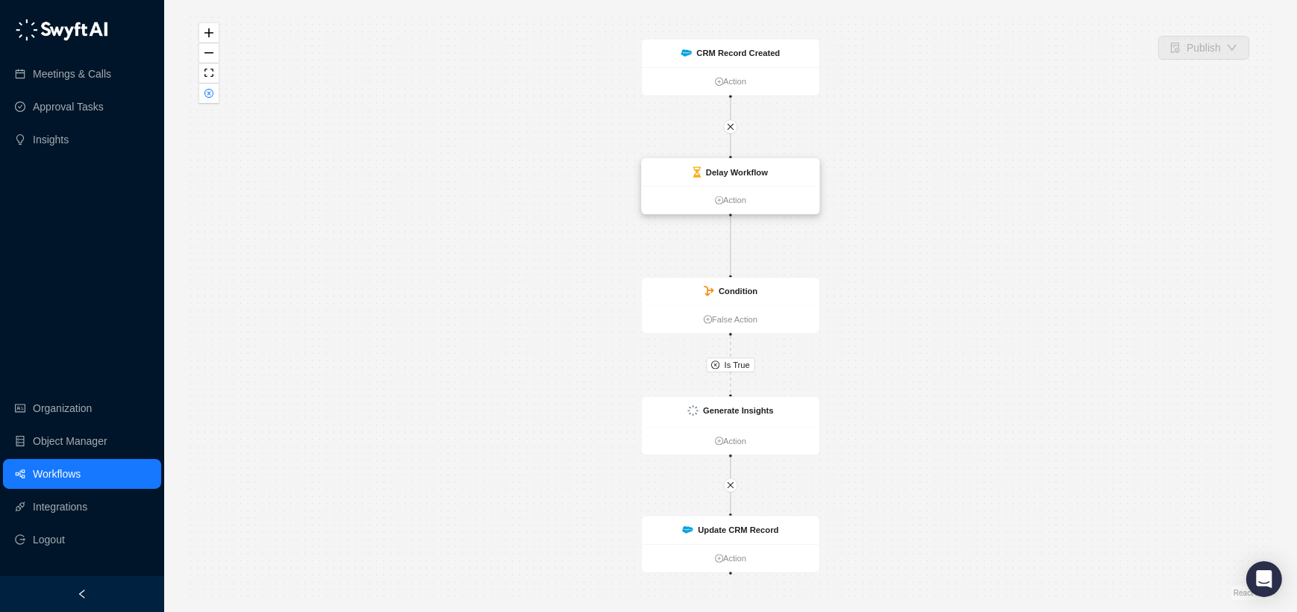
click at [664, 179] on div "Delay Workflow" at bounding box center [731, 172] width 178 height 28
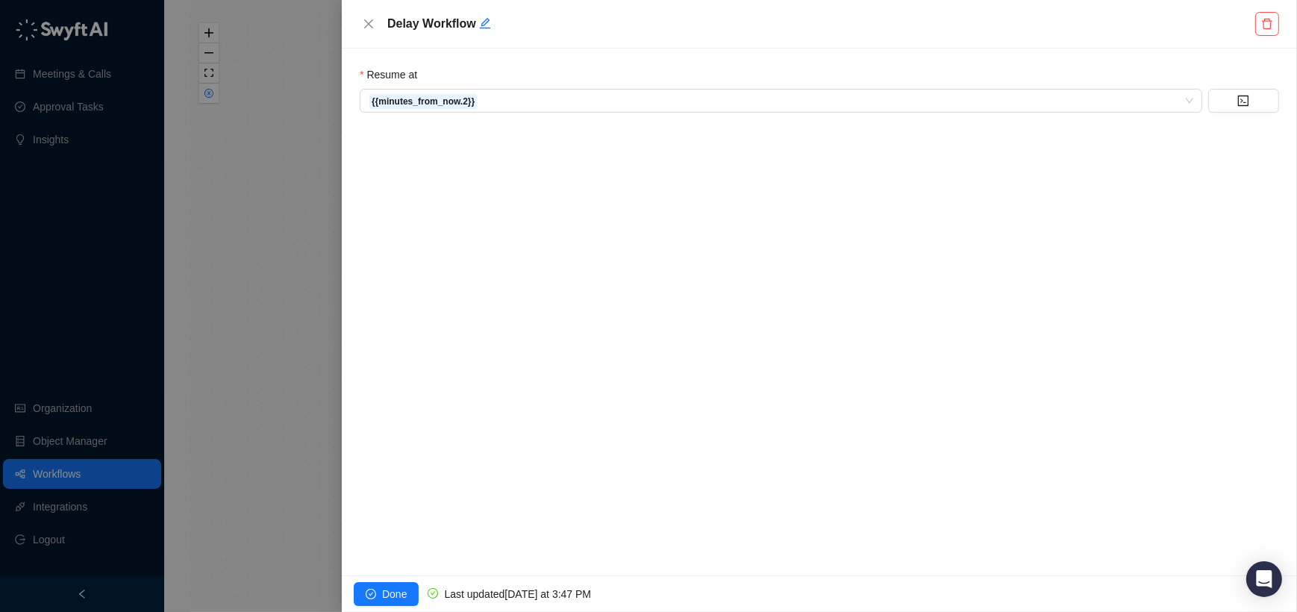
click at [366, 12] on div "Delay Workflow" at bounding box center [820, 24] width 920 height 24
click at [374, 22] on icon "close" at bounding box center [369, 24] width 12 height 12
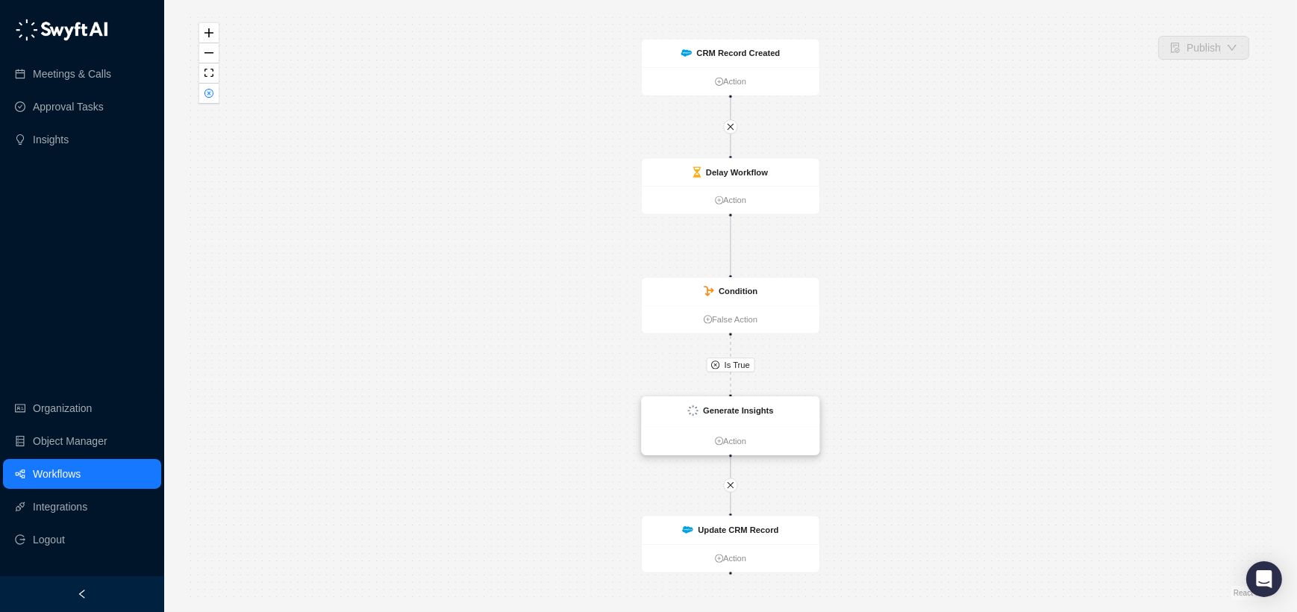
click at [714, 404] on div "Generate Insights" at bounding box center [738, 410] width 70 height 13
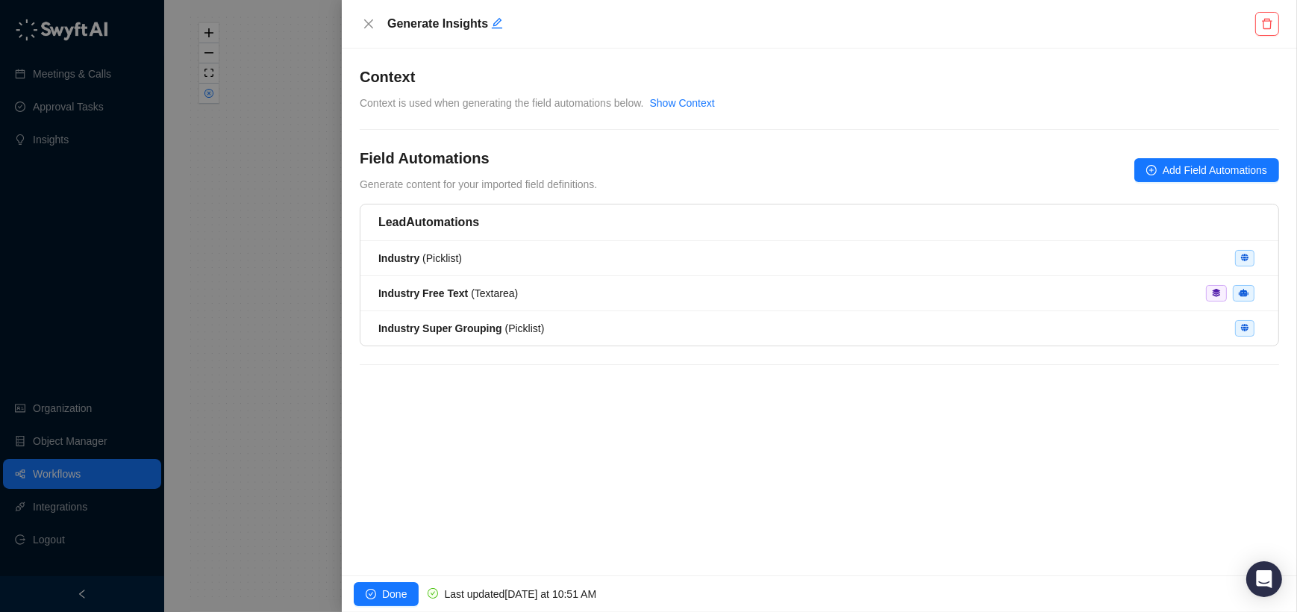
click at [256, 166] on div at bounding box center [648, 306] width 1297 height 612
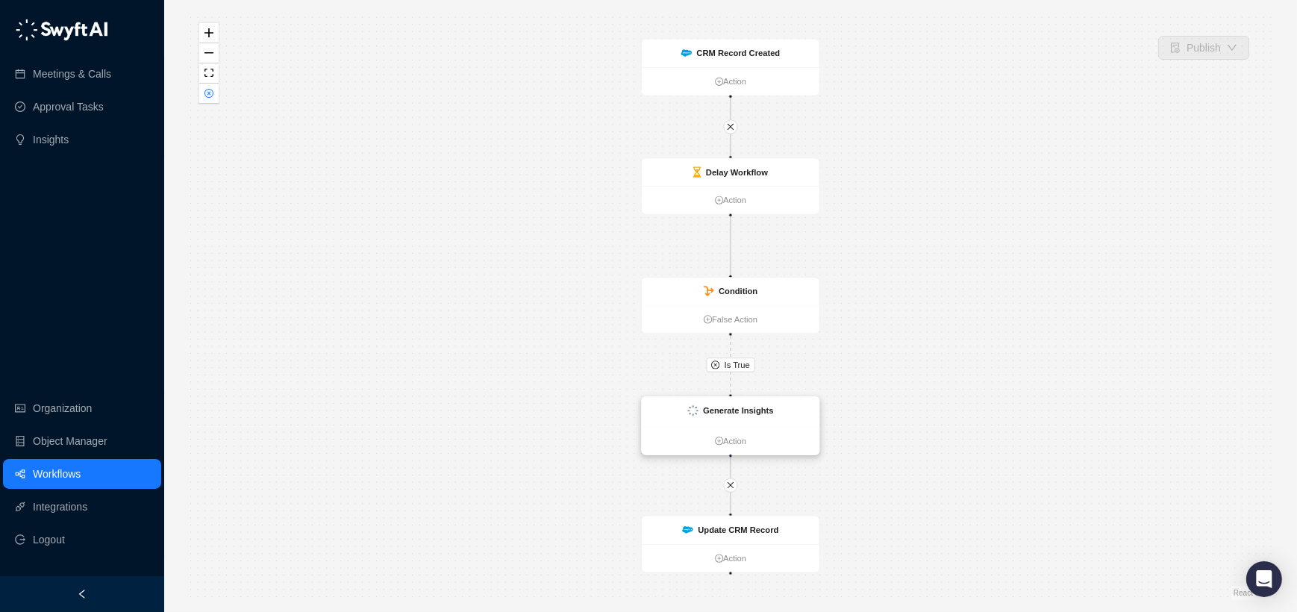
click at [698, 411] on div "Generate Insights" at bounding box center [730, 410] width 86 height 13
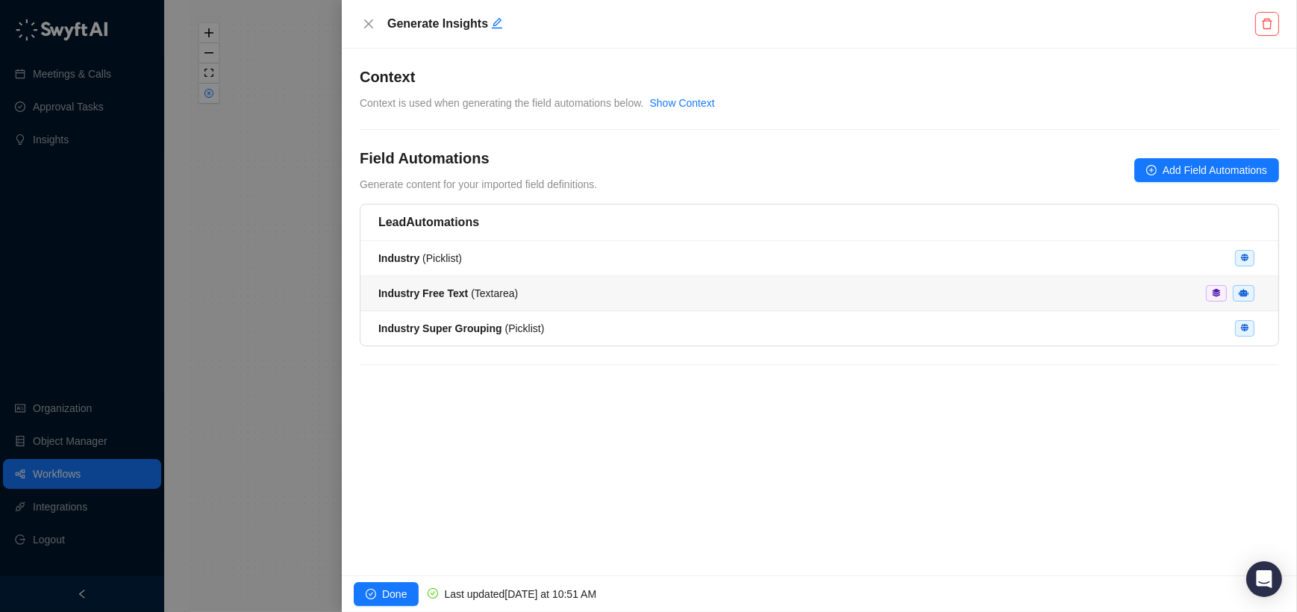
click at [707, 286] on div "Industry Free Text ( Textarea )" at bounding box center [819, 293] width 882 height 16
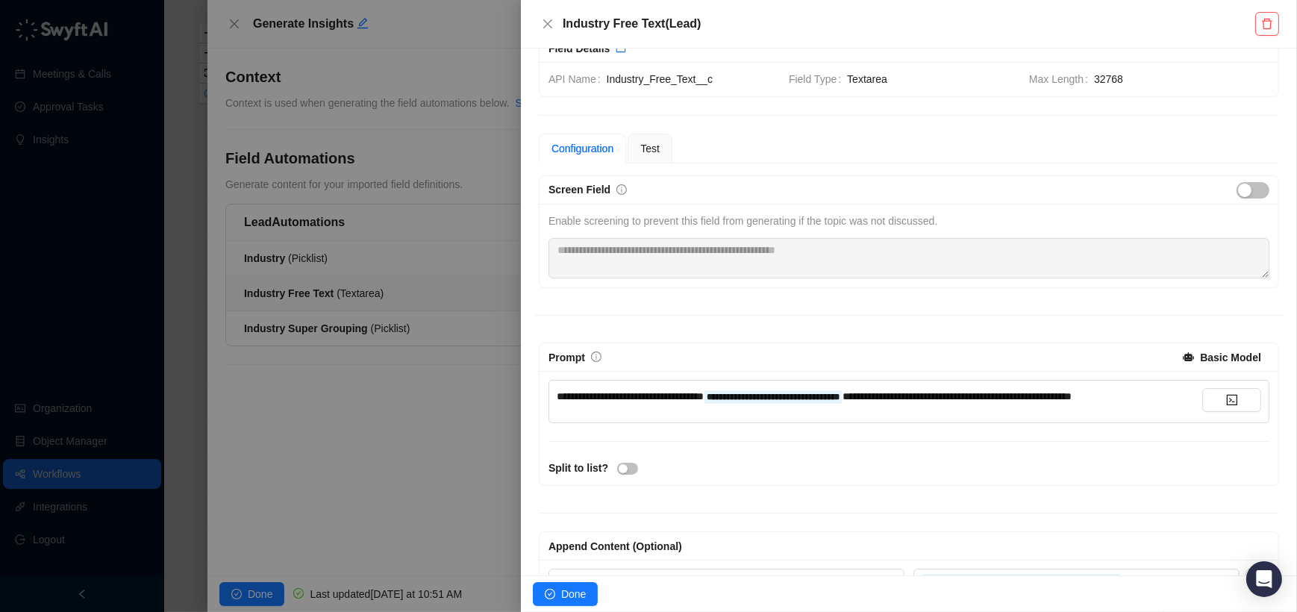
scroll to position [38, 0]
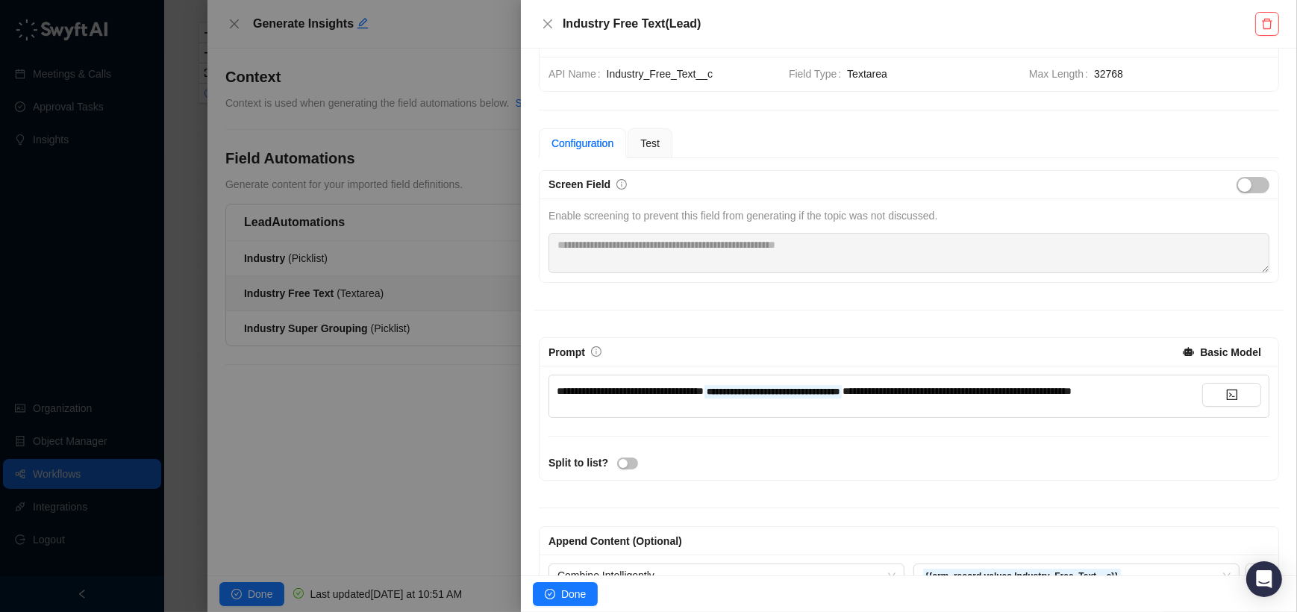
click at [503, 375] on div at bounding box center [648, 306] width 1297 height 612
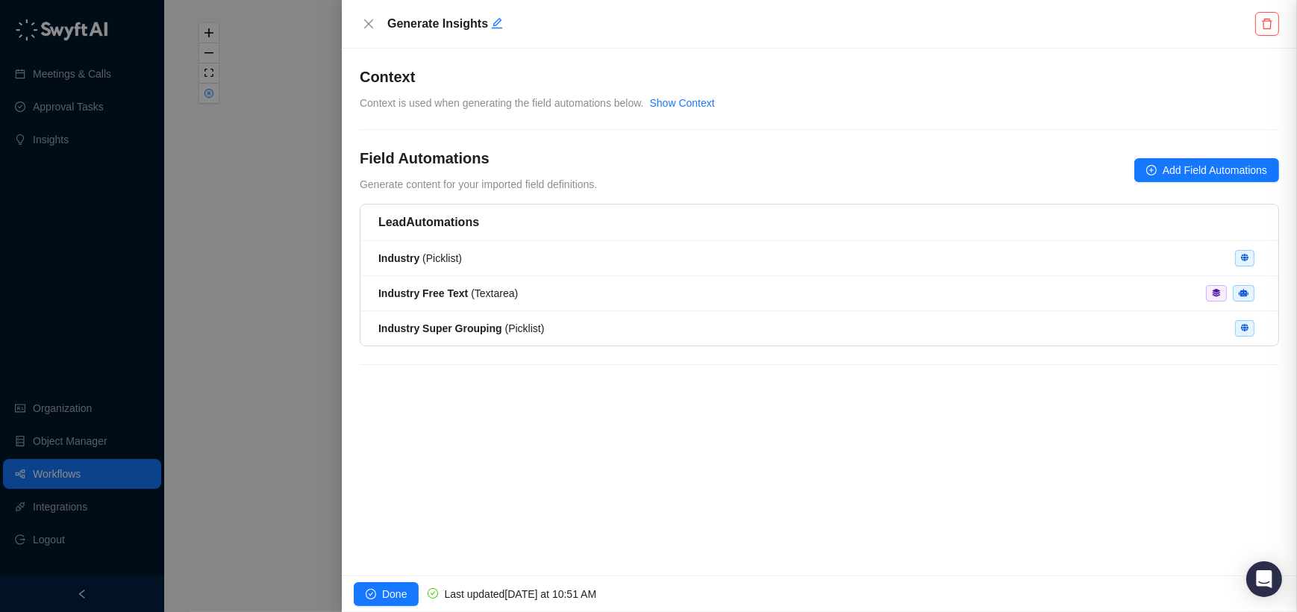
click at [490, 328] on strong "Industry Super Grouping" at bounding box center [440, 328] width 124 height 12
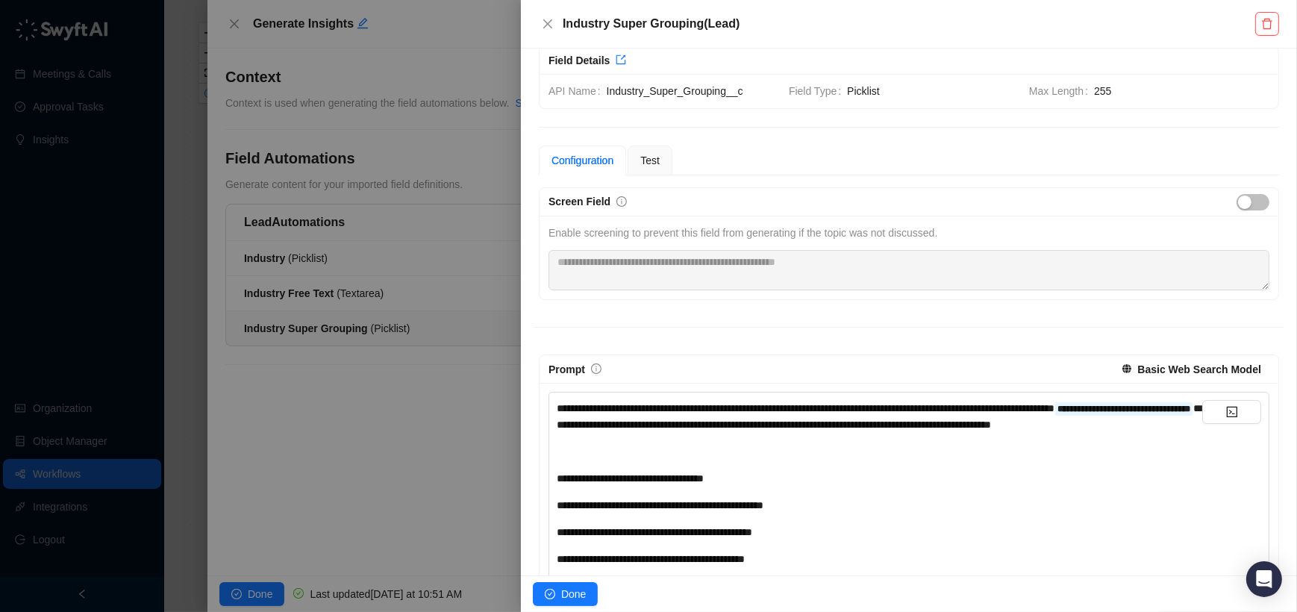
scroll to position [25, 0]
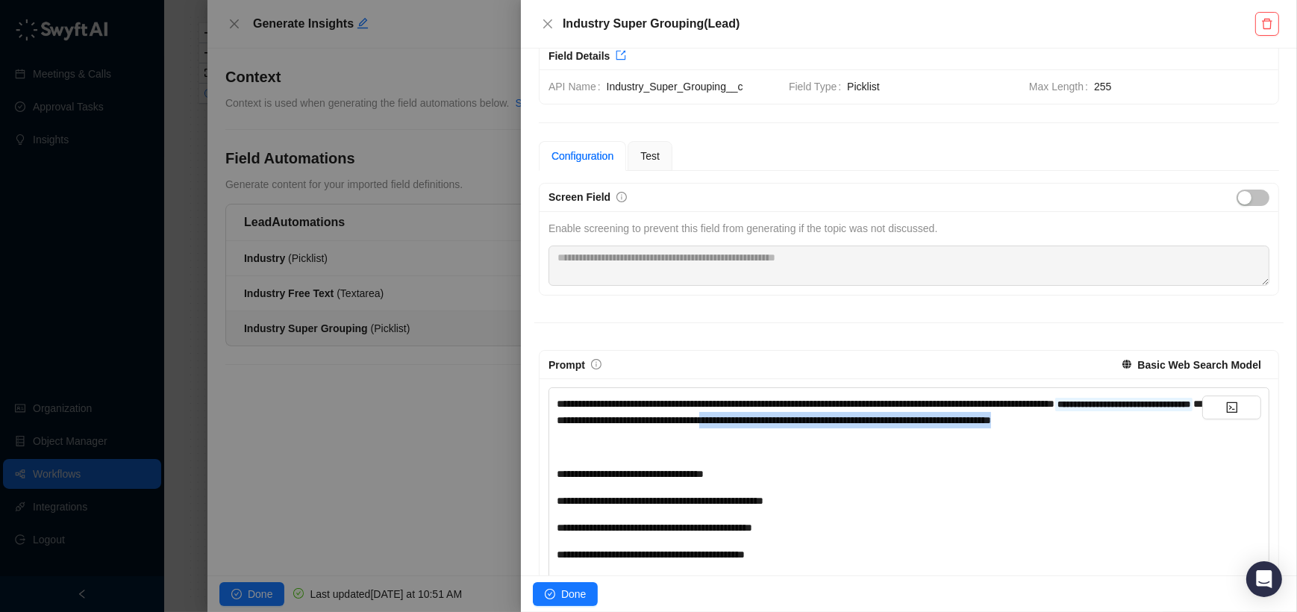
drag, startPoint x: 912, startPoint y: 419, endPoint x: 936, endPoint y: 437, distance: 29.4
click at [936, 428] on div "**********" at bounding box center [880, 412] width 646 height 33
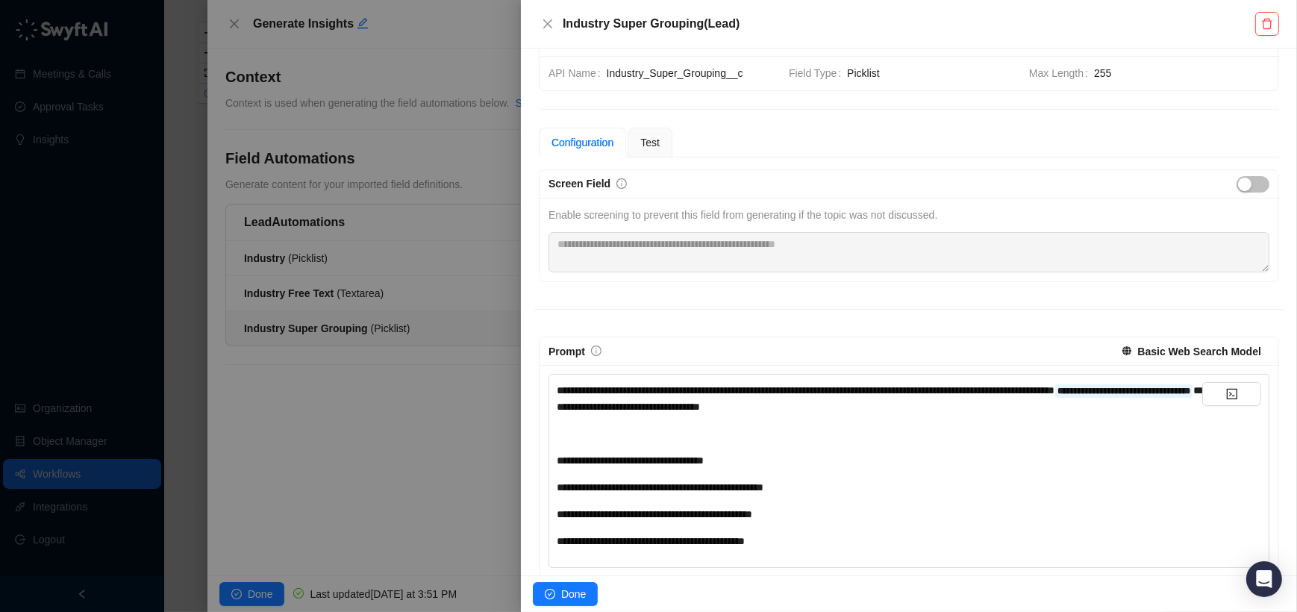
scroll to position [0, 0]
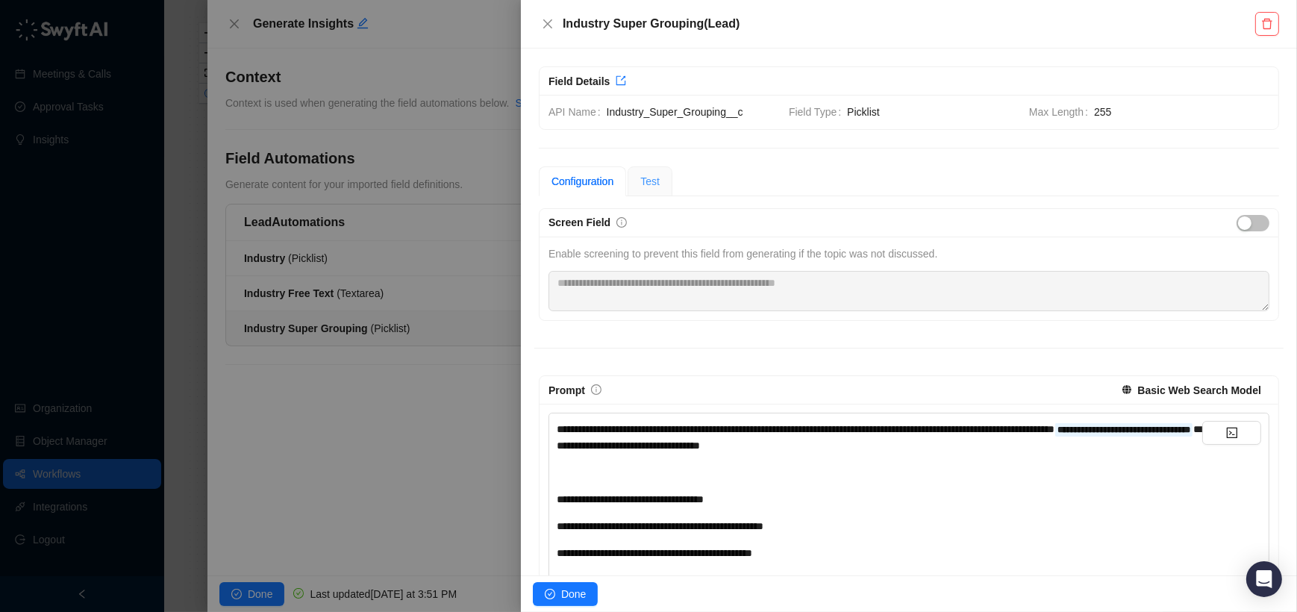
click at [665, 180] on div "Test" at bounding box center [650, 181] width 45 height 30
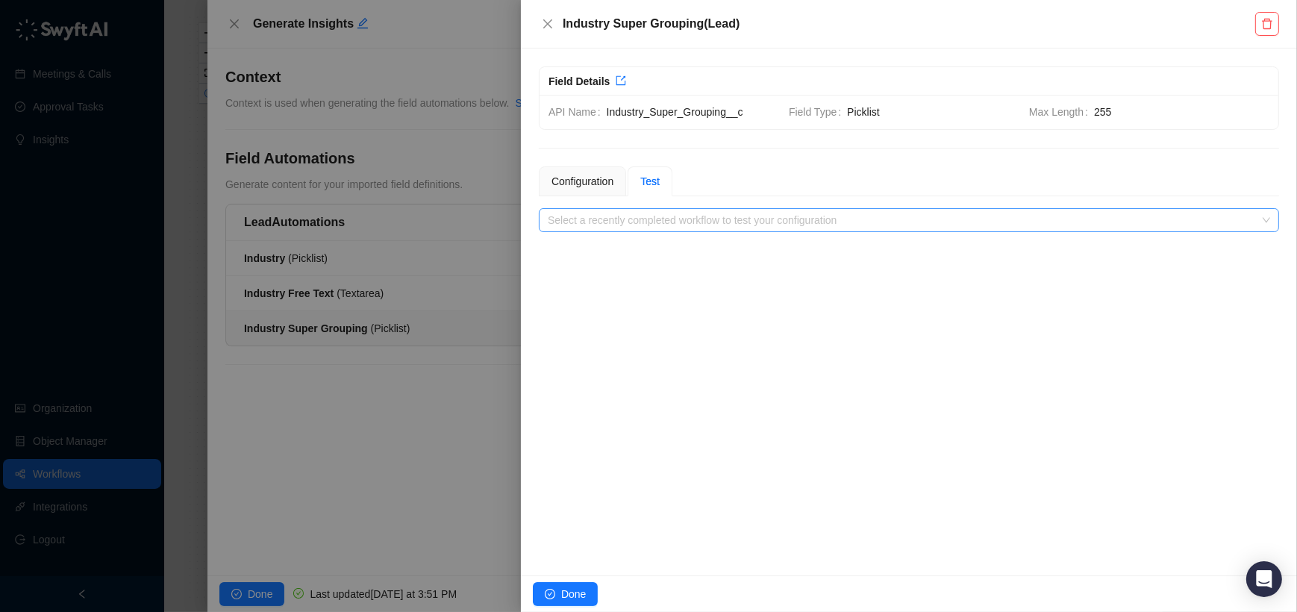
click at [665, 216] on input "search" at bounding box center [905, 220] width 714 height 22
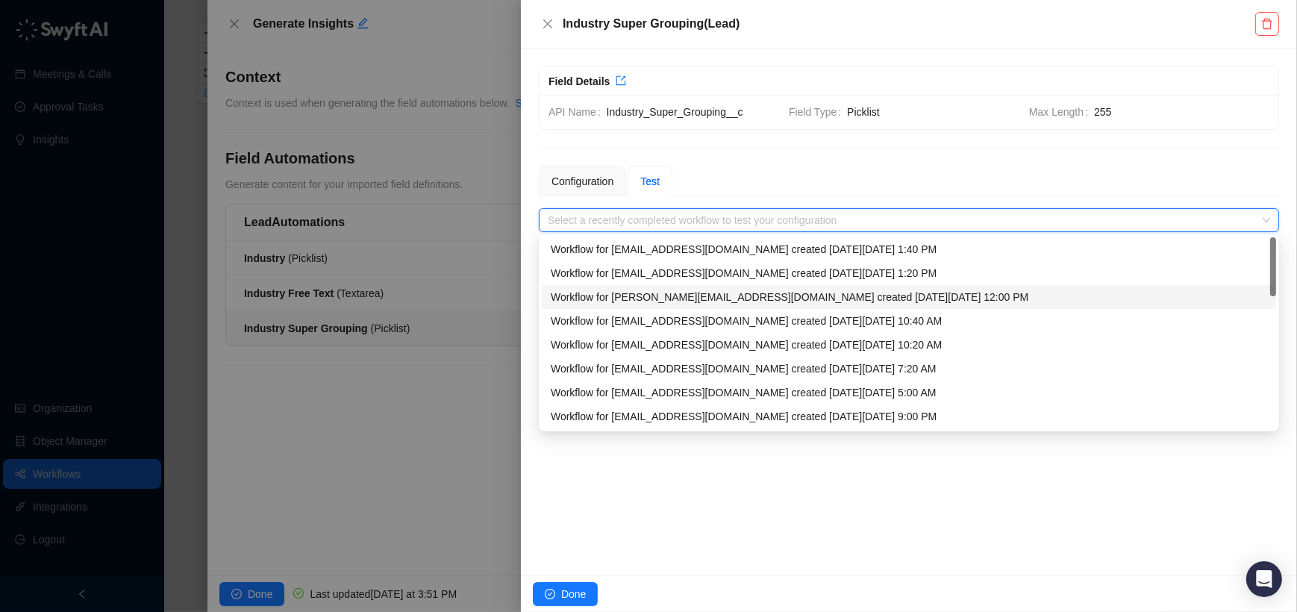
scroll to position [47, 0]
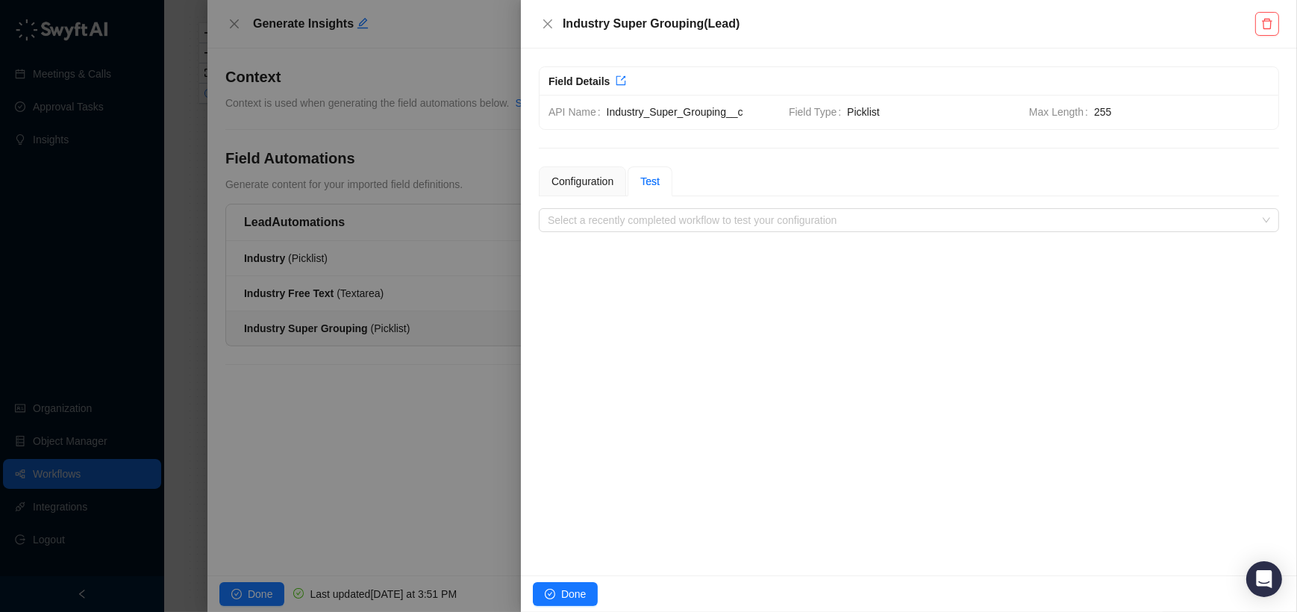
click at [375, 382] on div at bounding box center [648, 306] width 1297 height 612
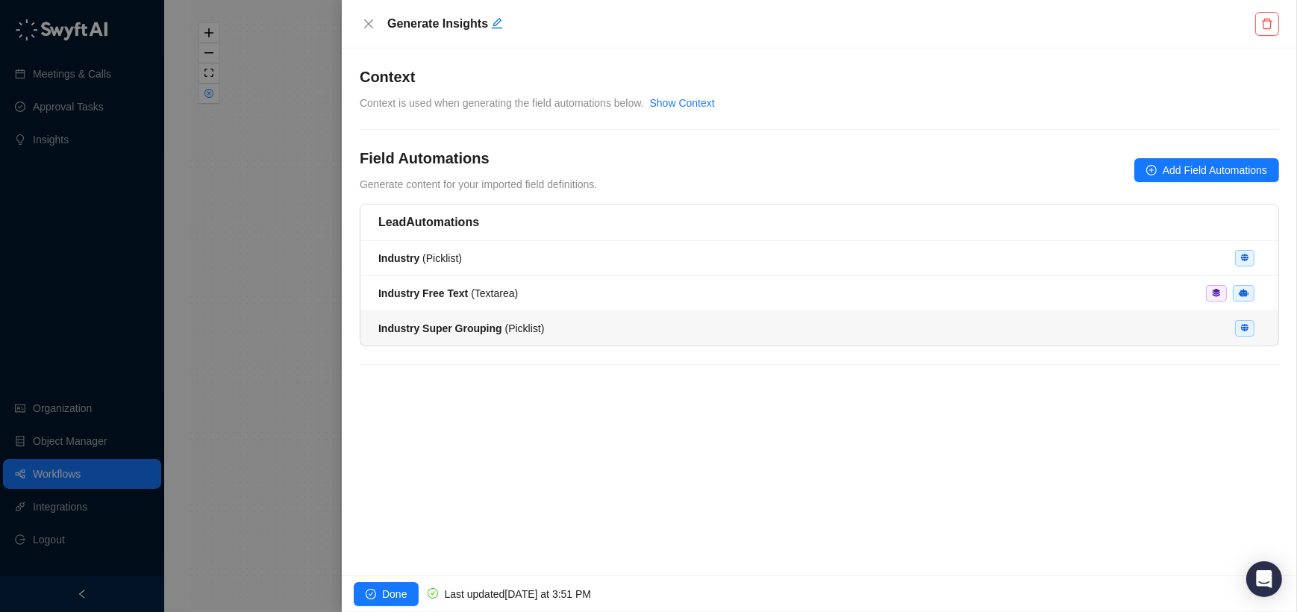
click at [555, 325] on div "Industry Super Grouping ( Picklist )" at bounding box center [819, 328] width 882 height 16
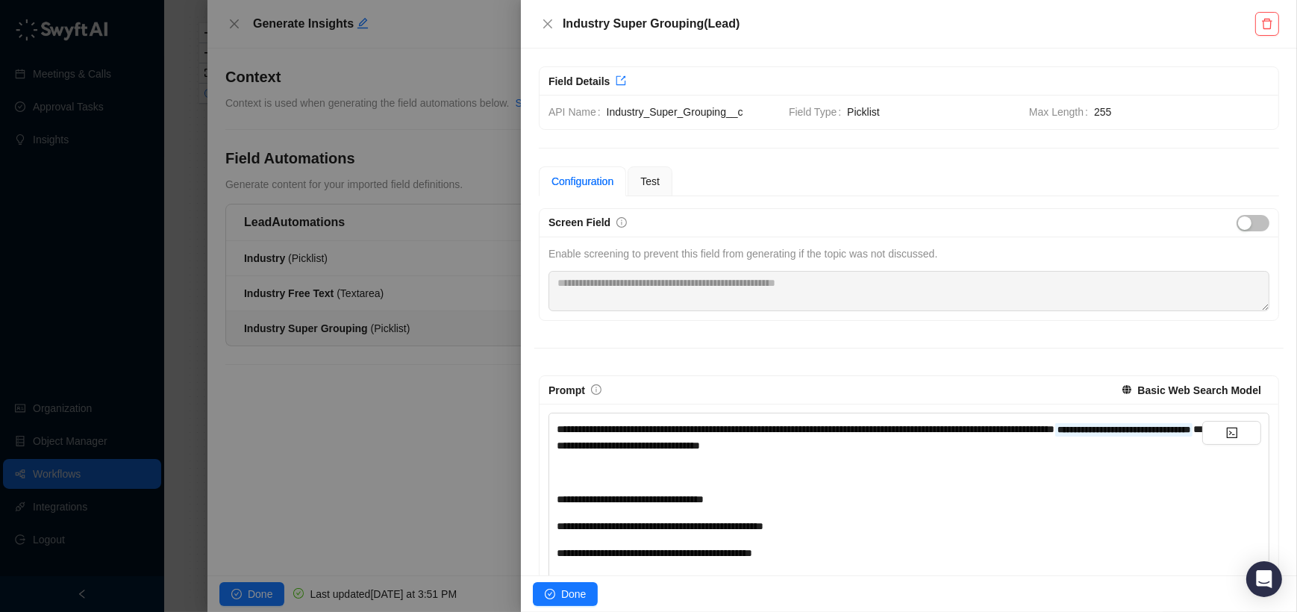
click at [461, 338] on div at bounding box center [648, 306] width 1297 height 612
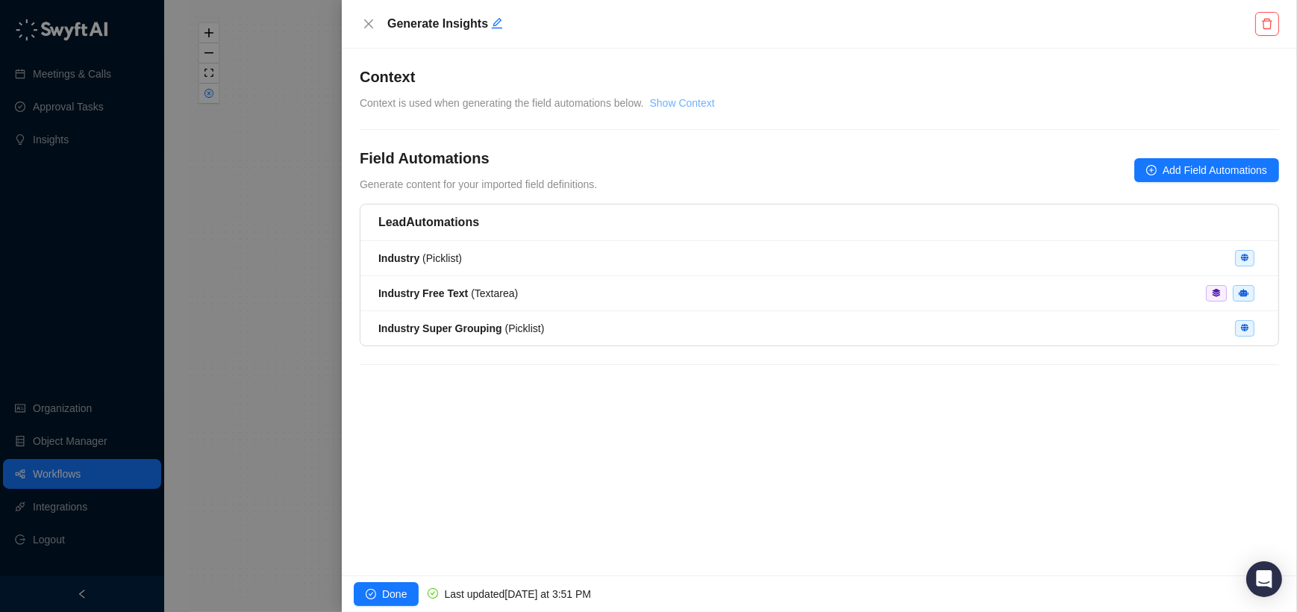
click at [688, 102] on link "Show Context" at bounding box center [682, 103] width 65 height 12
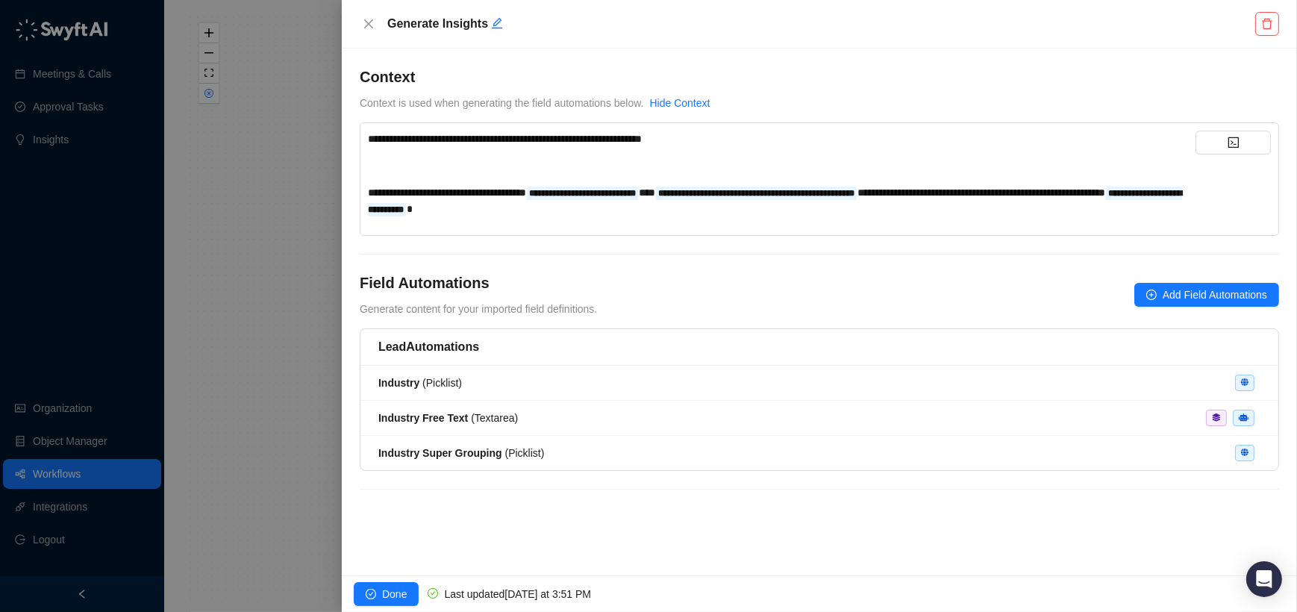
click at [891, 213] on div "**********" at bounding box center [782, 200] width 828 height 33
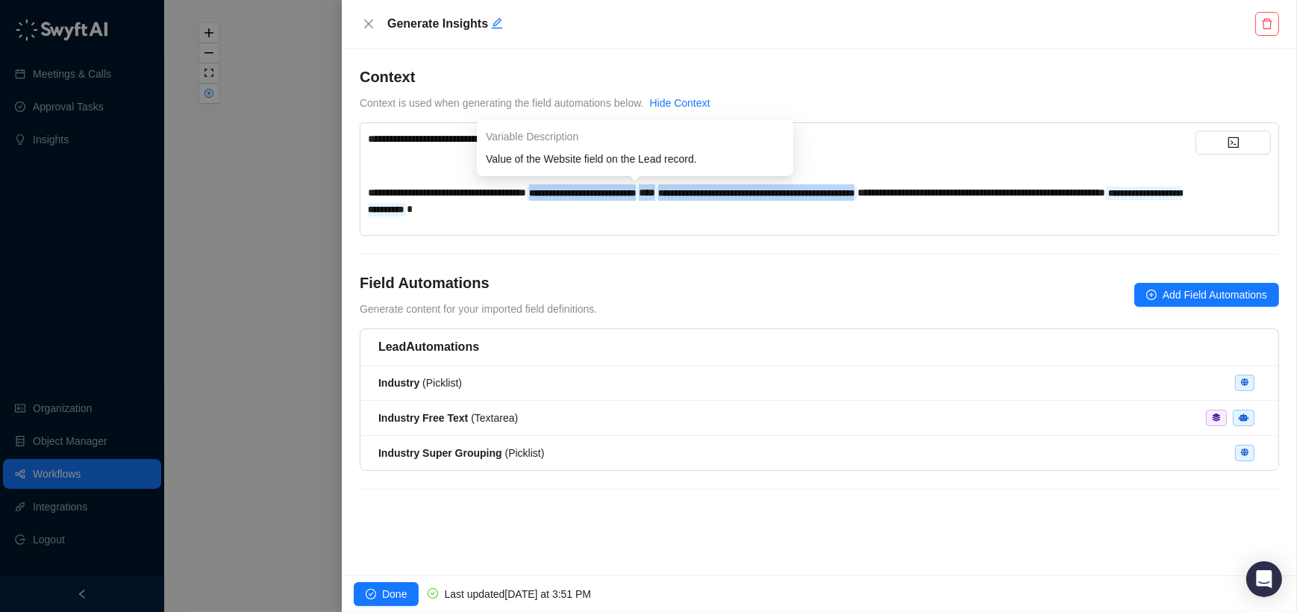
drag, startPoint x: 978, startPoint y: 193, endPoint x: 567, endPoint y: 192, distance: 411.3
click at [567, 192] on div "**********" at bounding box center [782, 200] width 828 height 33
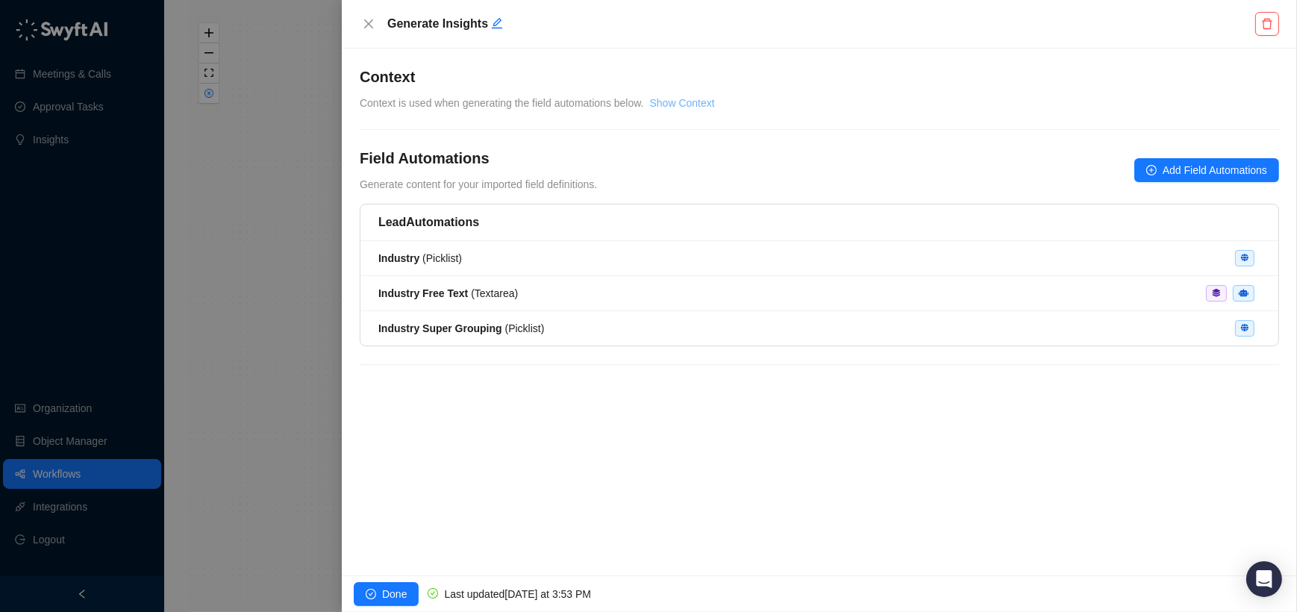
click at [683, 108] on link "Show Context" at bounding box center [682, 103] width 65 height 12
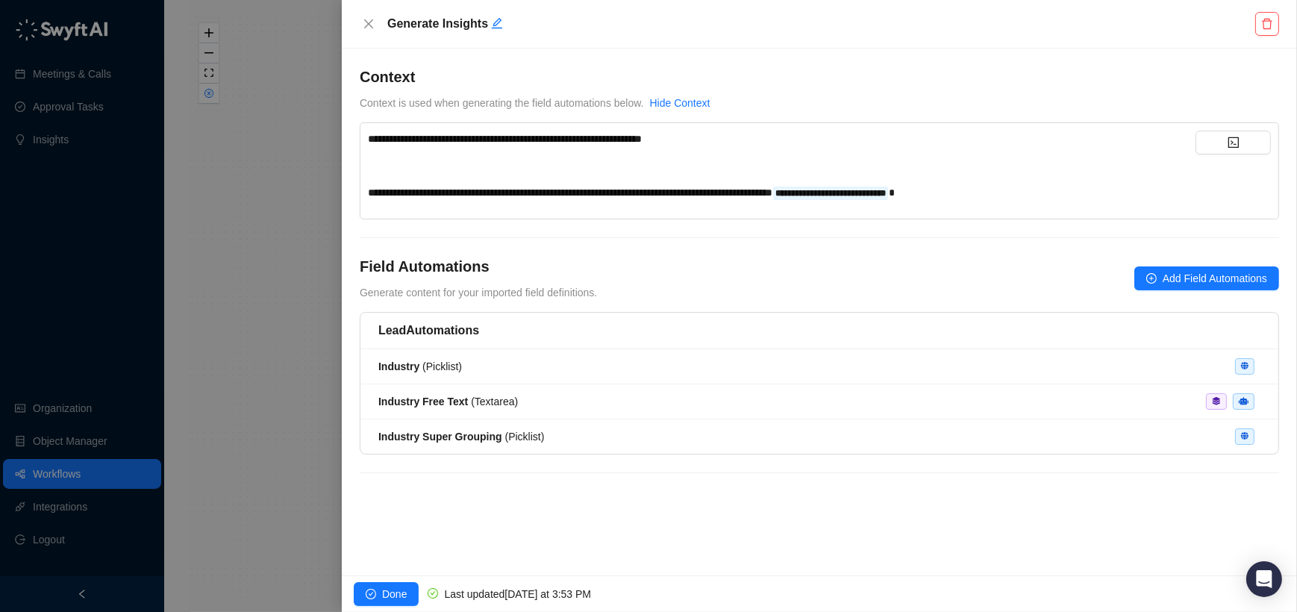
click at [653, 153] on div "**********" at bounding box center [782, 166] width 828 height 70
click at [642, 143] on span "**********" at bounding box center [505, 139] width 274 height 10
click at [489, 173] on div "﻿" at bounding box center [782, 165] width 828 height 16
click at [555, 200] on div "**********" at bounding box center [782, 171] width 828 height 81
click at [564, 190] on span "**********" at bounding box center [570, 192] width 405 height 10
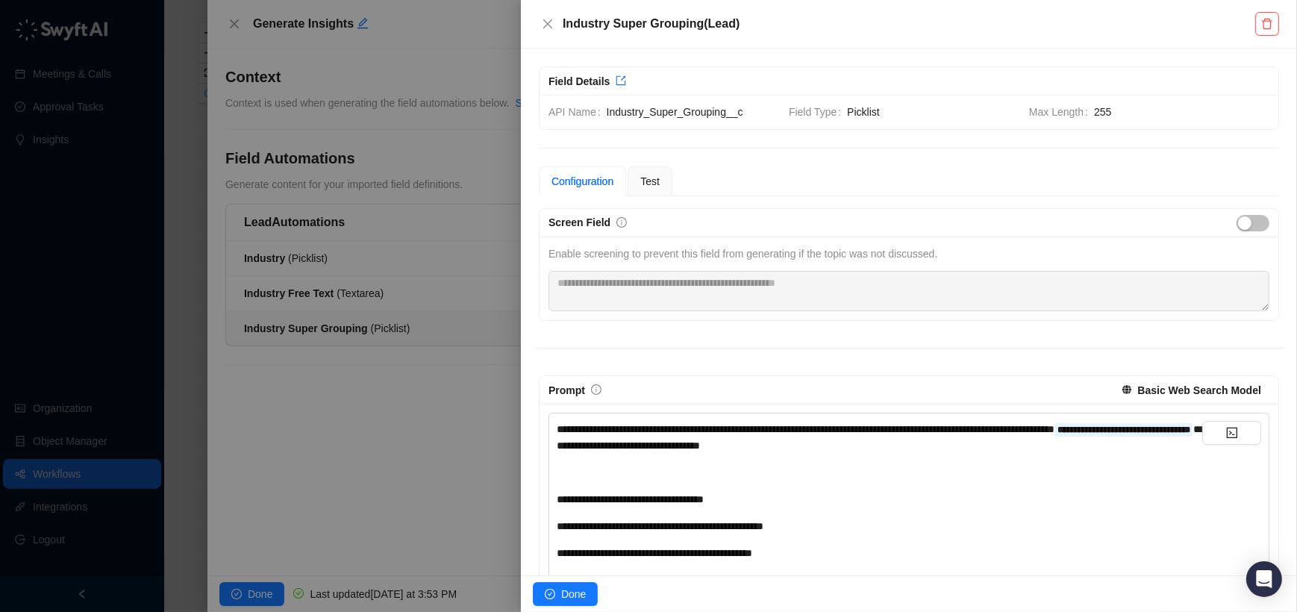
click at [408, 213] on div at bounding box center [648, 306] width 1297 height 612
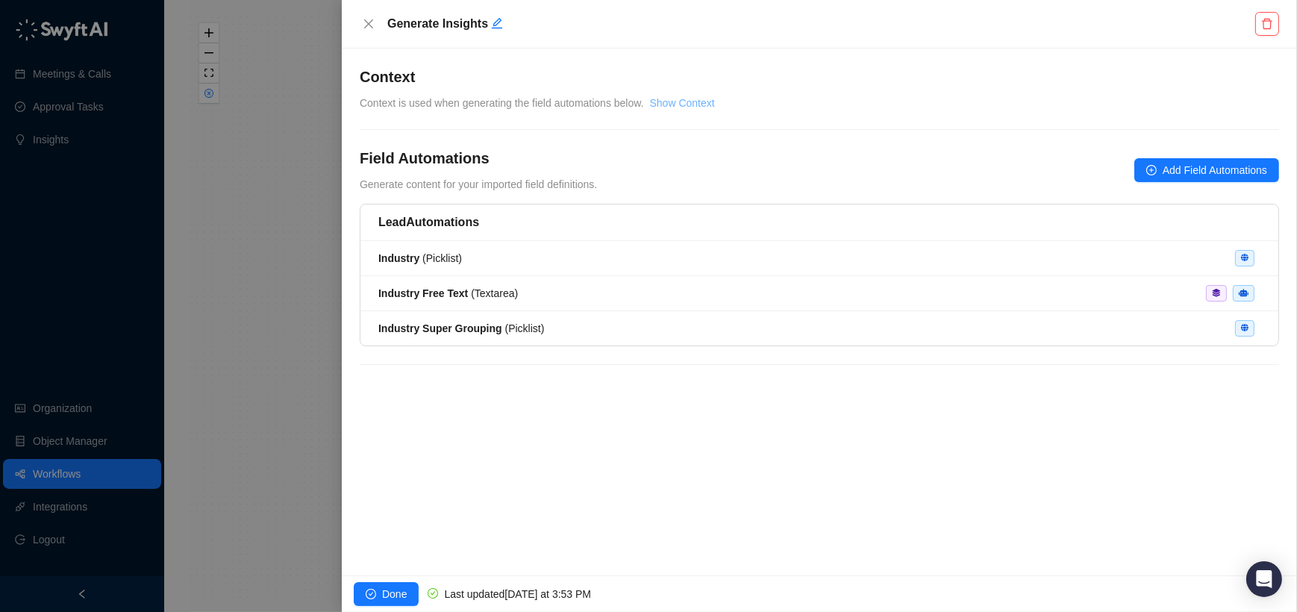
click at [665, 109] on link "Show Context" at bounding box center [682, 103] width 65 height 12
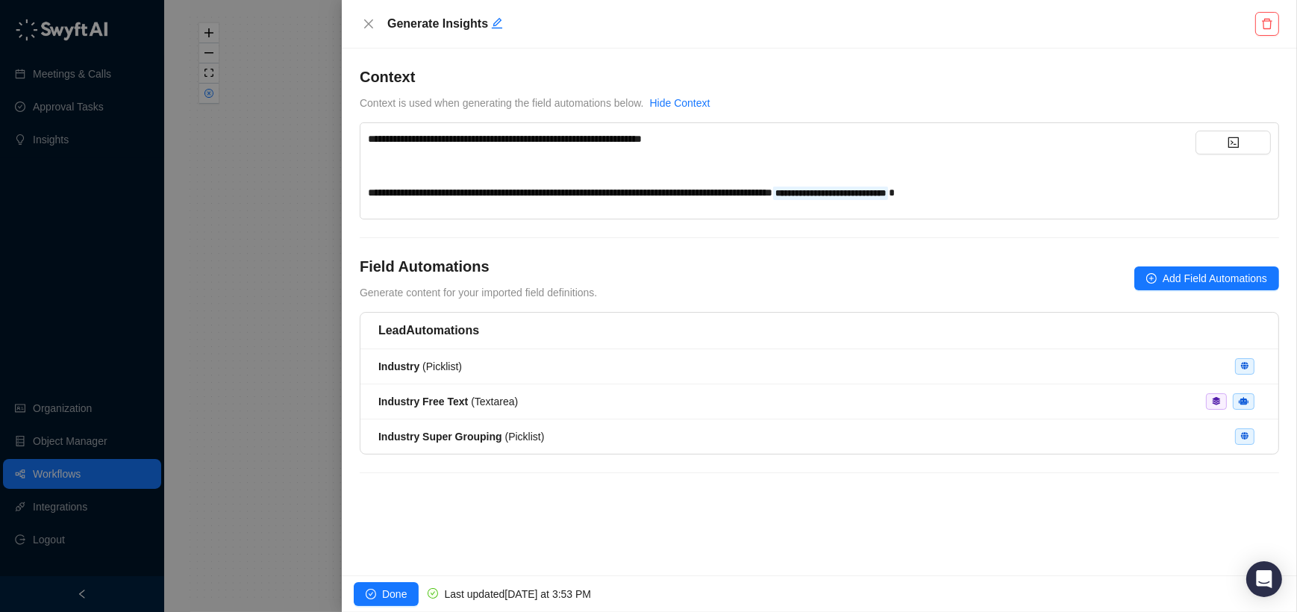
click at [555, 193] on span "**********" at bounding box center [570, 192] width 405 height 10
click at [570, 193] on span "**********" at bounding box center [570, 192] width 405 height 10
click at [564, 193] on span "**********" at bounding box center [570, 192] width 405 height 10
click at [1249, 146] on button "button" at bounding box center [1233, 143] width 75 height 24
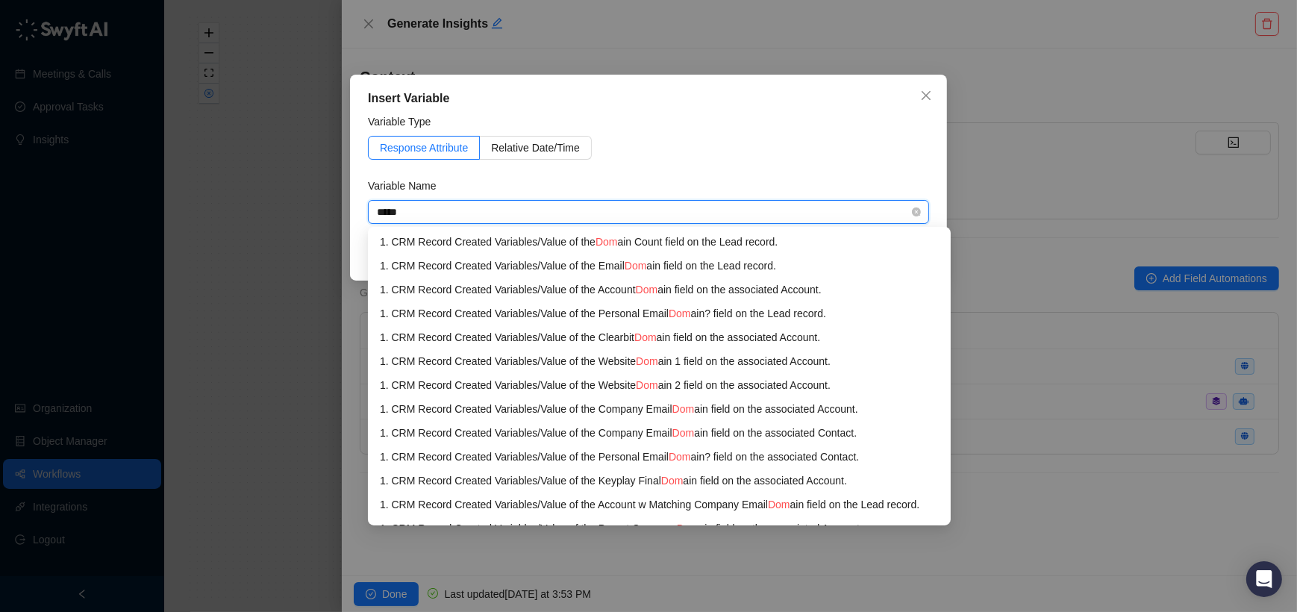
type input "******"
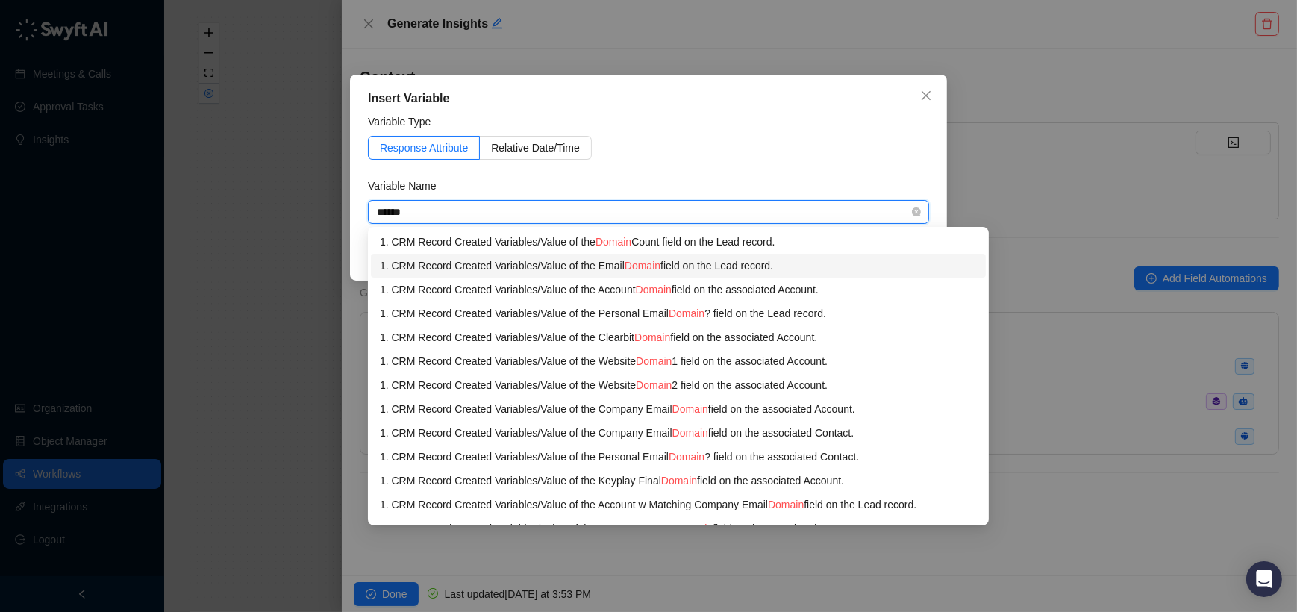
click at [599, 271] on div "1. CRM Record Created Variables / Value of the Email Domain field on the Lead r…" at bounding box center [678, 266] width 597 height 16
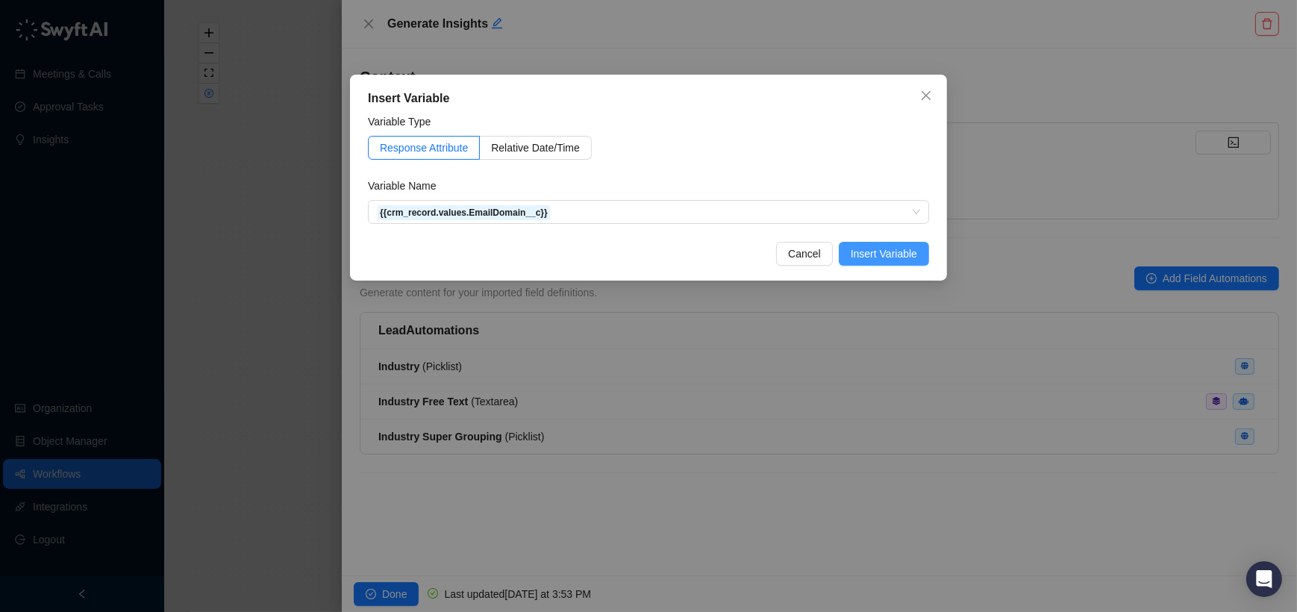
click at [860, 257] on span "Insert Variable" at bounding box center [884, 254] width 66 height 16
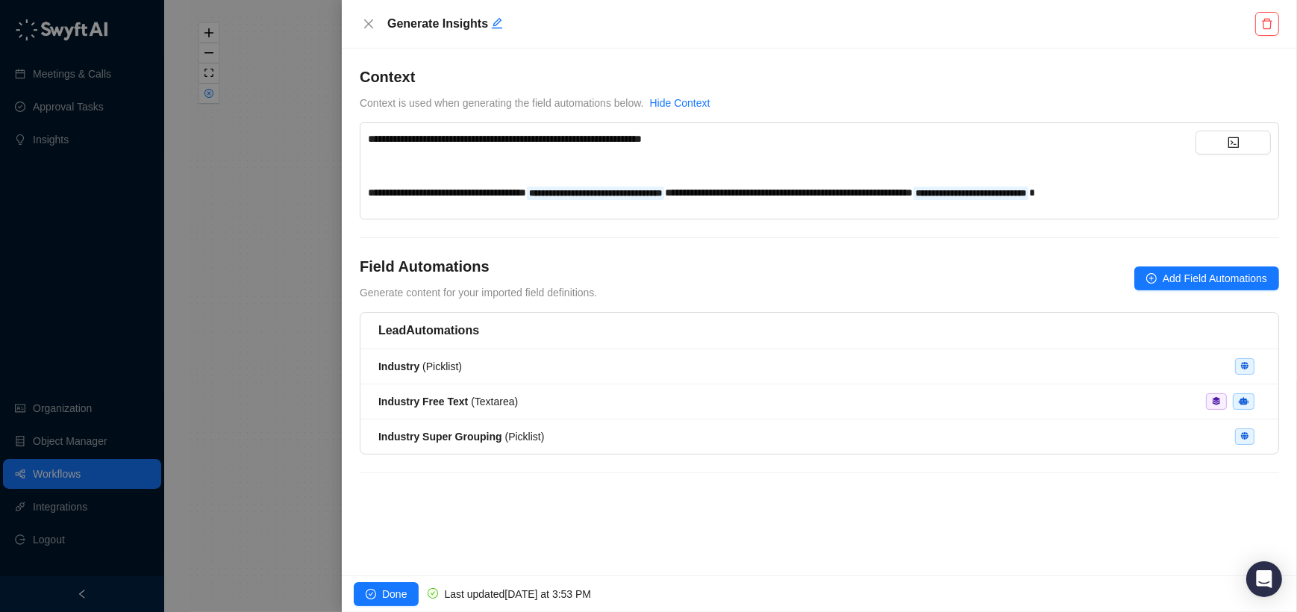
click at [770, 201] on div "**********" at bounding box center [782, 192] width 828 height 16
click at [764, 192] on span "**********" at bounding box center [789, 192] width 248 height 10
click at [781, 201] on div "**********" at bounding box center [782, 192] width 828 height 16
drag, startPoint x: 784, startPoint y: 213, endPoint x: 753, endPoint y: 197, distance: 34.7
click at [753, 197] on div "**********" at bounding box center [782, 192] width 828 height 16
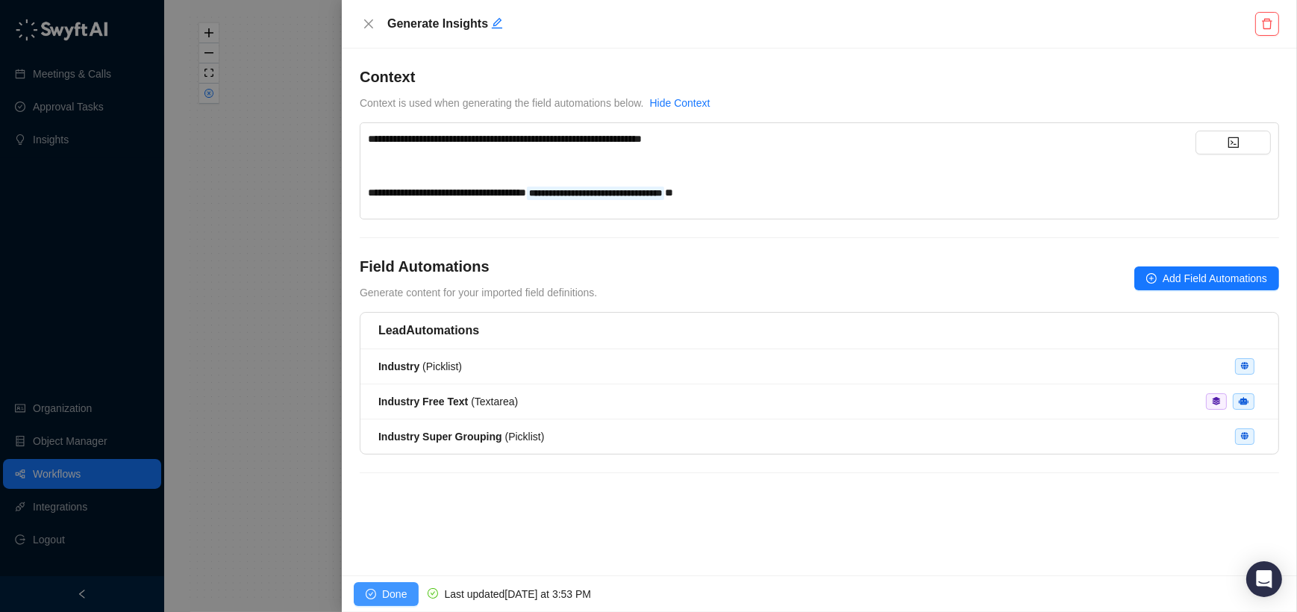
click at [402, 582] on button "Done" at bounding box center [386, 594] width 65 height 24
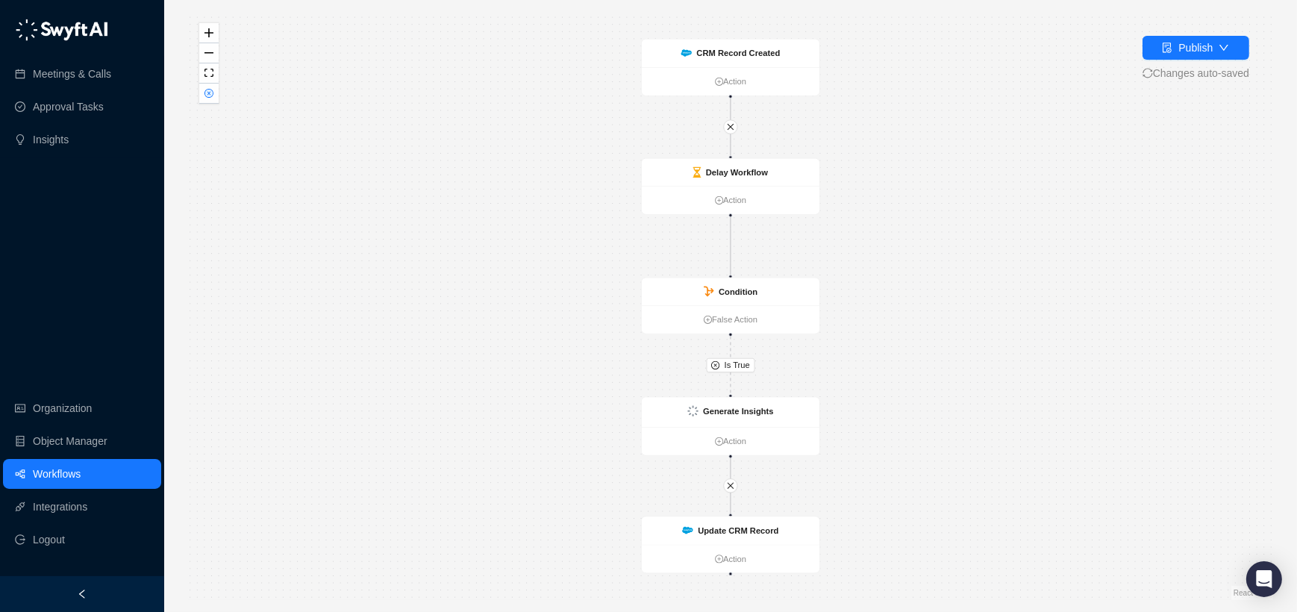
click at [1164, 63] on div "Publish Changes auto-saved" at bounding box center [1196, 59] width 107 height 46
click at [1168, 52] on icon "file-done" at bounding box center [1167, 48] width 10 height 10
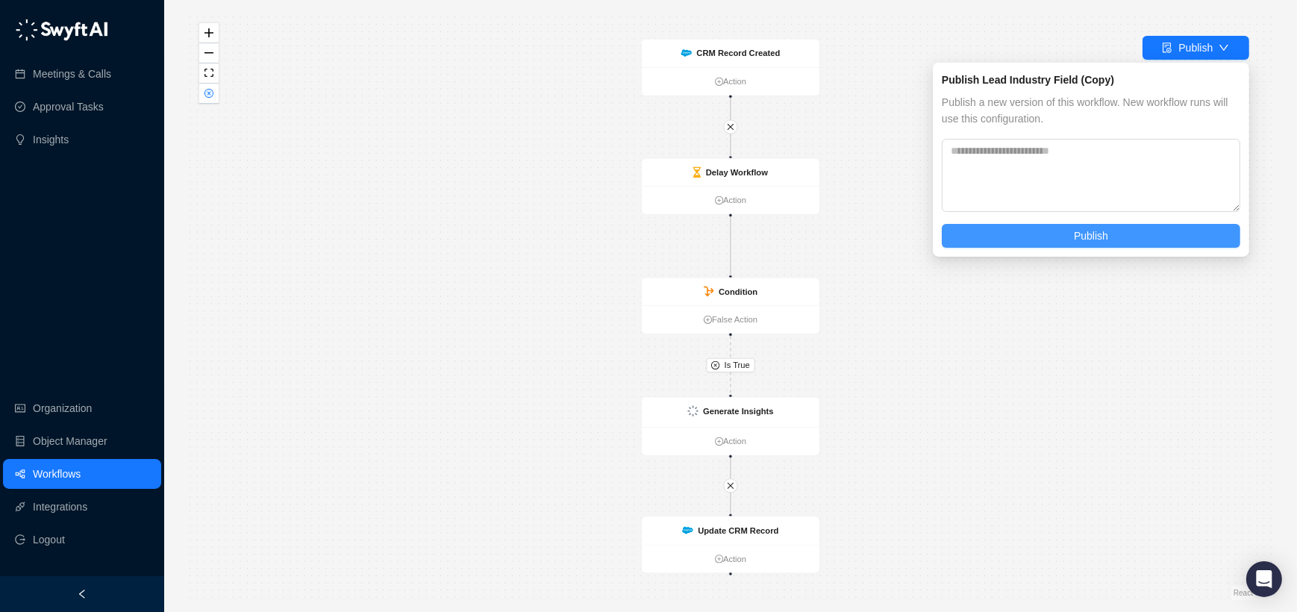
click at [1050, 224] on button "Publish" at bounding box center [1091, 236] width 299 height 24
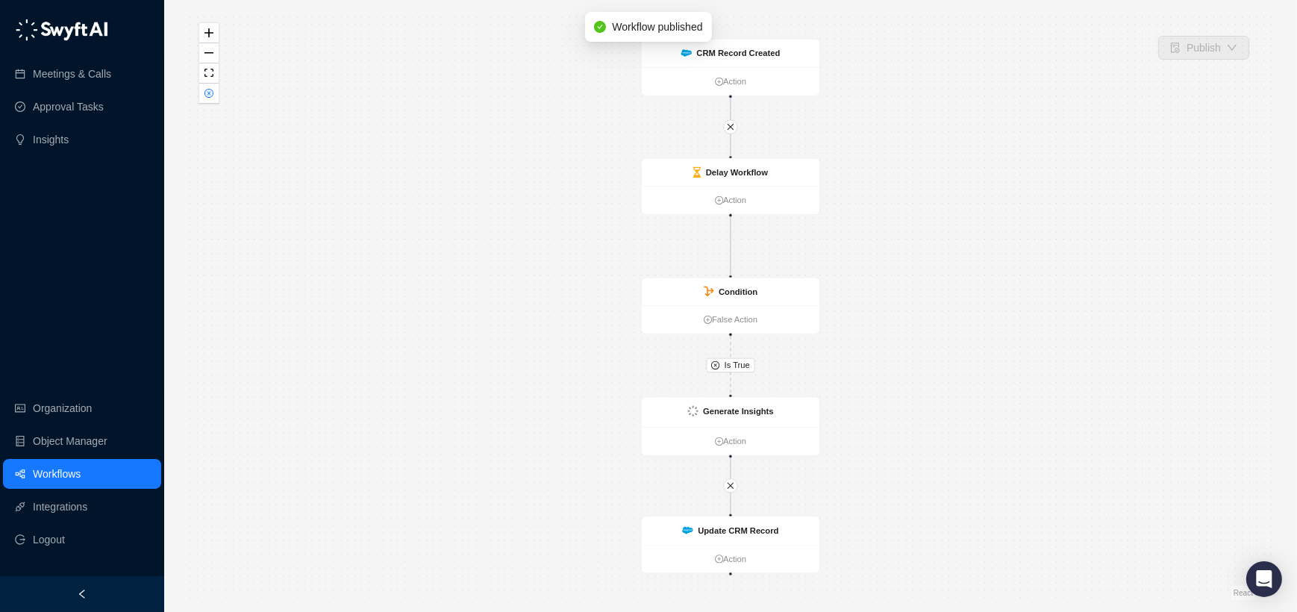
click at [81, 467] on link "Workflows" at bounding box center [57, 474] width 48 height 30
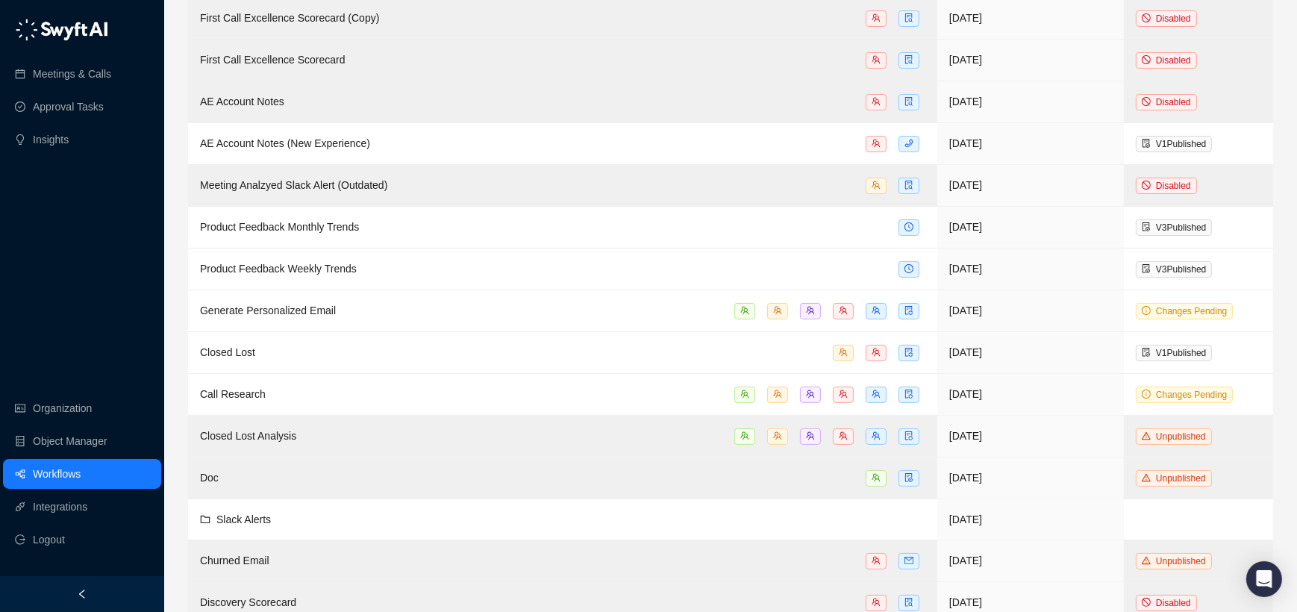
scroll to position [335, 0]
